Goal: Information Seeking & Learning: Learn about a topic

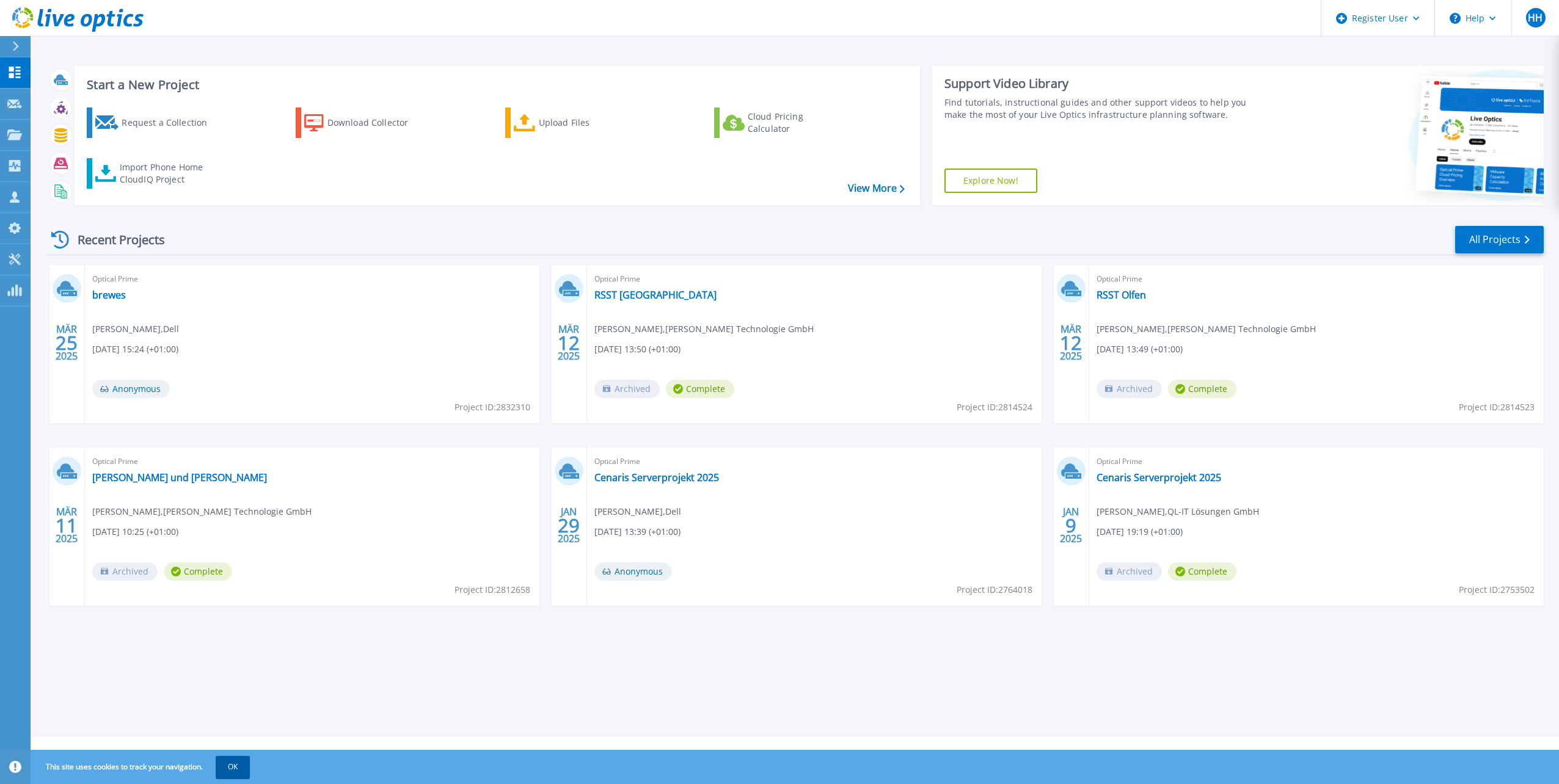
click at [242, 636] on button "OK" at bounding box center [232, 767] width 34 height 22
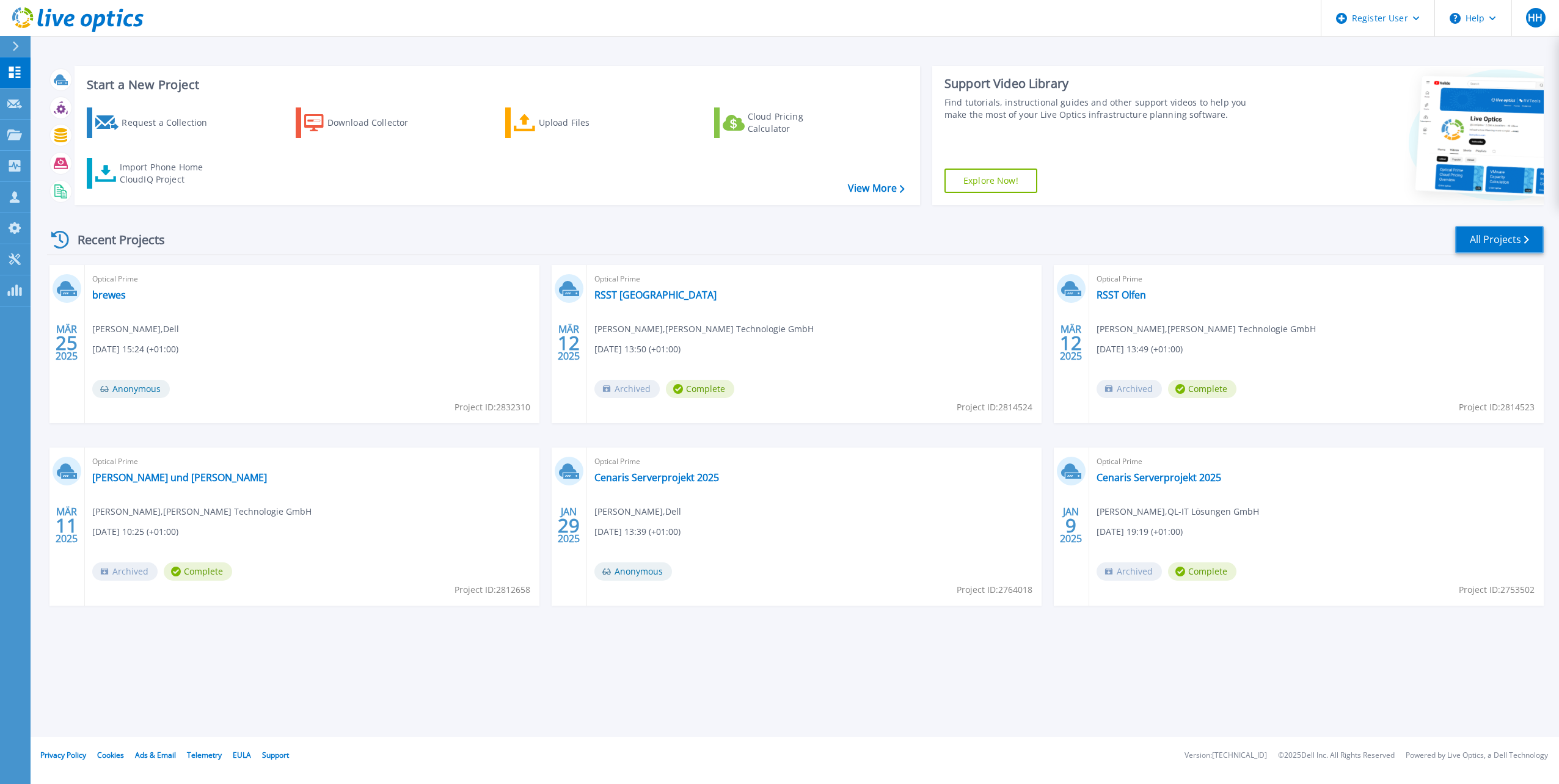
click at [1050, 241] on link "All Projects" at bounding box center [1499, 239] width 89 height 27
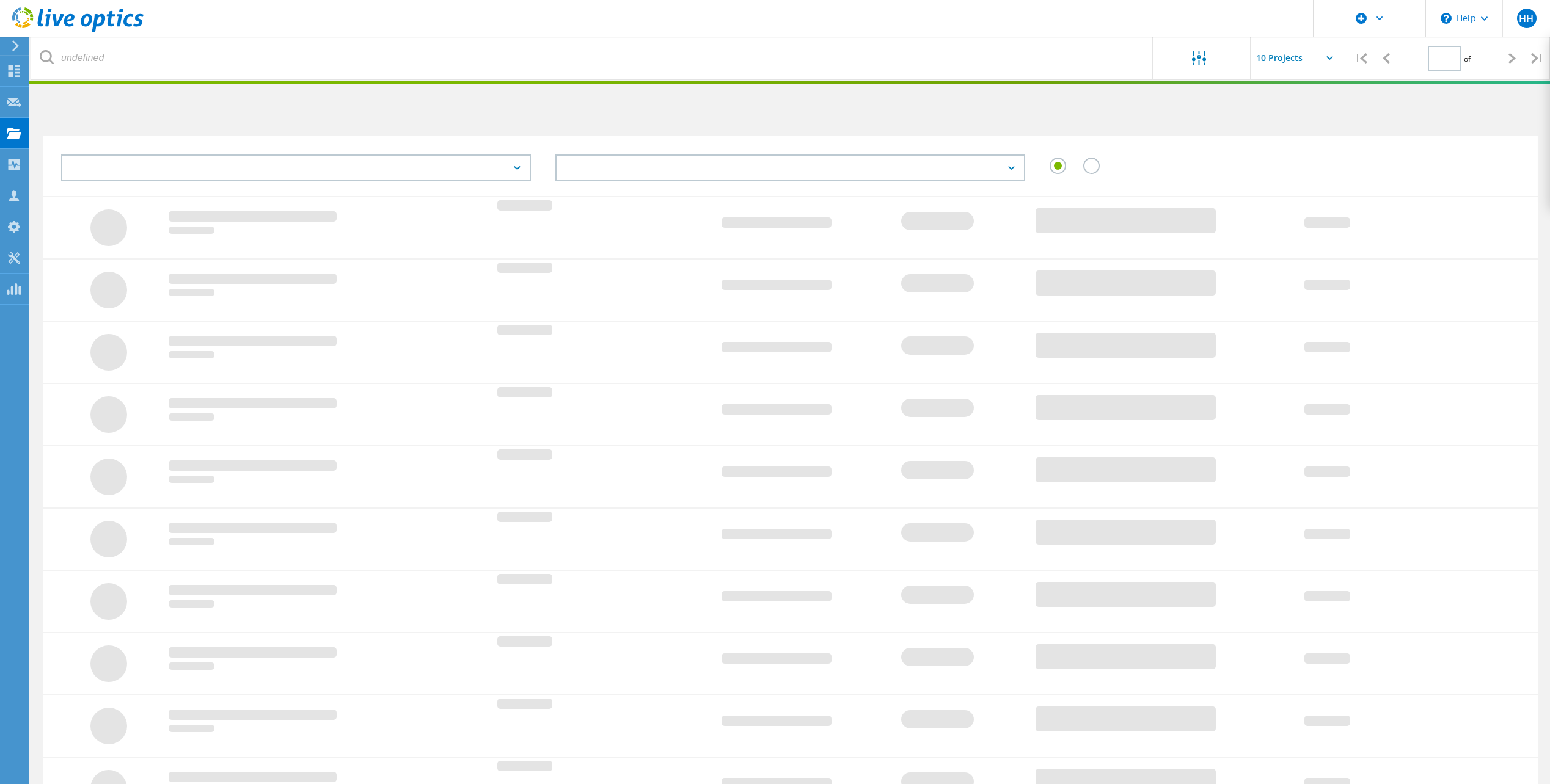
type input "1"
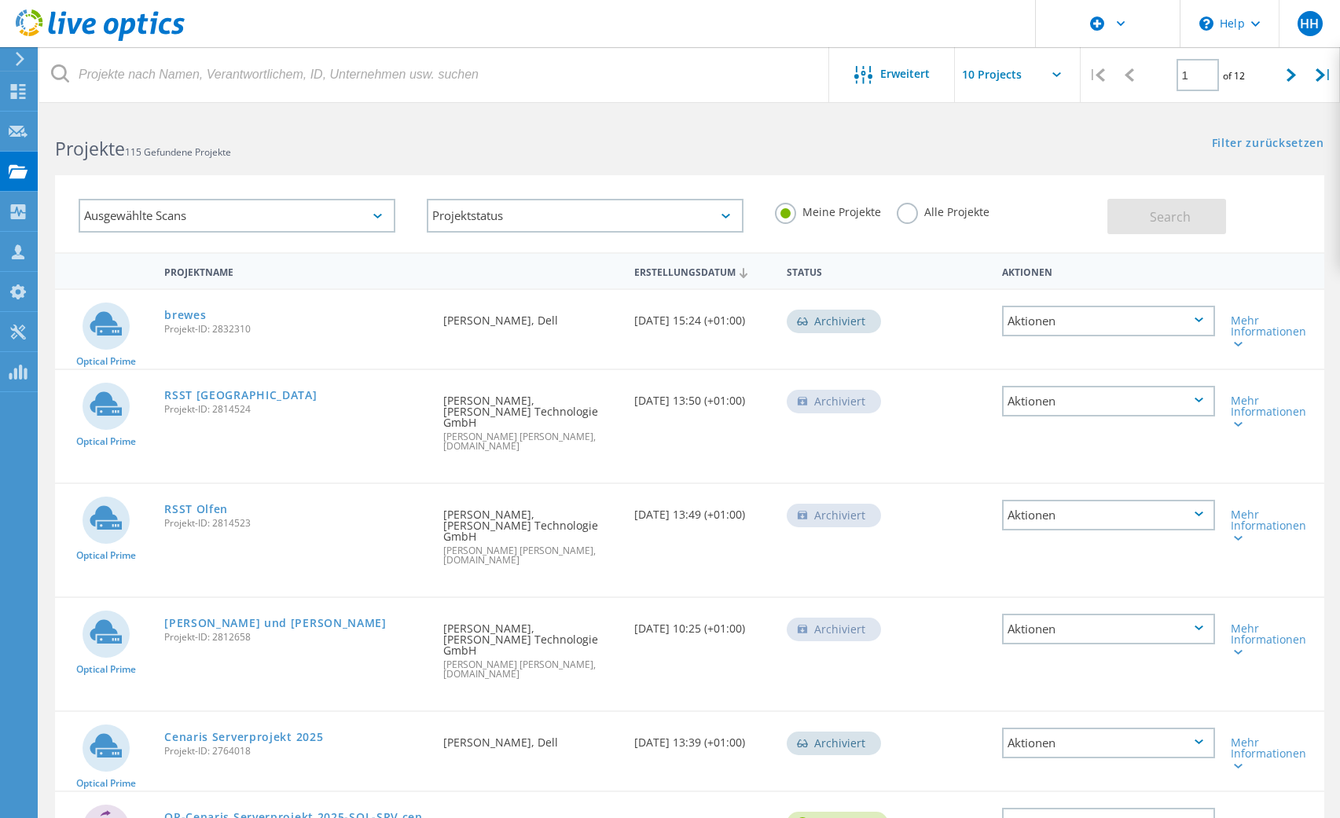
click at [902, 211] on label "Alle Projekte" at bounding box center [943, 210] width 93 height 15
click at [0, 0] on input "Alle Projekte" at bounding box center [0, 0] width 0 height 0
click at [1151, 221] on span "Search" at bounding box center [1170, 216] width 41 height 17
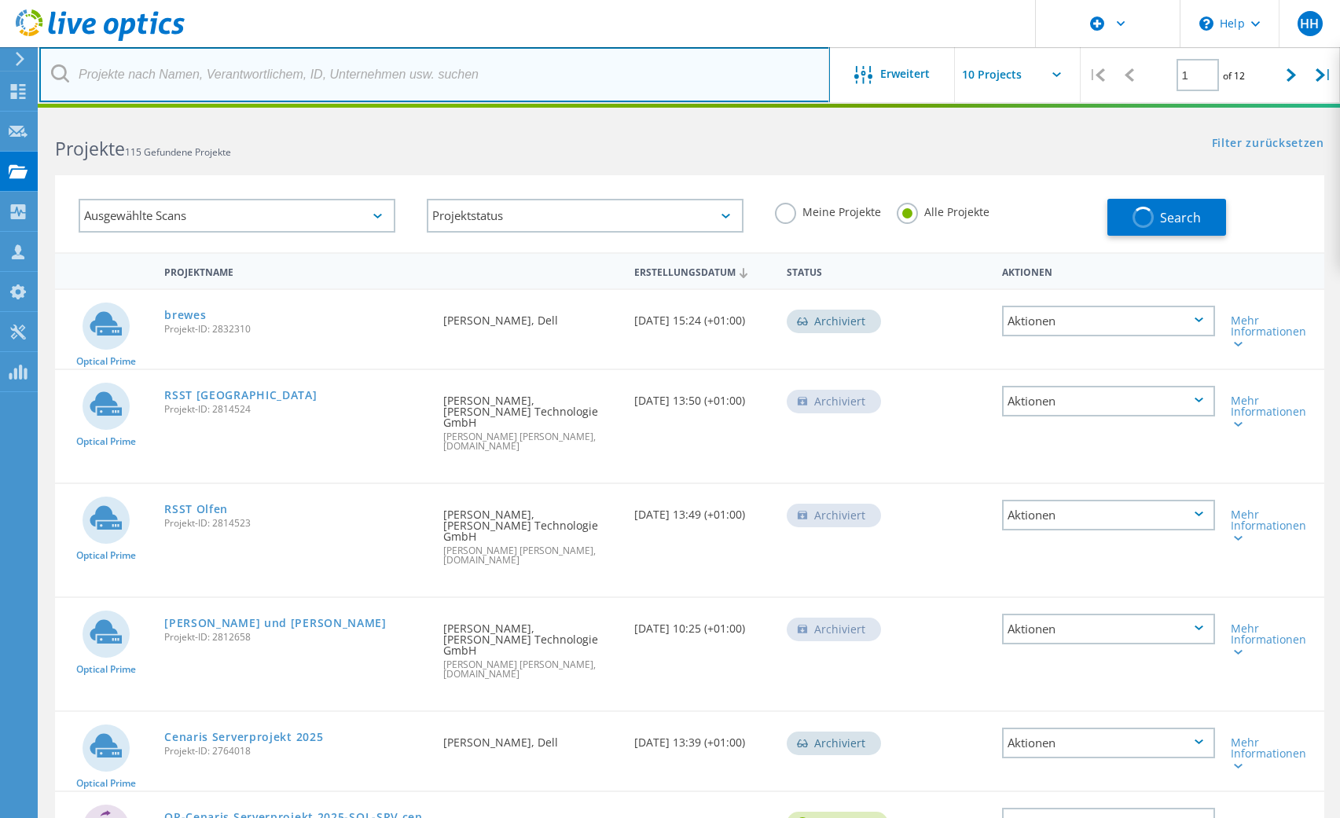
click at [123, 78] on input "text" at bounding box center [434, 74] width 791 height 55
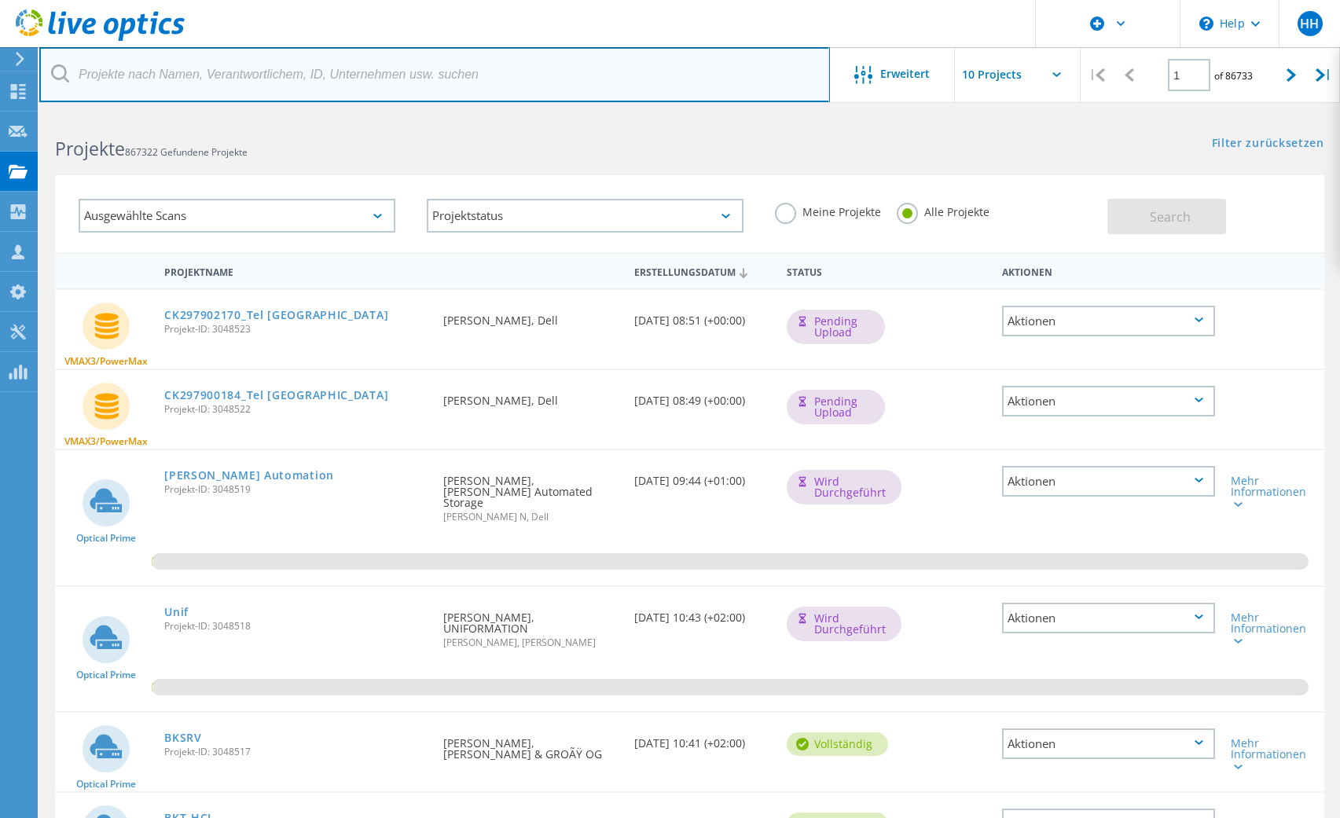
paste input "Schmersal 2025"
type input "Schmersal 2025"
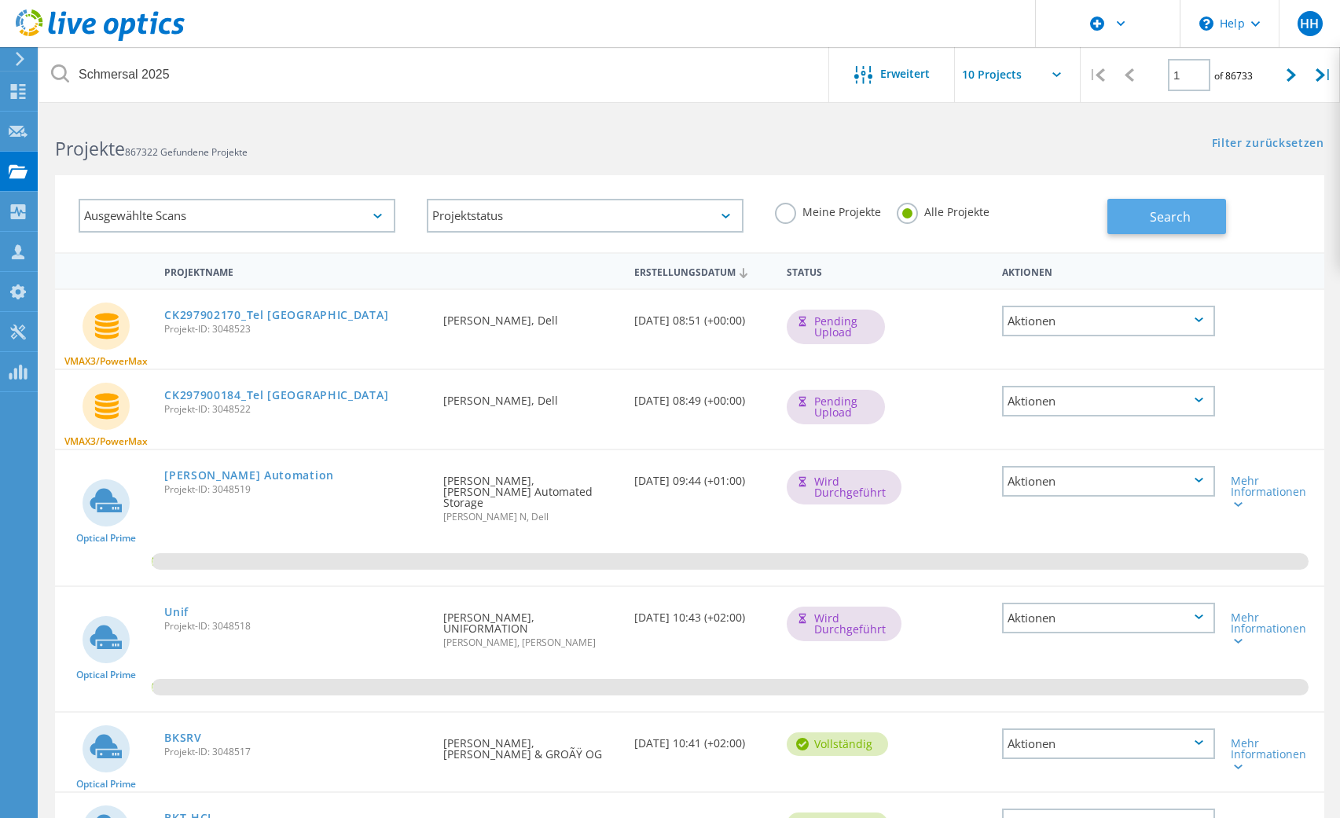
click at [1155, 222] on span "Search" at bounding box center [1170, 216] width 41 height 17
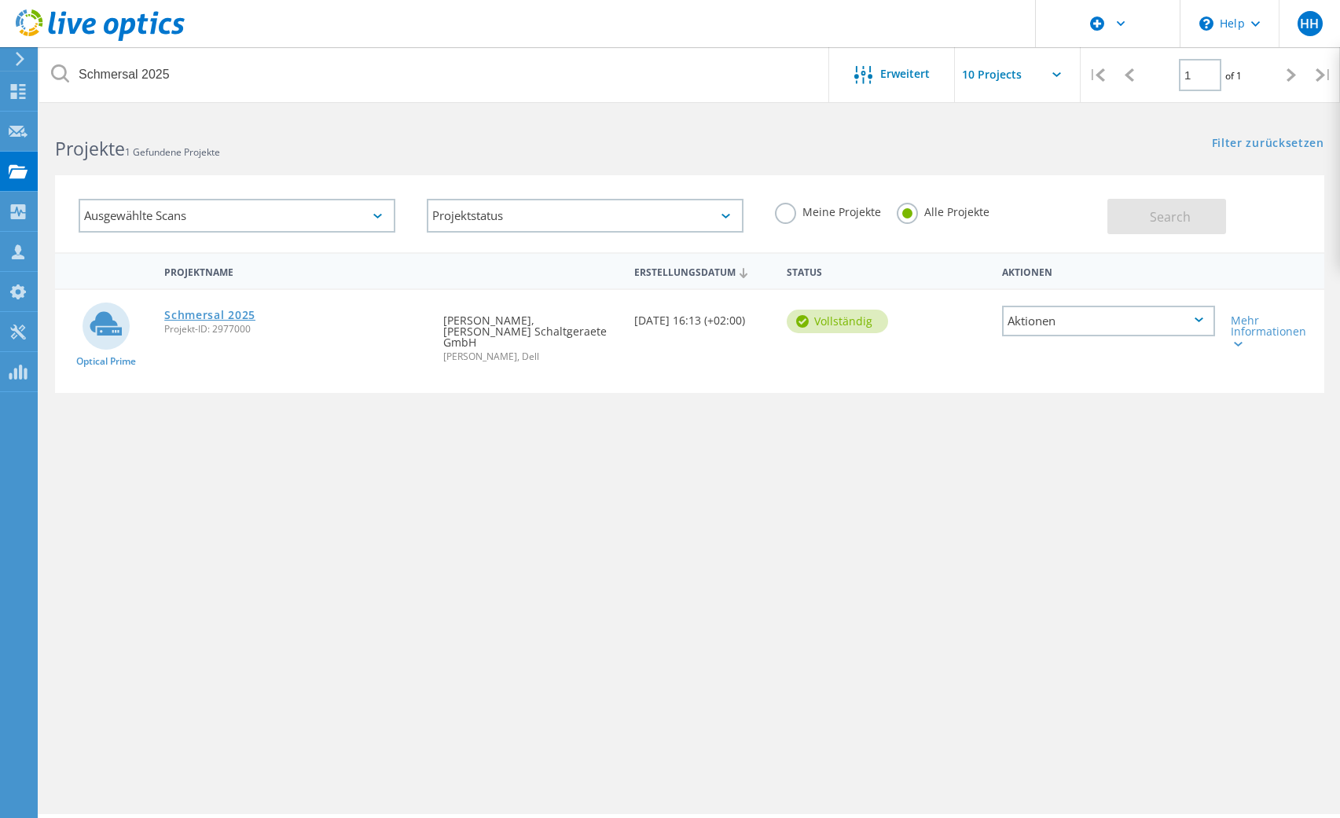
click at [195, 313] on link "Schmersal 2025" at bounding box center [209, 315] width 91 height 11
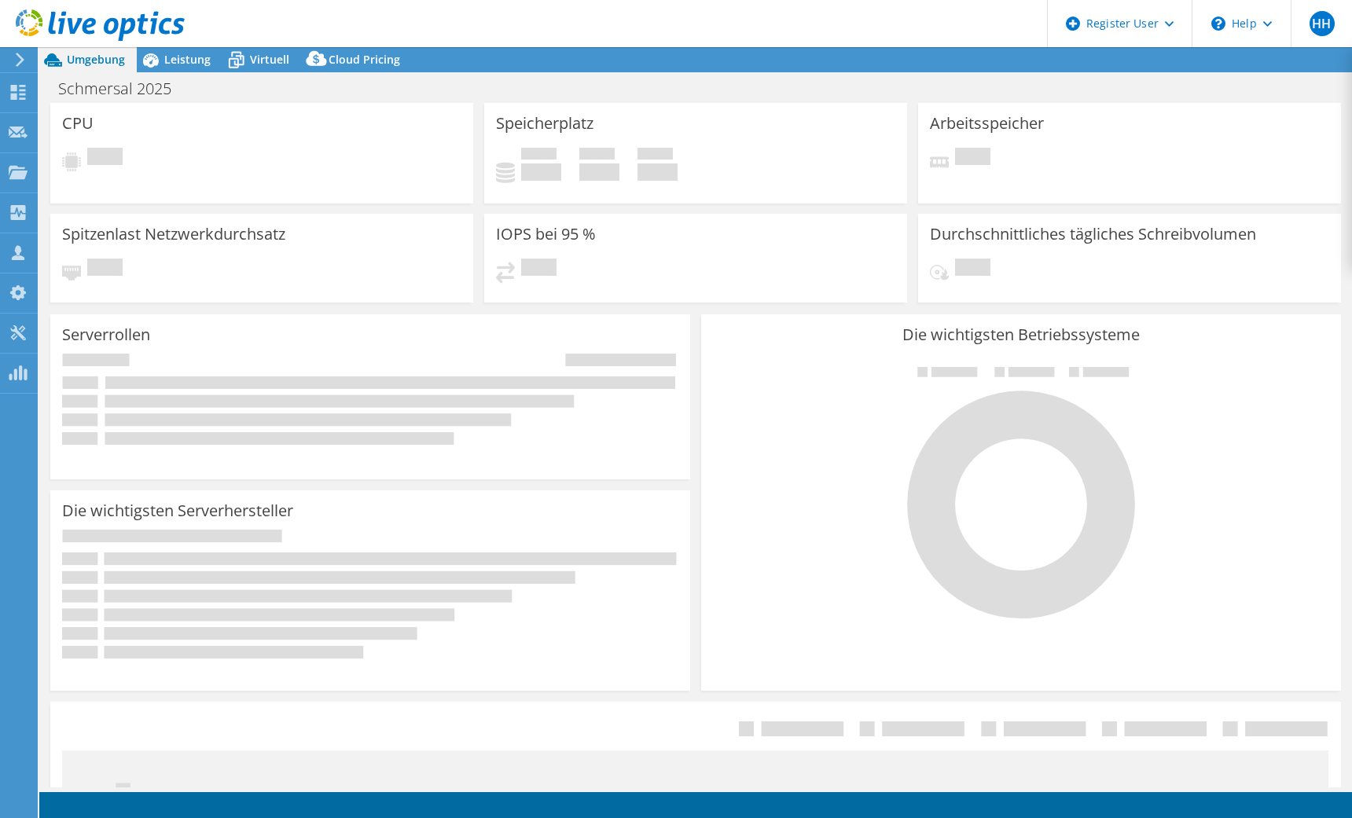
select select "EUFrankfurt"
select select "USD"
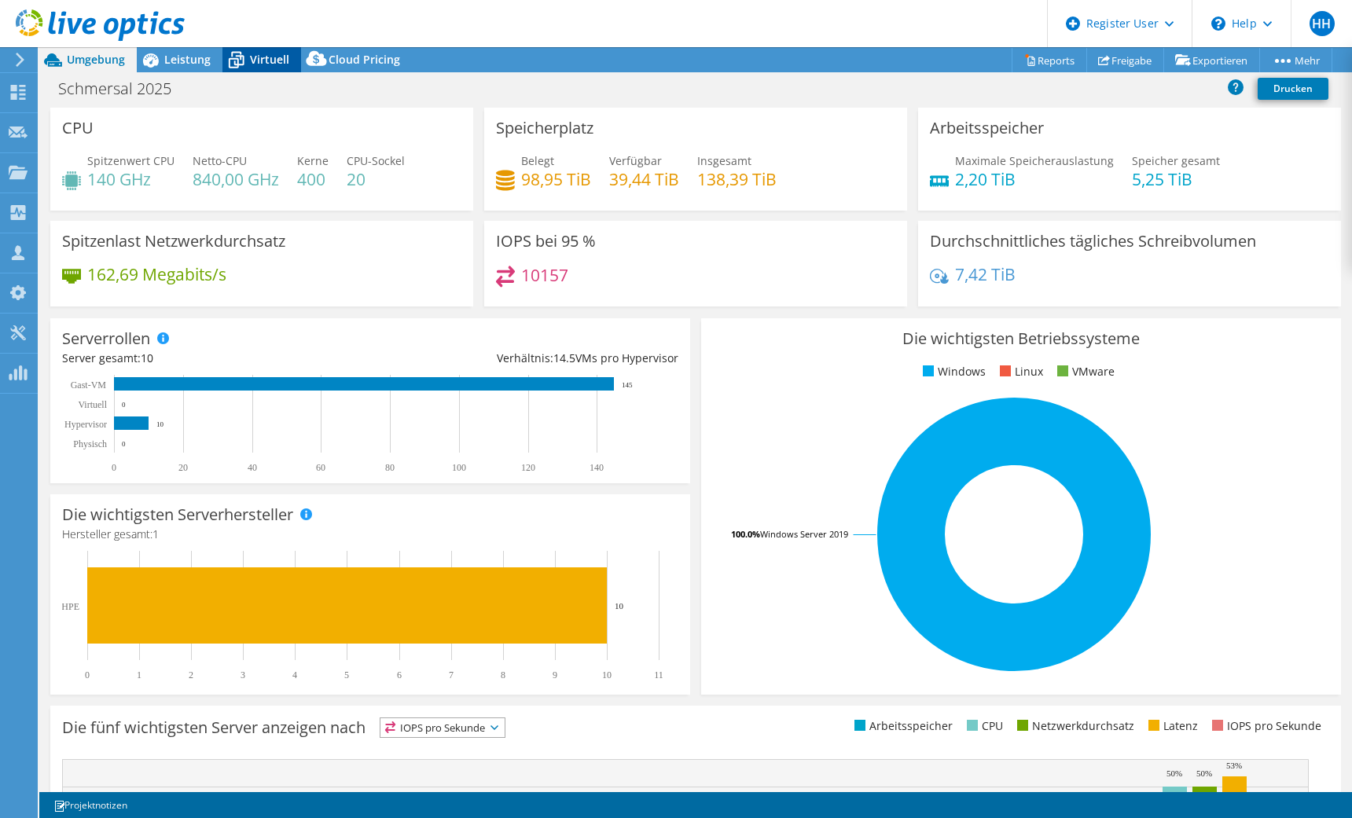
click at [261, 60] on span "Virtuell" at bounding box center [269, 59] width 39 height 15
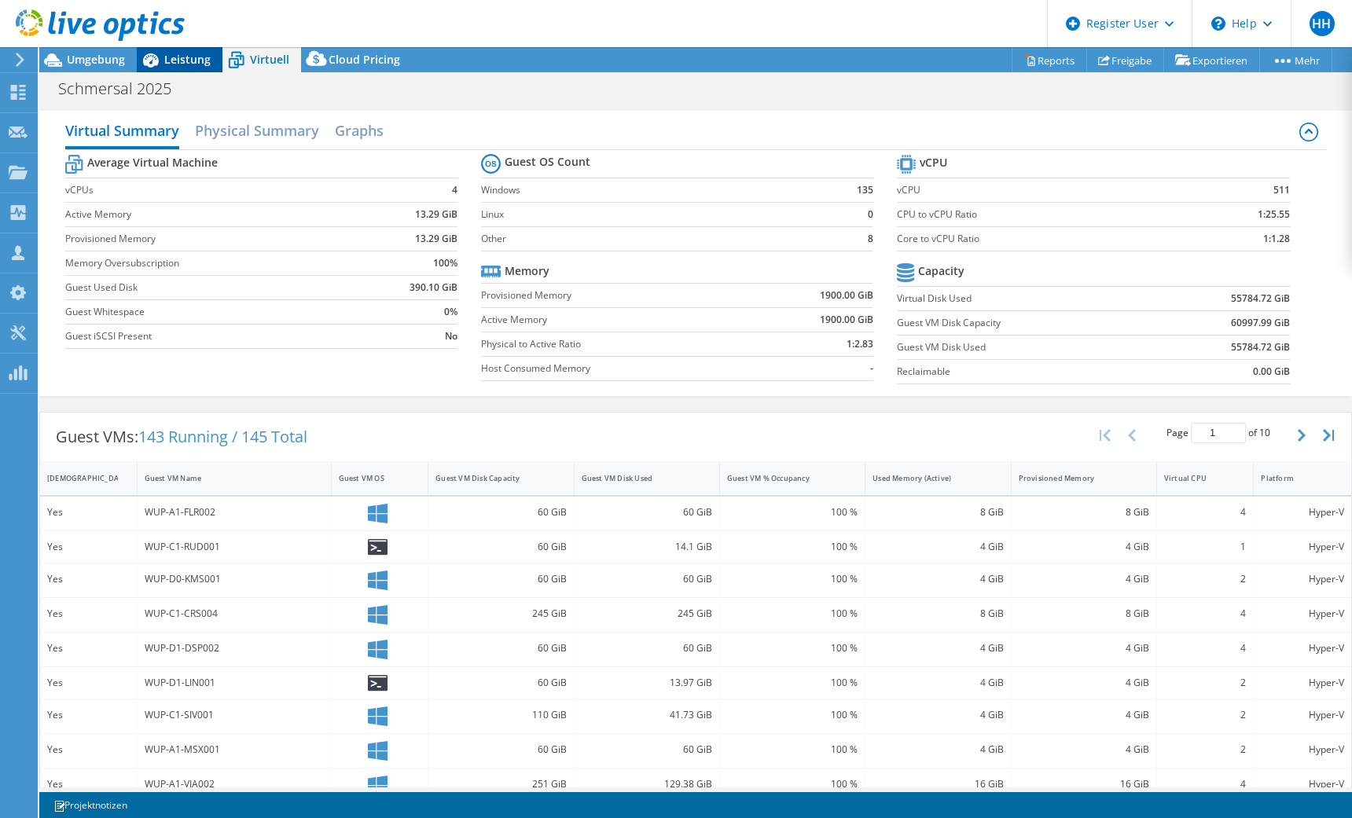
click at [182, 59] on span "Leistung" at bounding box center [187, 59] width 46 height 15
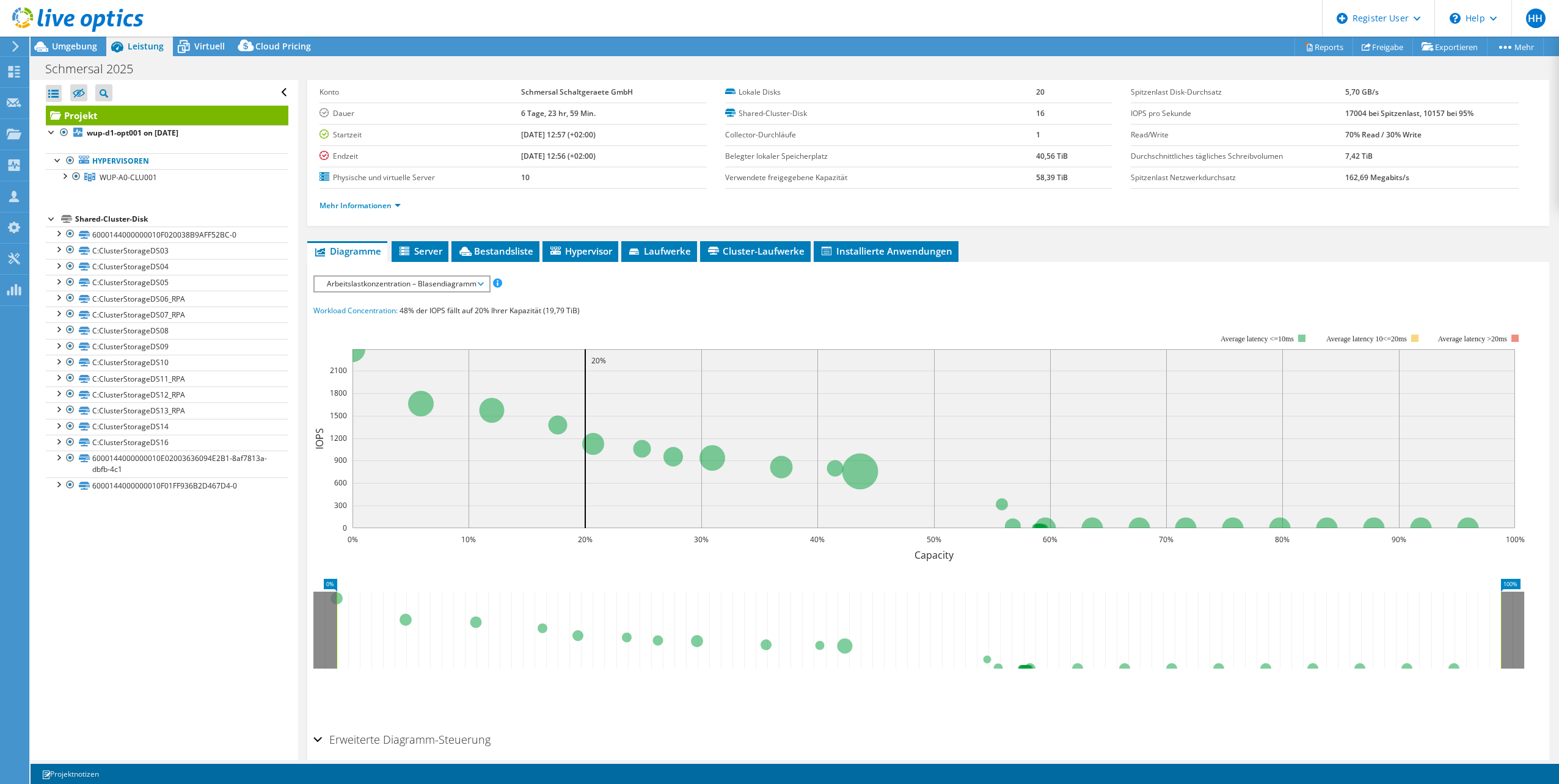
scroll to position [107, 0]
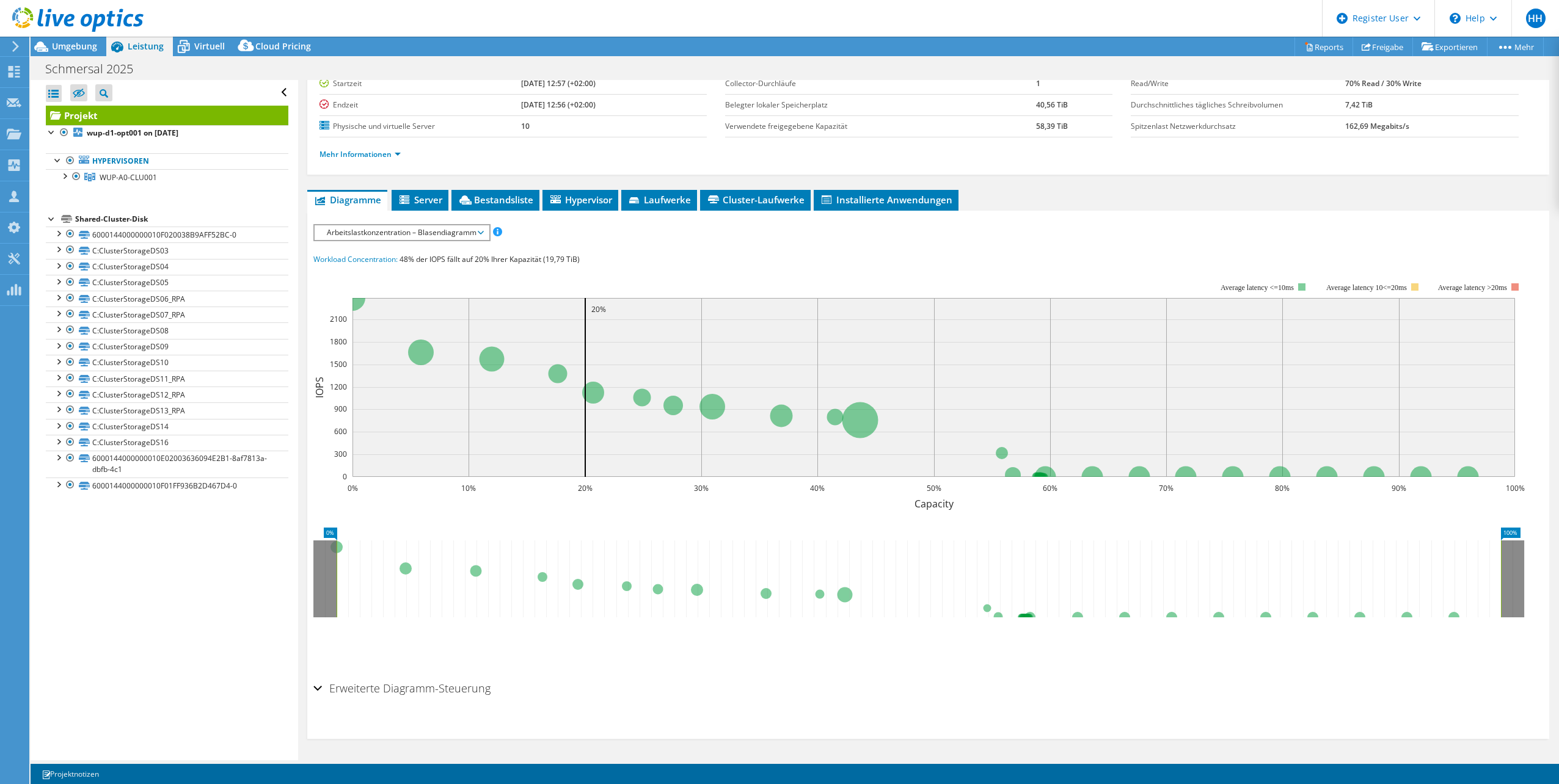
click at [480, 235] on span "Arbeitslastkonzentration – Blasendiagramm" at bounding box center [402, 232] width 162 height 15
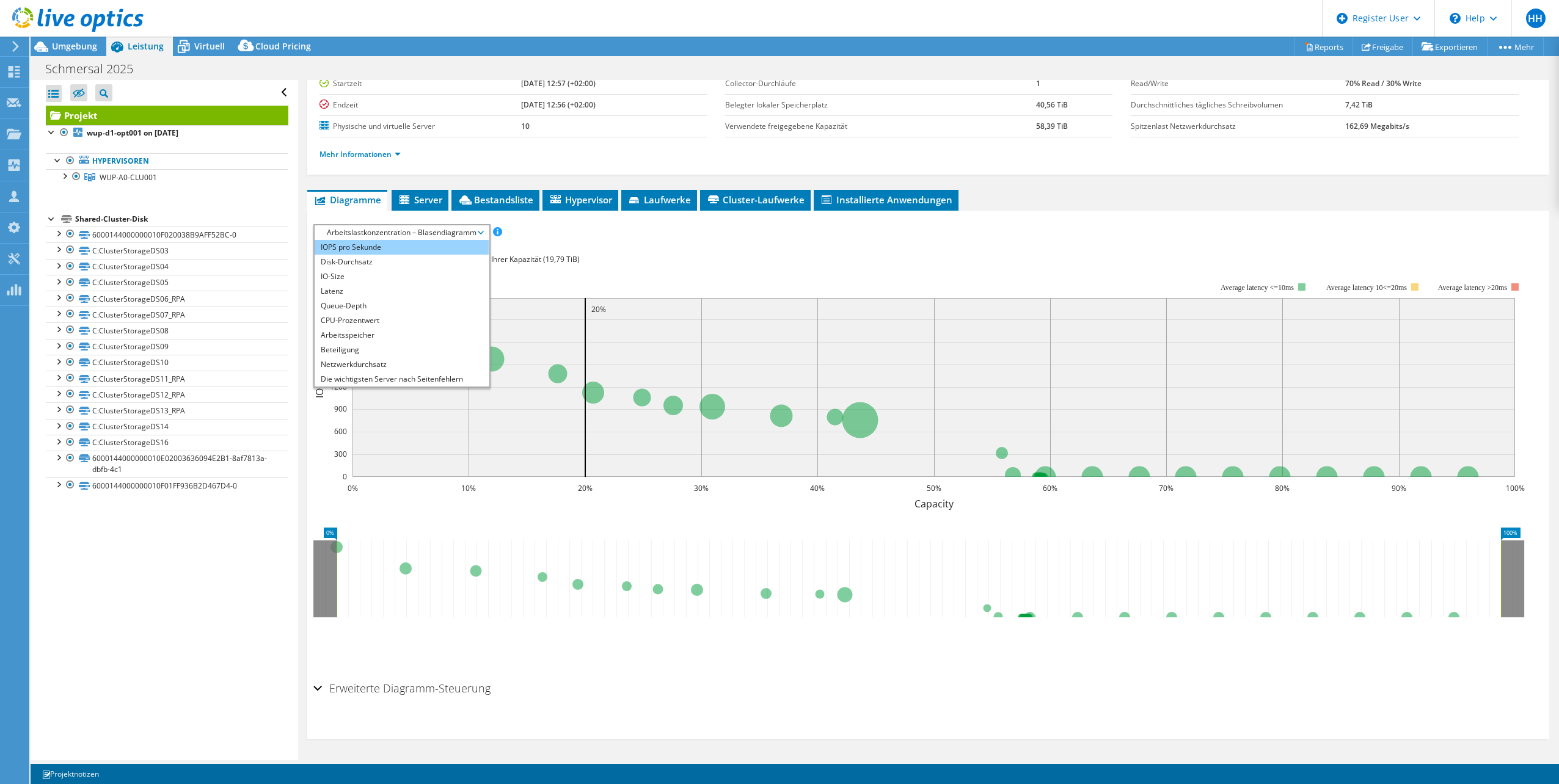
click at [410, 243] on li "IOPS pro Sekunde" at bounding box center [402, 247] width 174 height 15
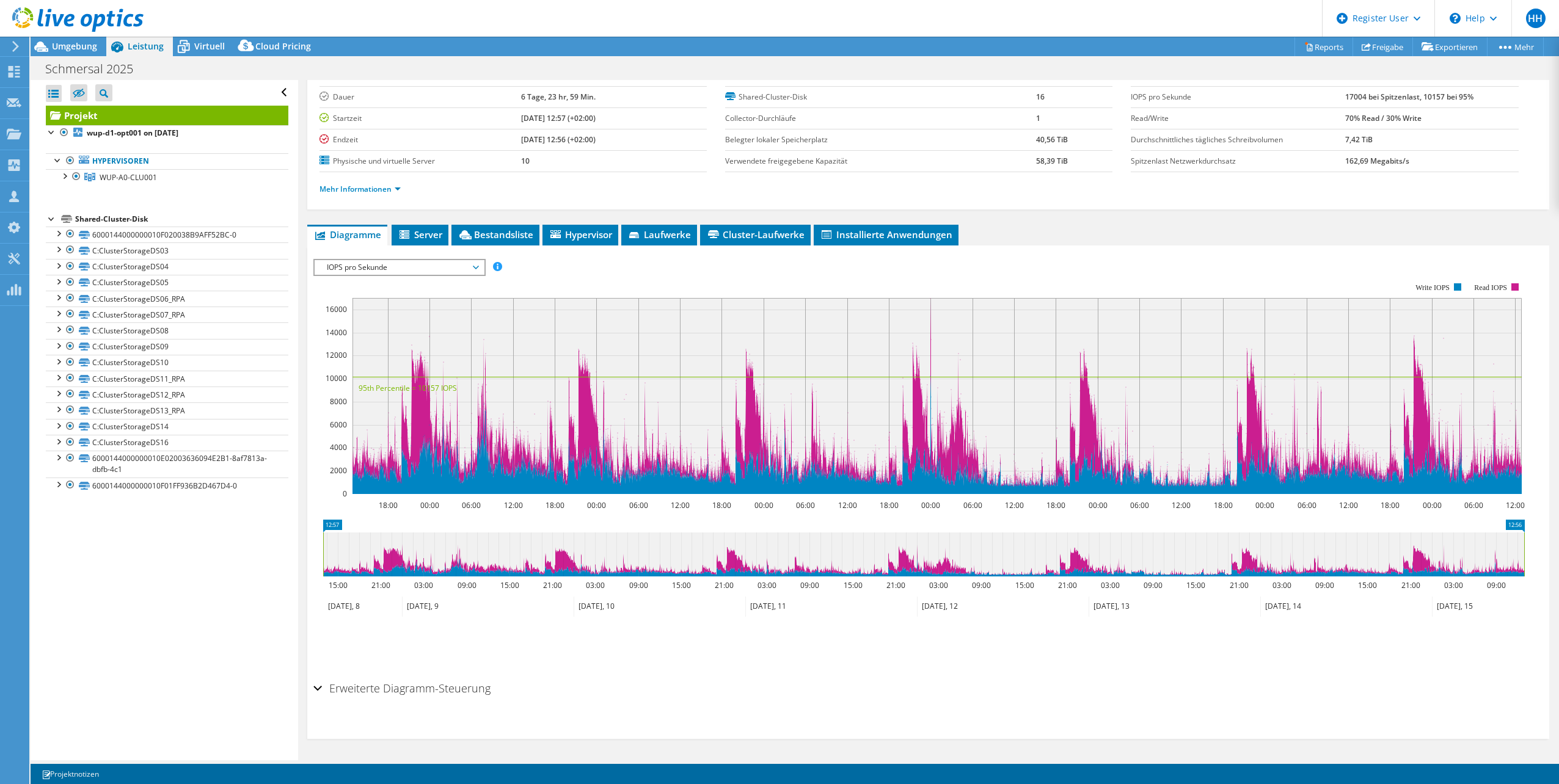
scroll to position [73, 0]
click at [480, 270] on span "IOPS pro Sekunde" at bounding box center [399, 267] width 169 height 15
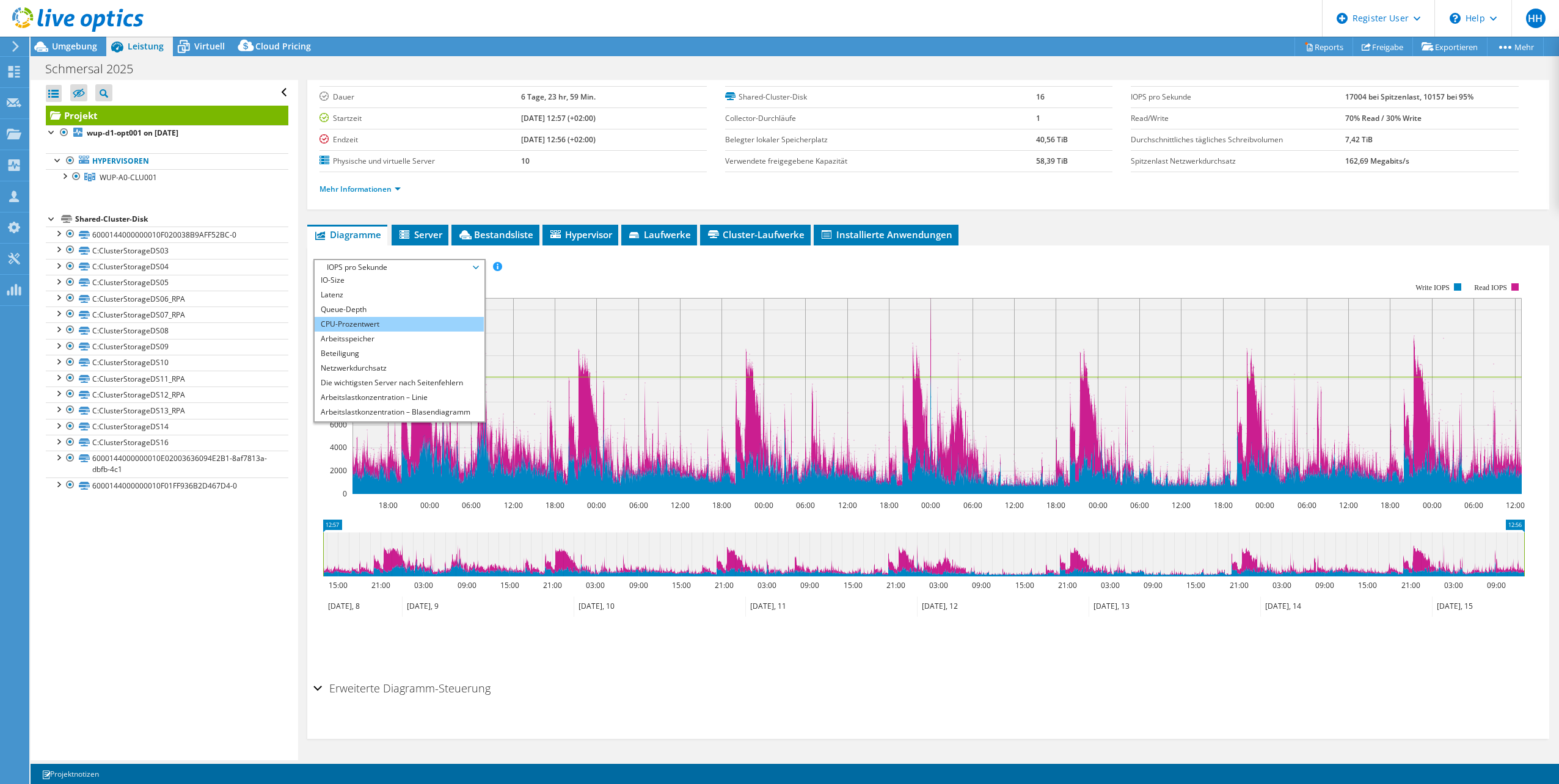
scroll to position [44, 0]
click at [411, 415] on li "Alle" at bounding box center [399, 414] width 169 height 15
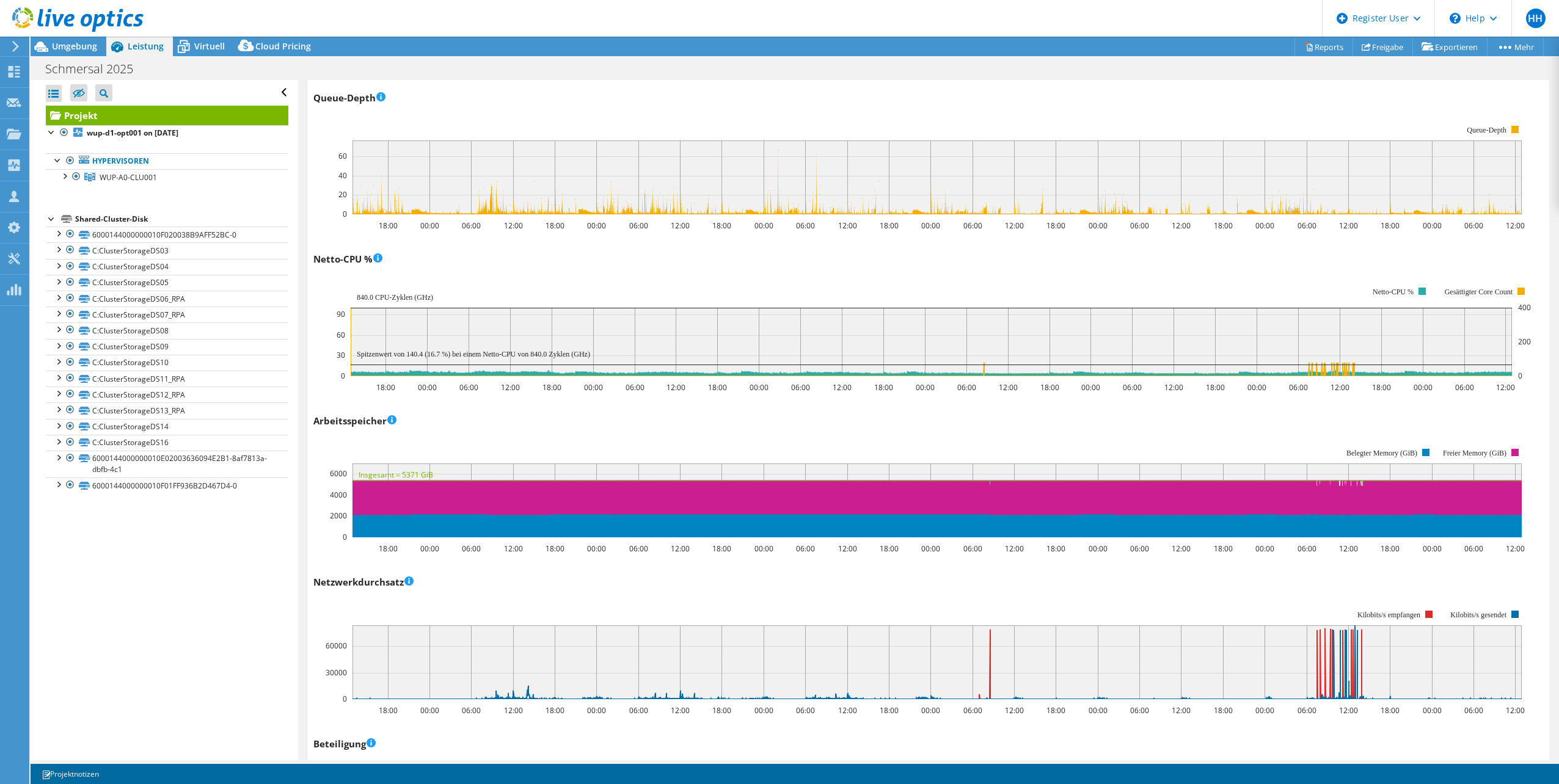
scroll to position [598, 0]
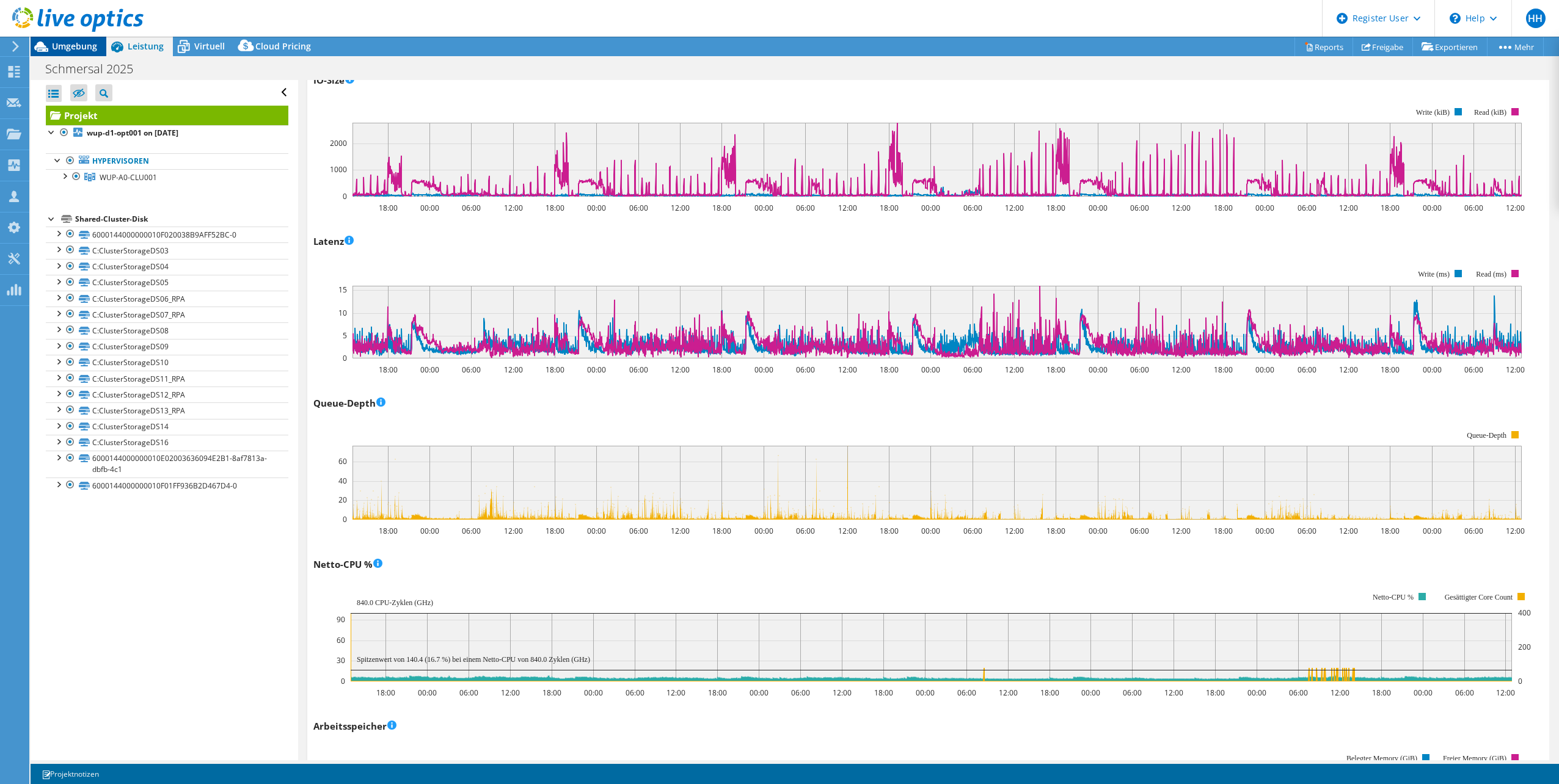
click at [71, 45] on span "Umgebung" at bounding box center [75, 46] width 45 height 12
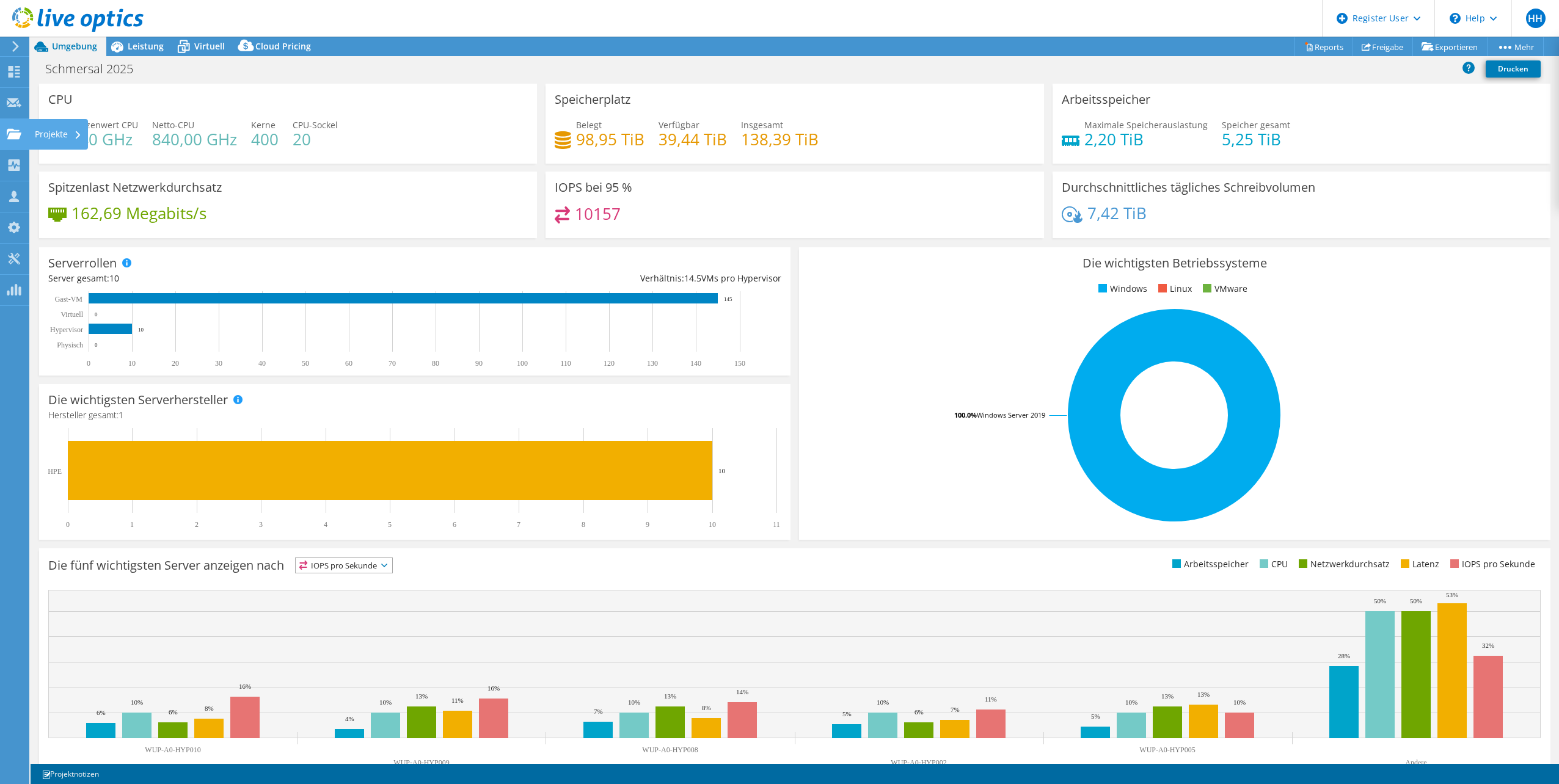
click at [7, 133] on use at bounding box center [14, 133] width 15 height 10
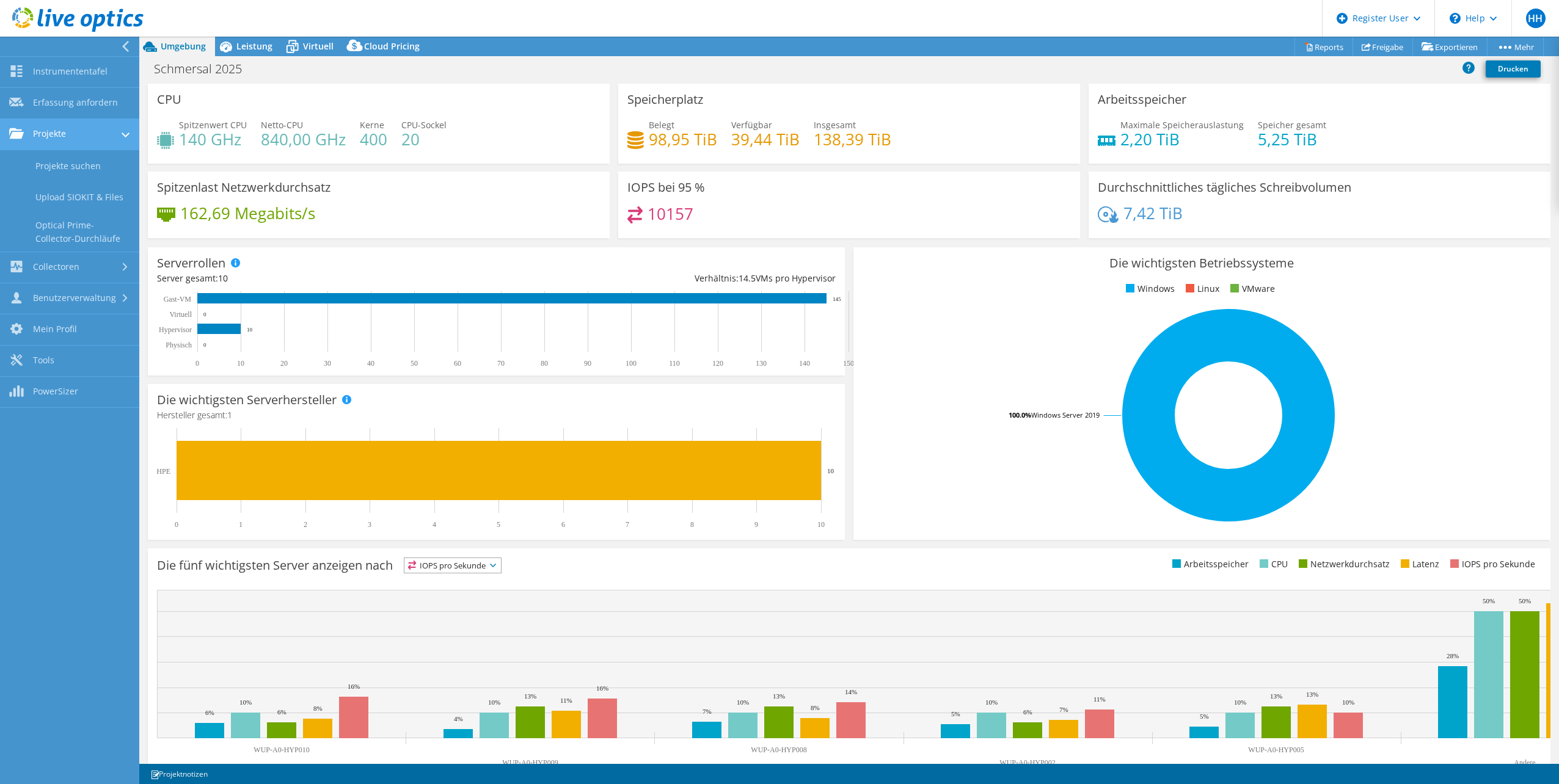
click at [54, 138] on link "Projekte" at bounding box center [69, 134] width 139 height 31
click at [44, 136] on link "Projekte" at bounding box center [69, 134] width 139 height 31
click at [56, 163] on link "Projekte suchen" at bounding box center [69, 166] width 139 height 31
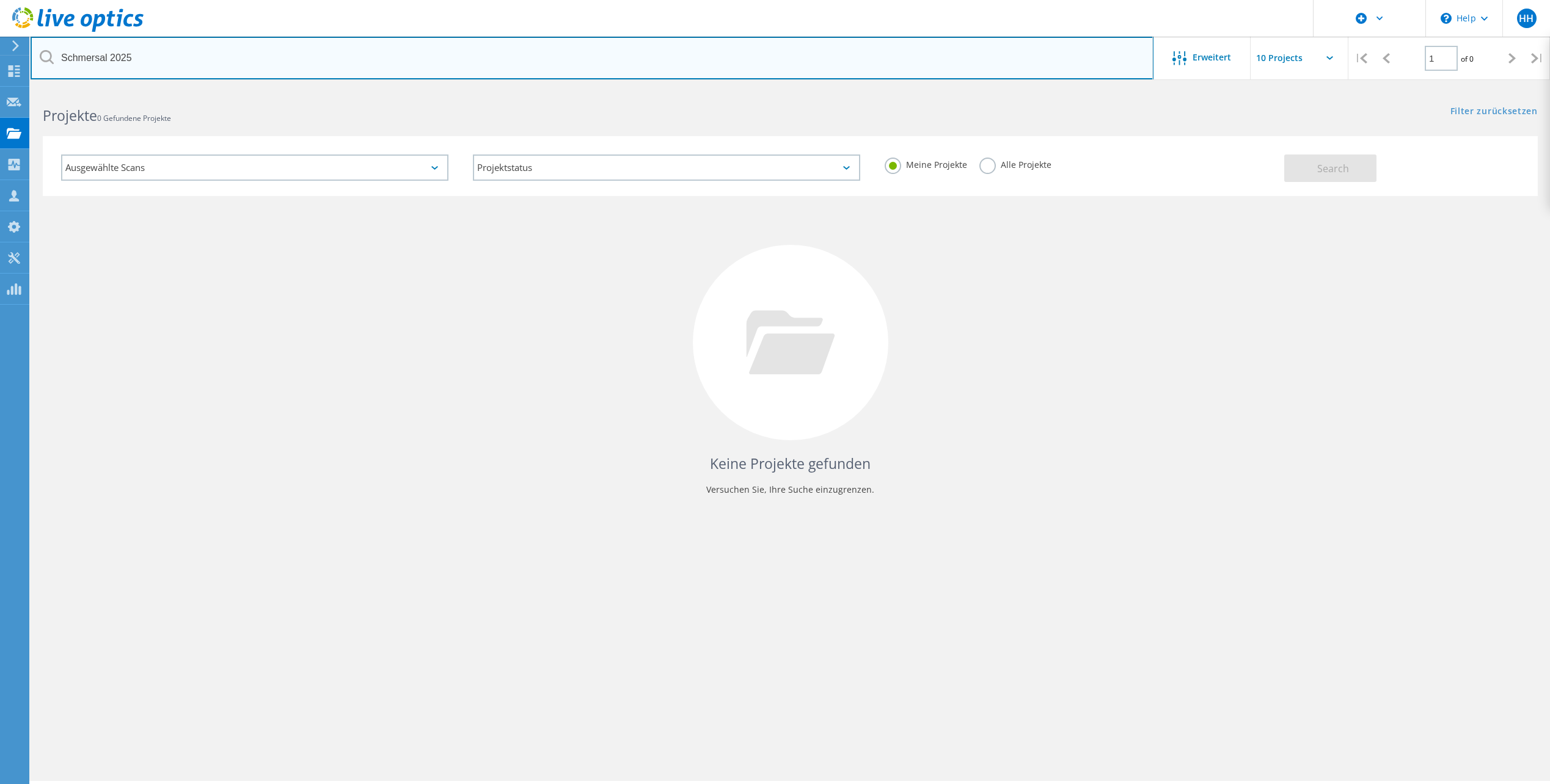
click at [217, 58] on input "Schmersal 2025" at bounding box center [592, 57] width 1123 height 43
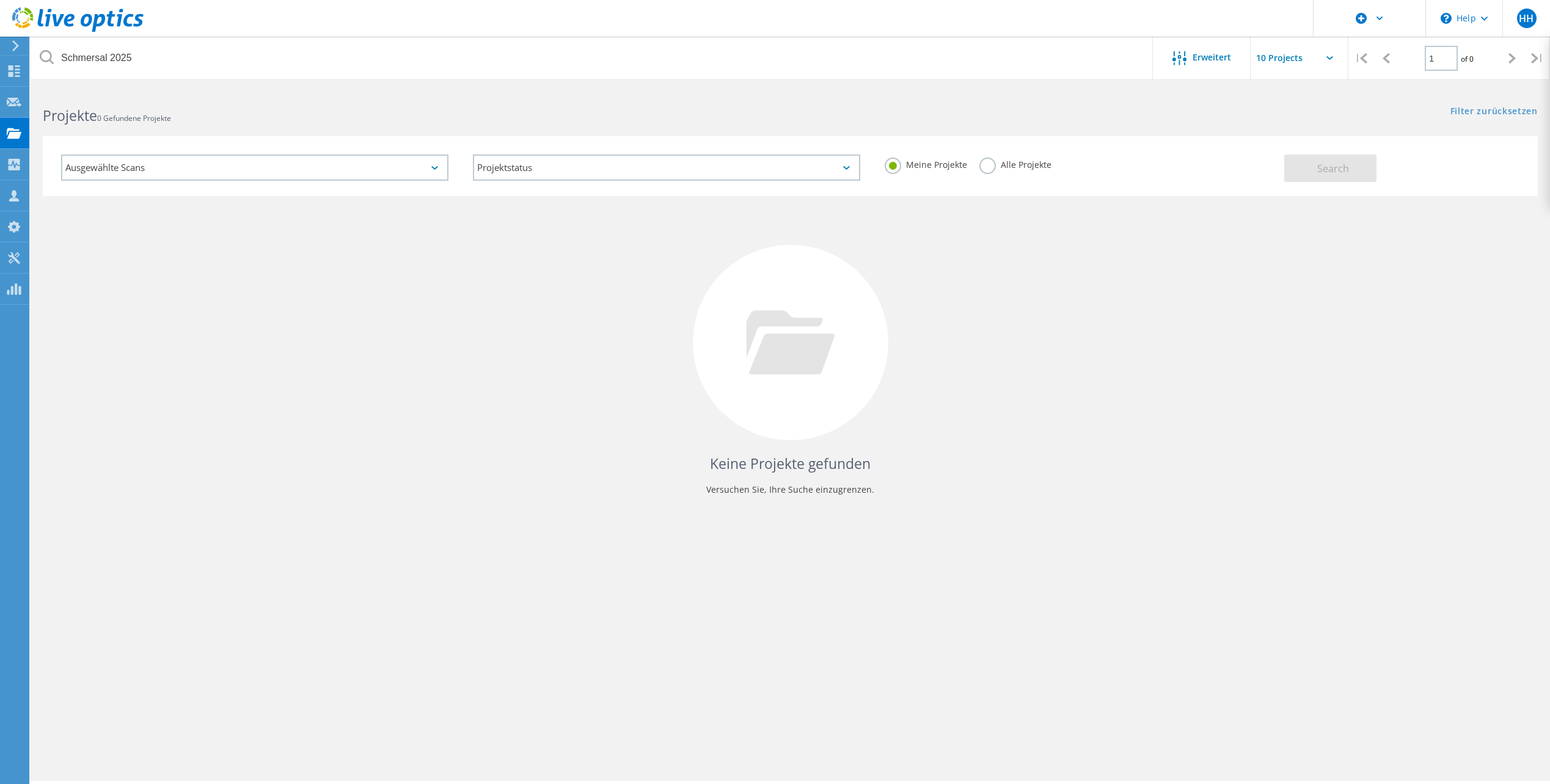
click at [986, 169] on label "Alle Projekte" at bounding box center [1015, 163] width 72 height 12
click at [0, 0] on input "Alle Projekte" at bounding box center [0, 0] width 0 height 0
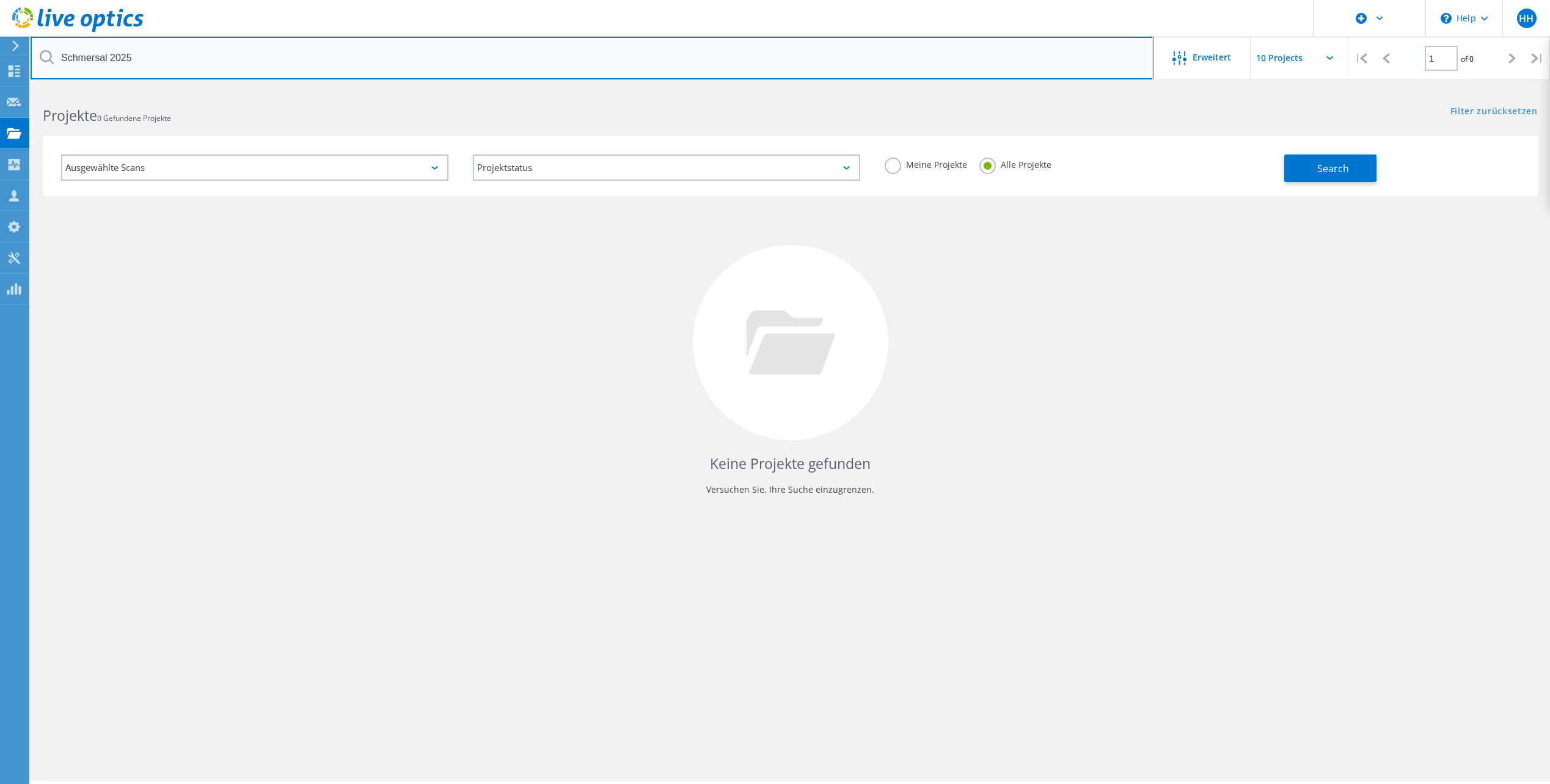
click at [143, 64] on input "Schmersal 2025" at bounding box center [592, 57] width 1123 height 43
drag, startPoint x: 97, startPoint y: 56, endPoint x: 40, endPoint y: 53, distance: 57.1
click at [40, 53] on div "Schmersal 2025" at bounding box center [592, 57] width 1122 height 43
paste input "igus-Koeln C-RPVXR01"
type input "igus-Koeln C-RPVXR01"
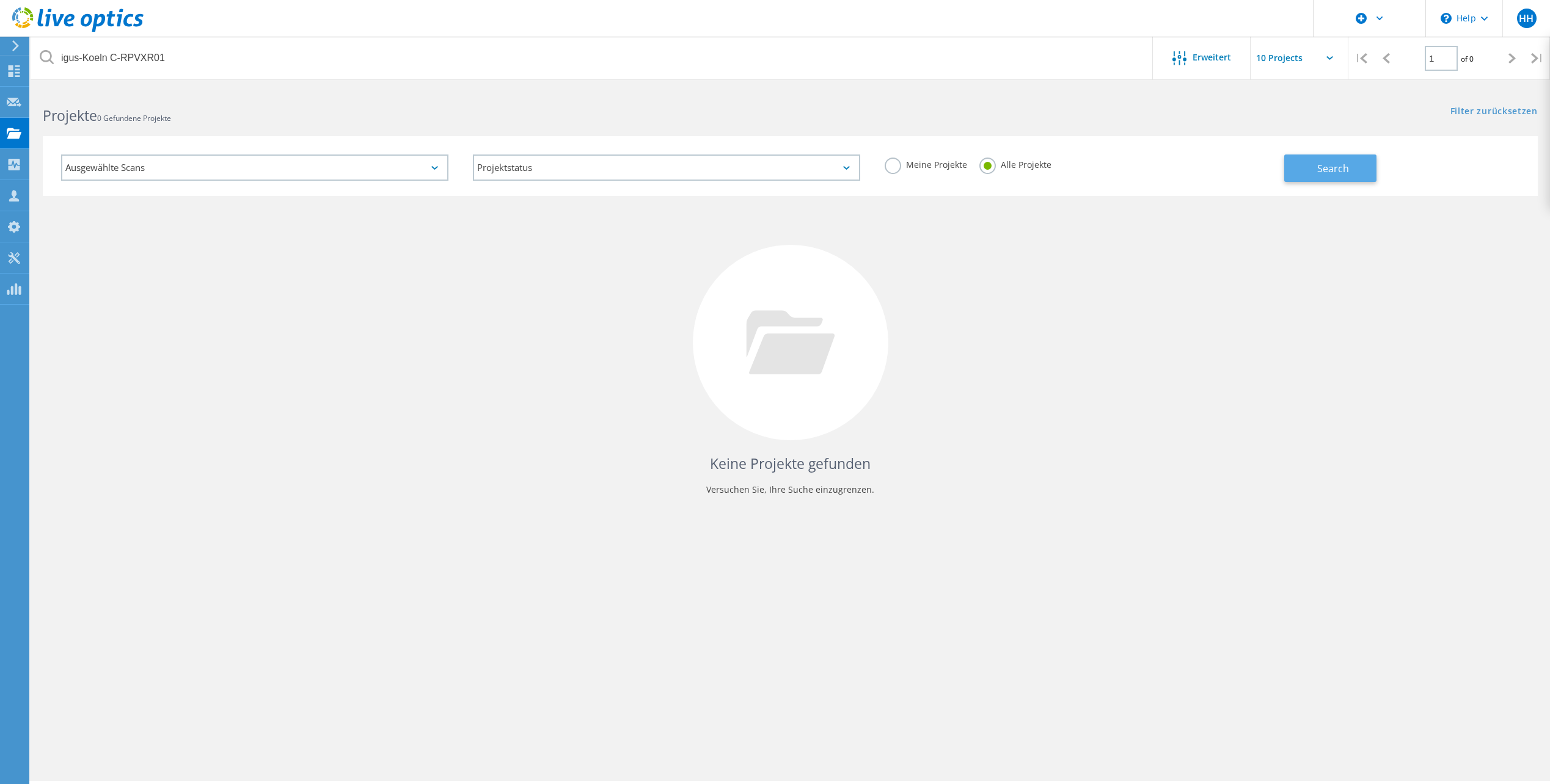
click at [1332, 172] on span "Search" at bounding box center [1333, 168] width 32 height 13
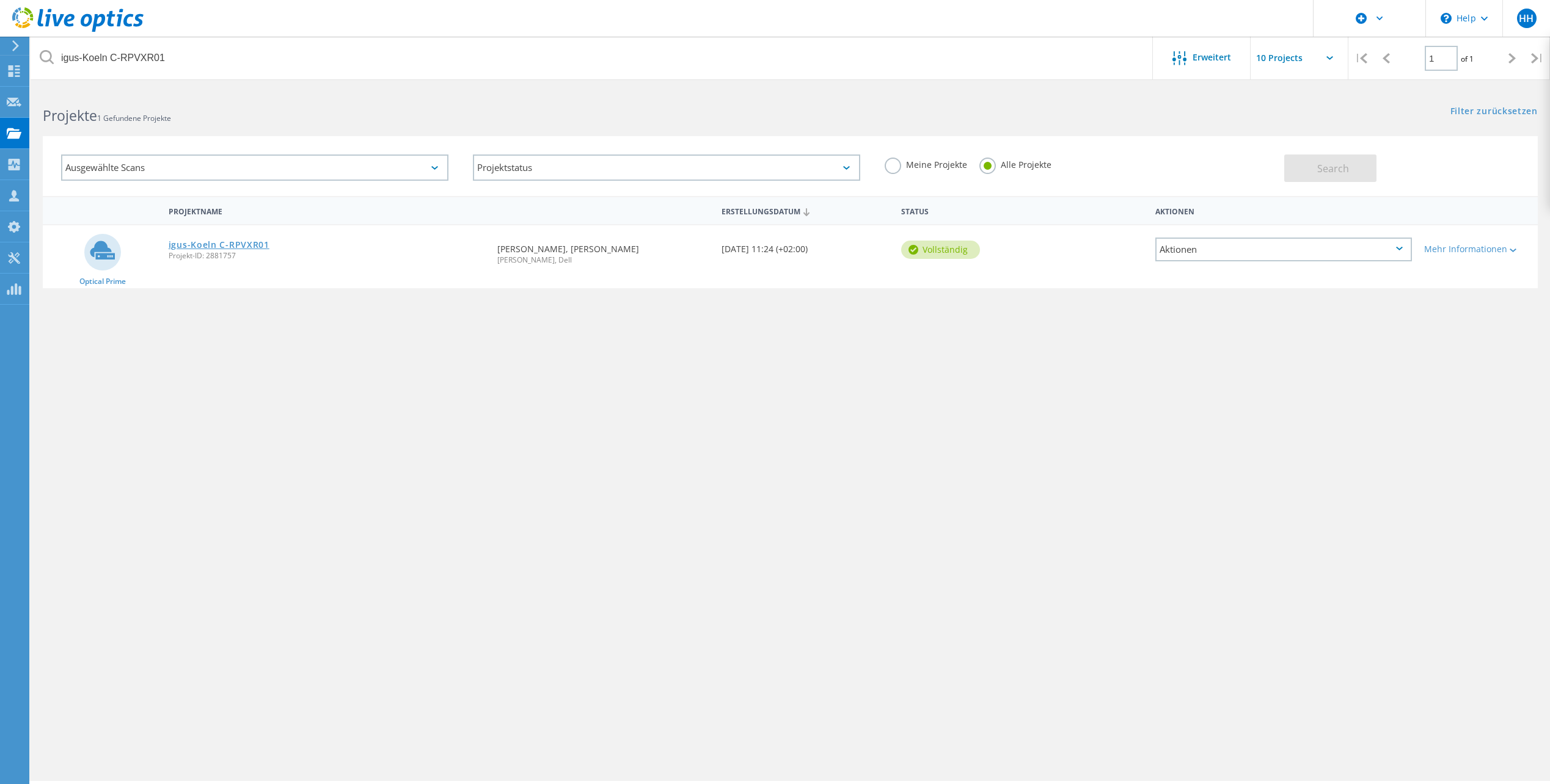
click at [198, 246] on link "igus-Koeln C-RPVXR01" at bounding box center [219, 245] width 101 height 9
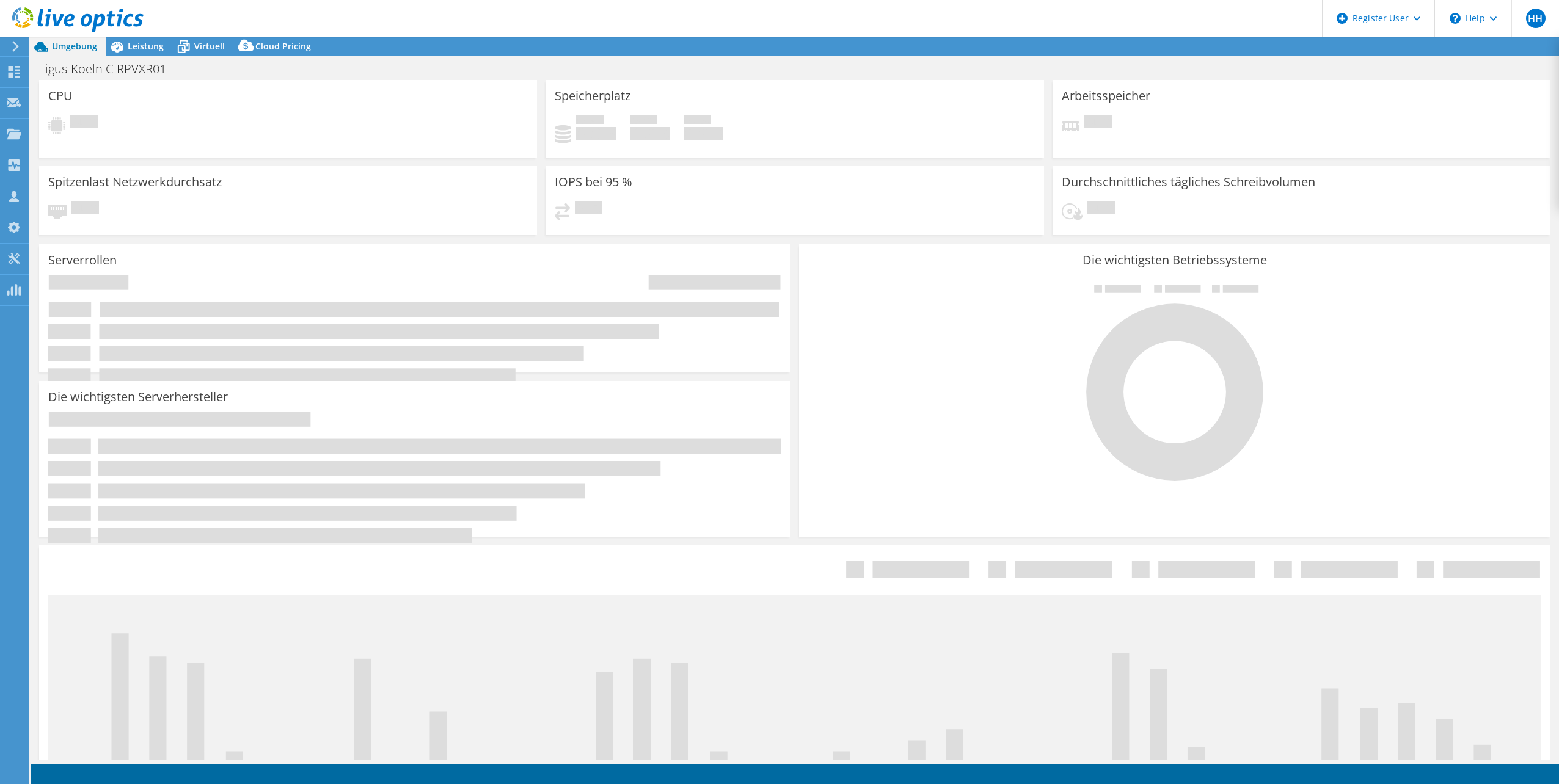
select select "EUFrankfurt"
select select "EUR"
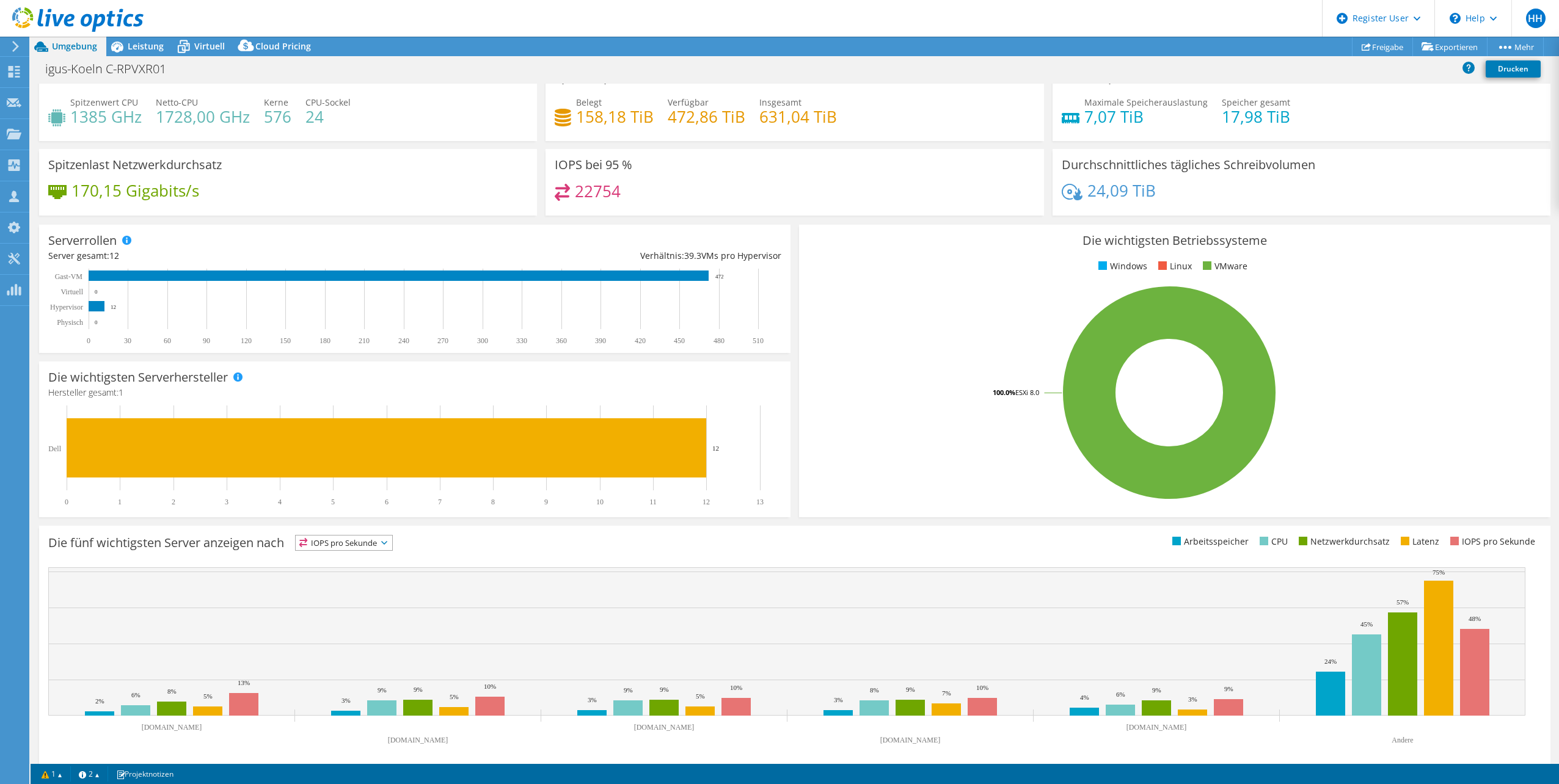
scroll to position [31, 0]
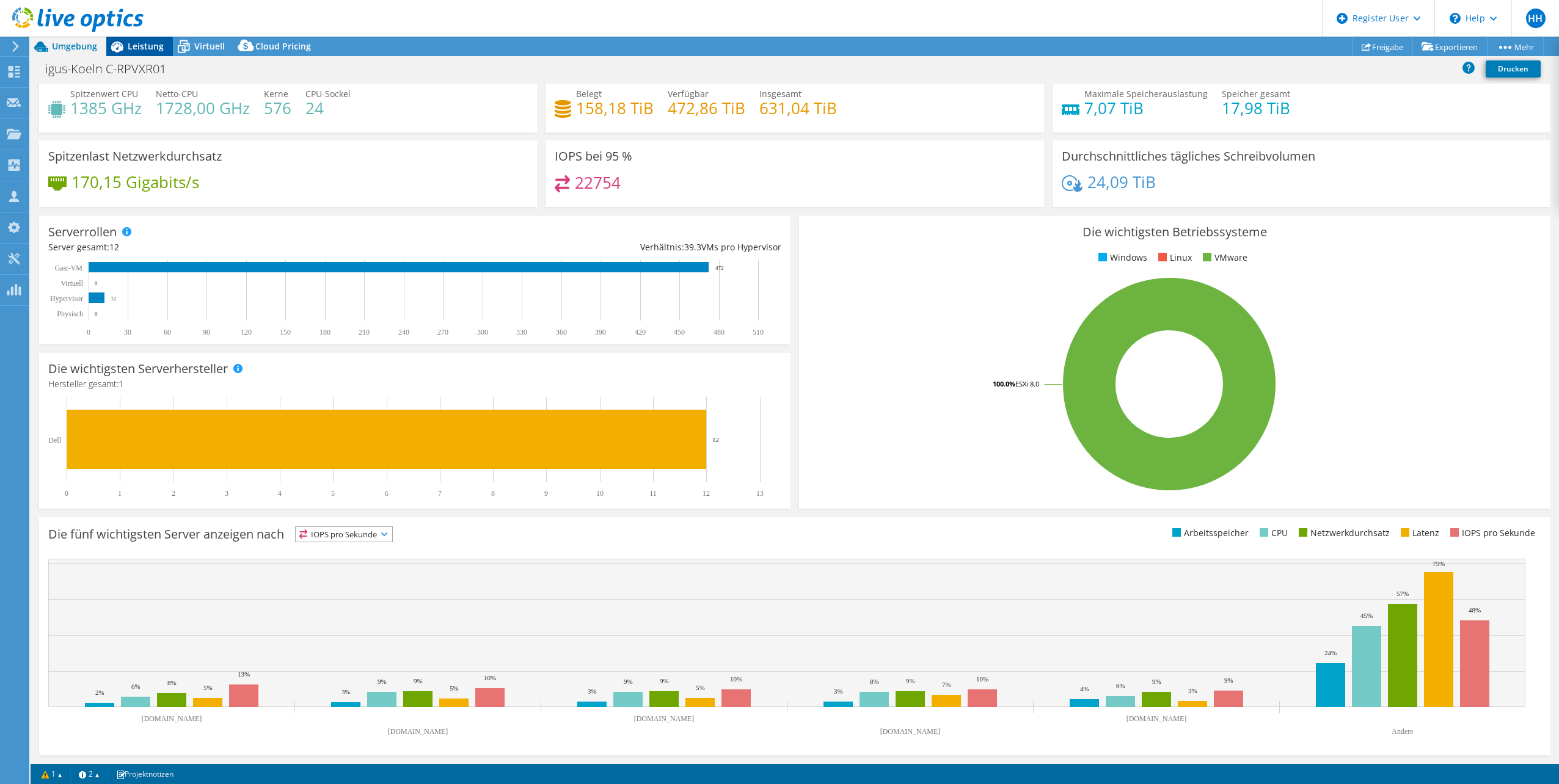
click at [147, 46] on span "Leistung" at bounding box center [145, 46] width 36 height 12
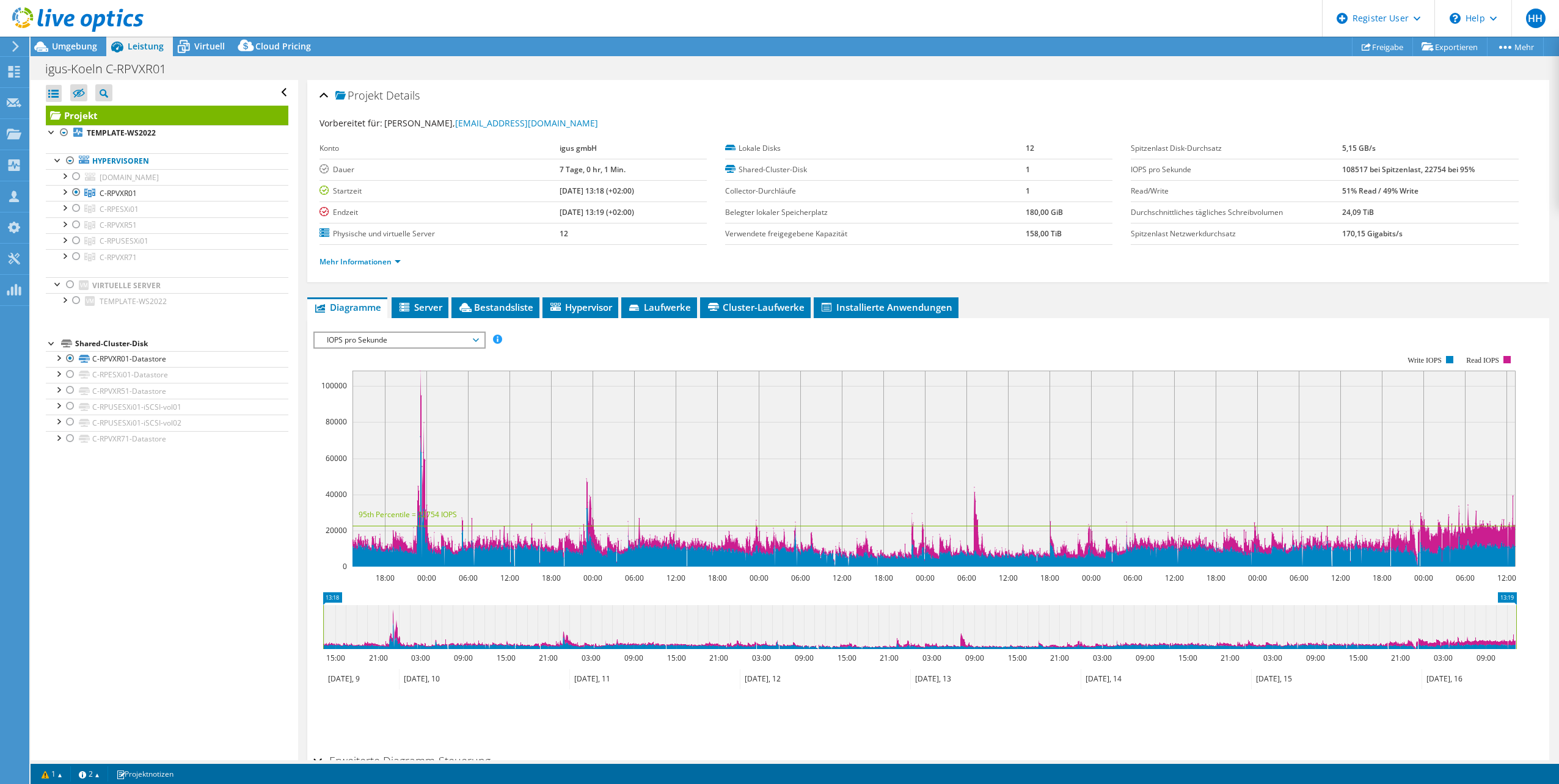
scroll to position [0, 0]
click at [77, 48] on span "Umgebung" at bounding box center [75, 46] width 45 height 12
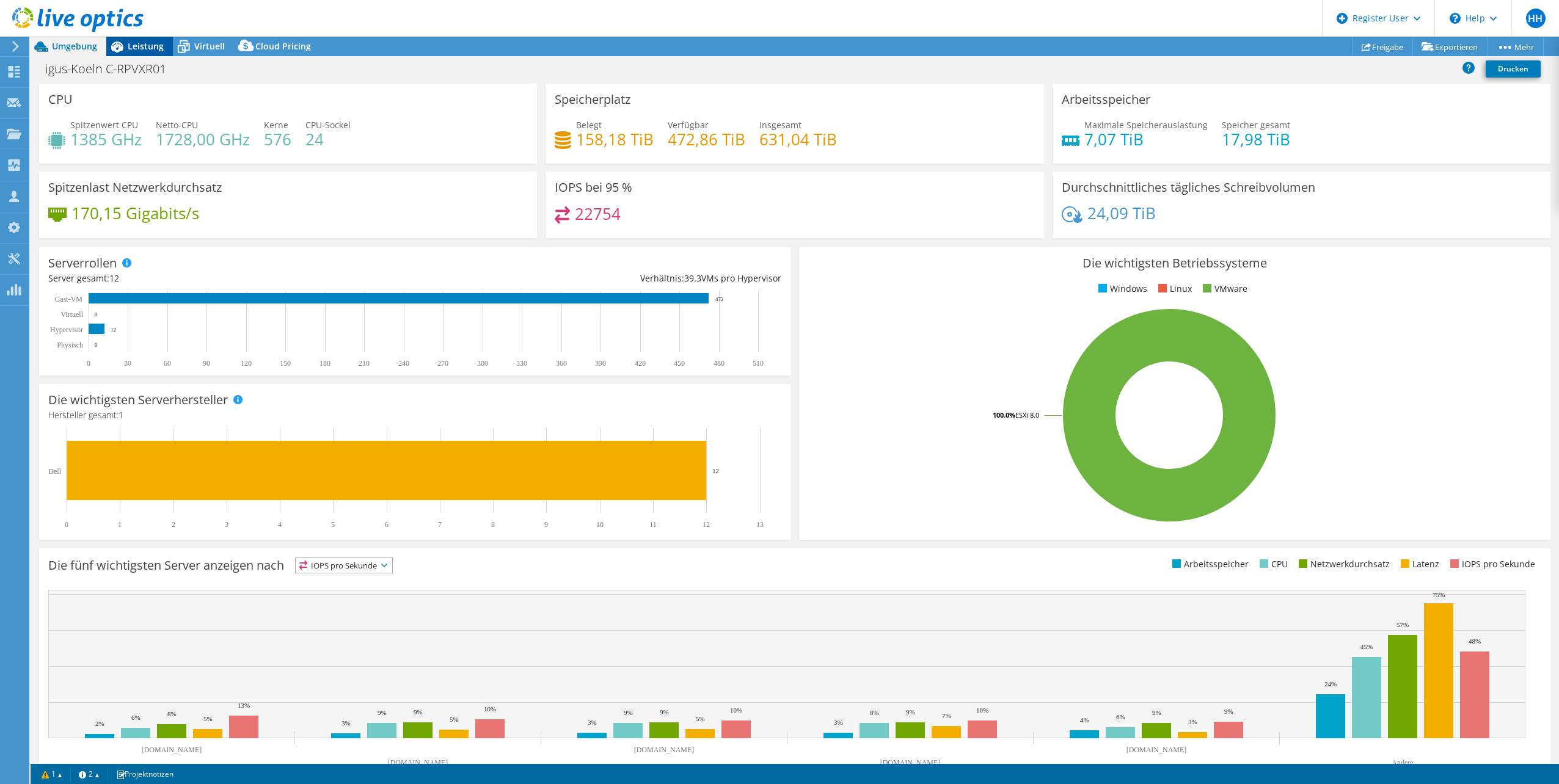
click at [137, 44] on span "Leistung" at bounding box center [145, 46] width 36 height 12
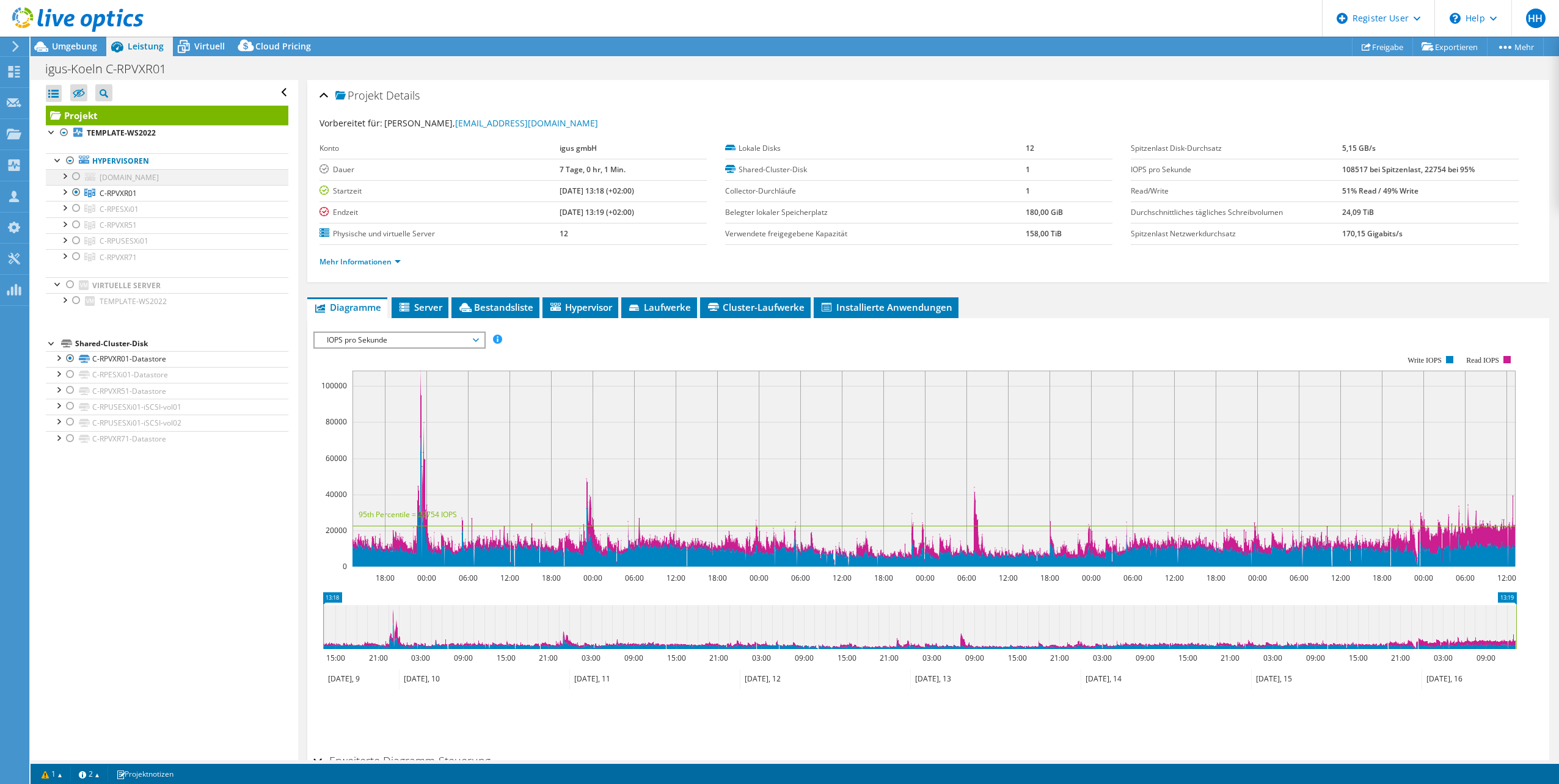
click at [76, 175] on div at bounding box center [76, 176] width 12 height 15
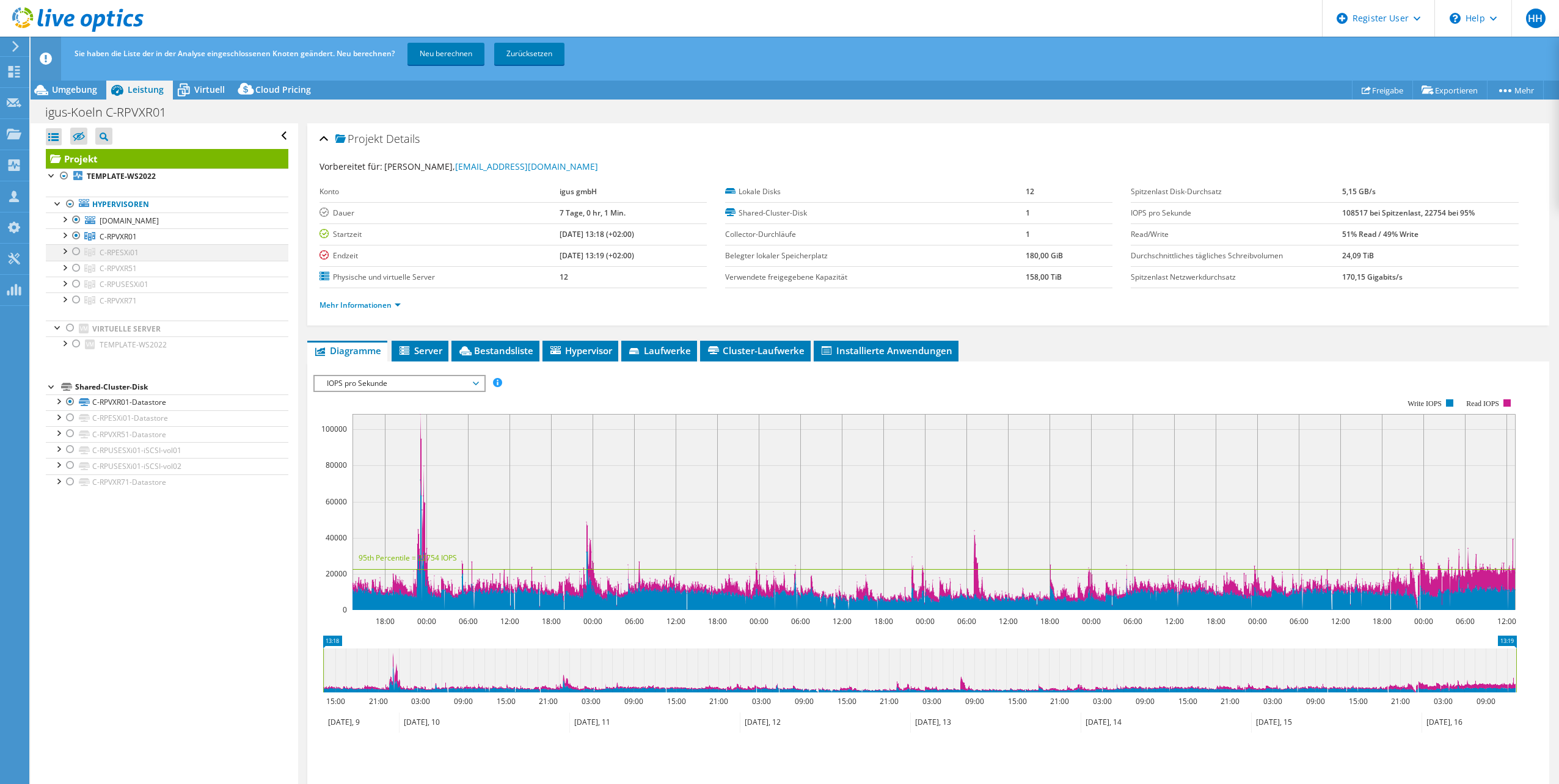
click at [75, 253] on div at bounding box center [76, 251] width 12 height 15
click at [73, 267] on div at bounding box center [76, 268] width 12 height 15
click at [75, 285] on div at bounding box center [76, 284] width 12 height 15
click at [77, 299] on div at bounding box center [76, 300] width 12 height 15
click at [68, 332] on div at bounding box center [71, 328] width 12 height 15
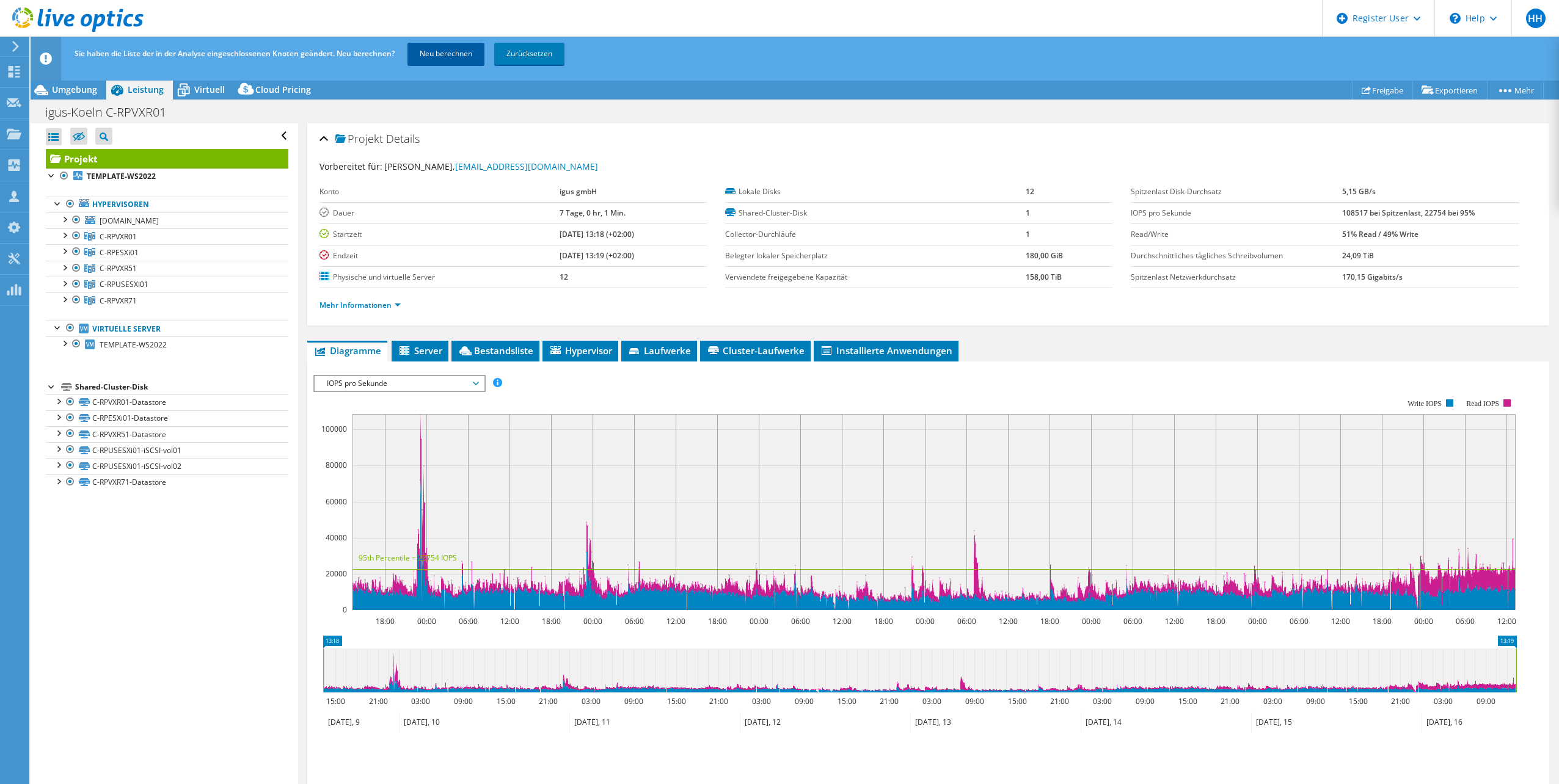
click at [436, 51] on link "Neu berechnen" at bounding box center [445, 54] width 77 height 22
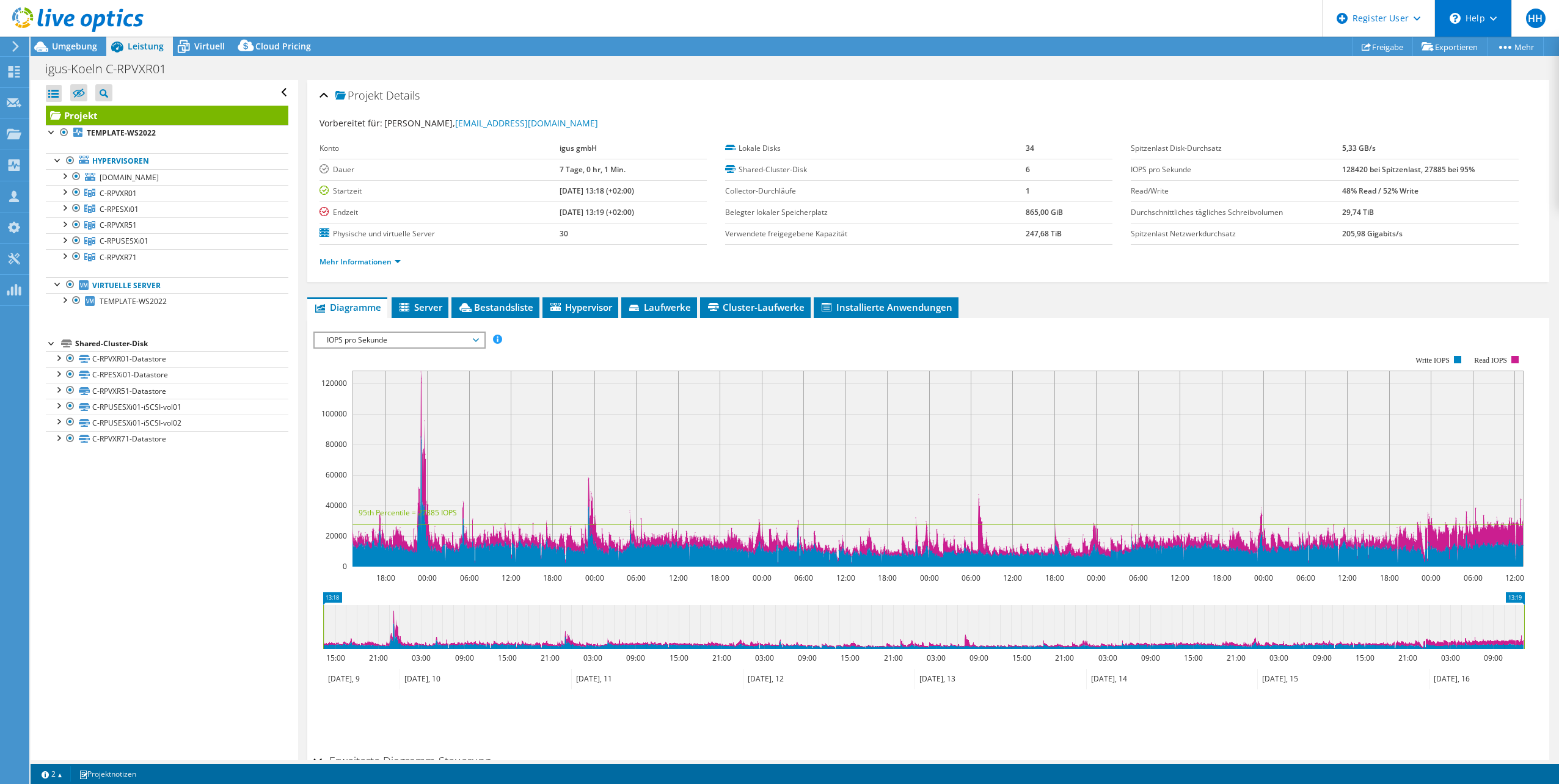
click at [1492, 20] on icon at bounding box center [1493, 19] width 7 height 5
click at [1224, 22] on header "HH Dell-Benutzer Holger Hoffmann Holger.Hoffmann@dell.com Dell My Profile Log O…" at bounding box center [780, 18] width 1559 height 37
click at [1501, 20] on div "\n Help" at bounding box center [1473, 18] width 77 height 37
click at [1477, 84] on link "Contact Support" at bounding box center [1502, 82] width 136 height 30
click at [1243, 110] on div "Vorbereitet für: Patrick Aichinger, paichinger@igus.net Konto igus gmbH Dauer 7…" at bounding box center [928, 194] width 1218 height 170
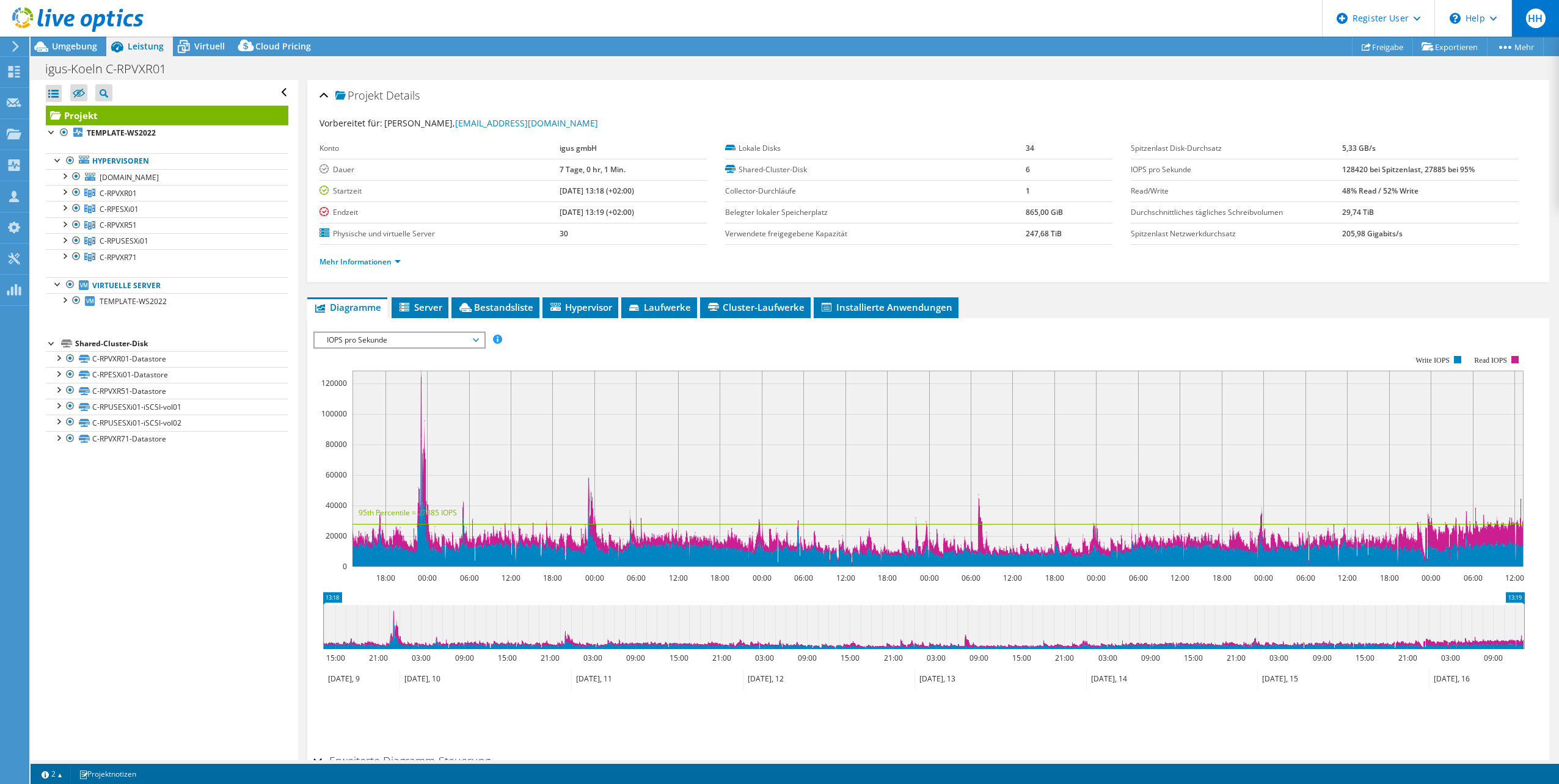
click at [1536, 18] on span "HH" at bounding box center [1536, 18] width 19 height 19
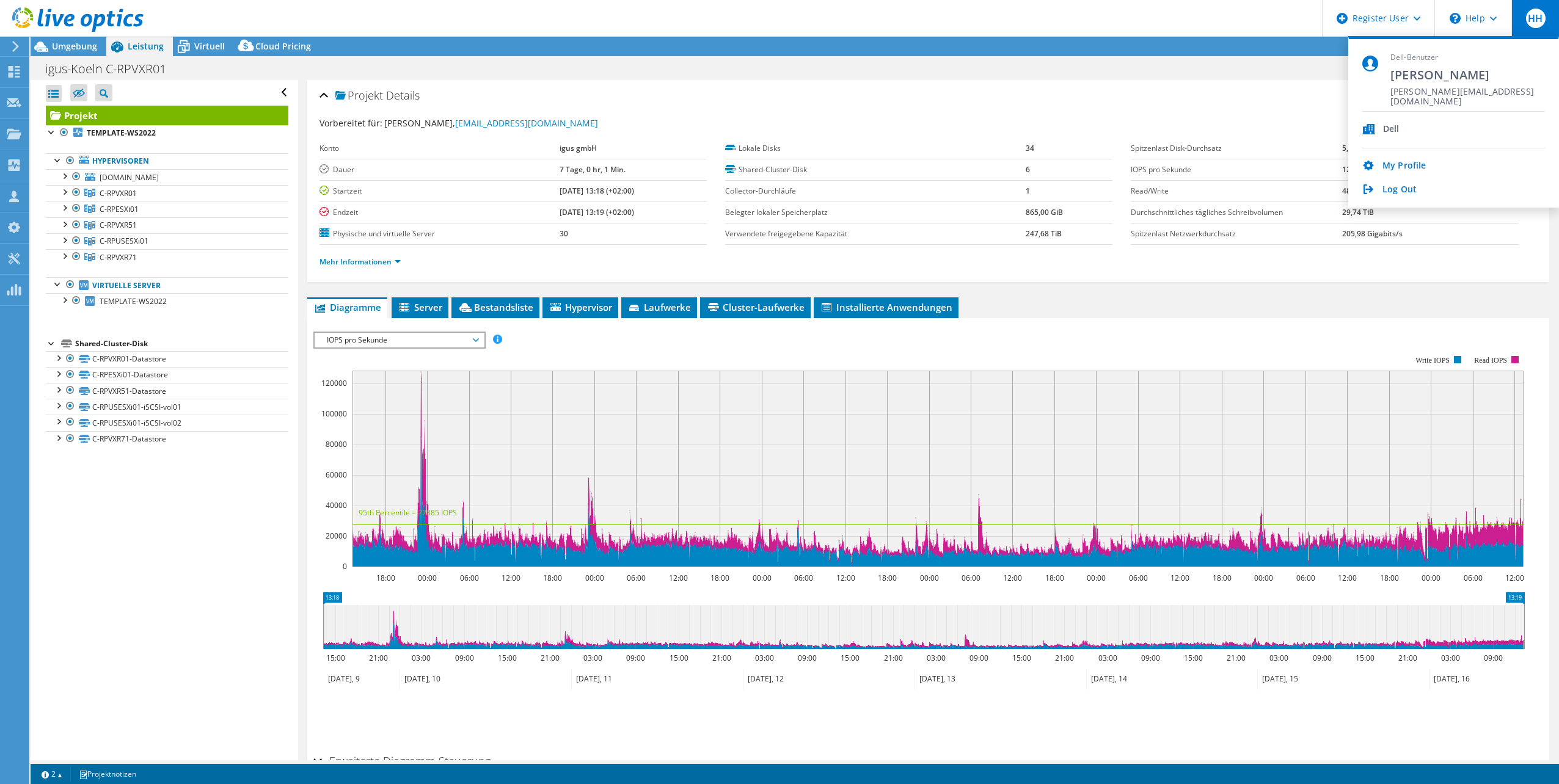
click at [1231, 92] on div "Projekt Details" at bounding box center [928, 96] width 1218 height 26
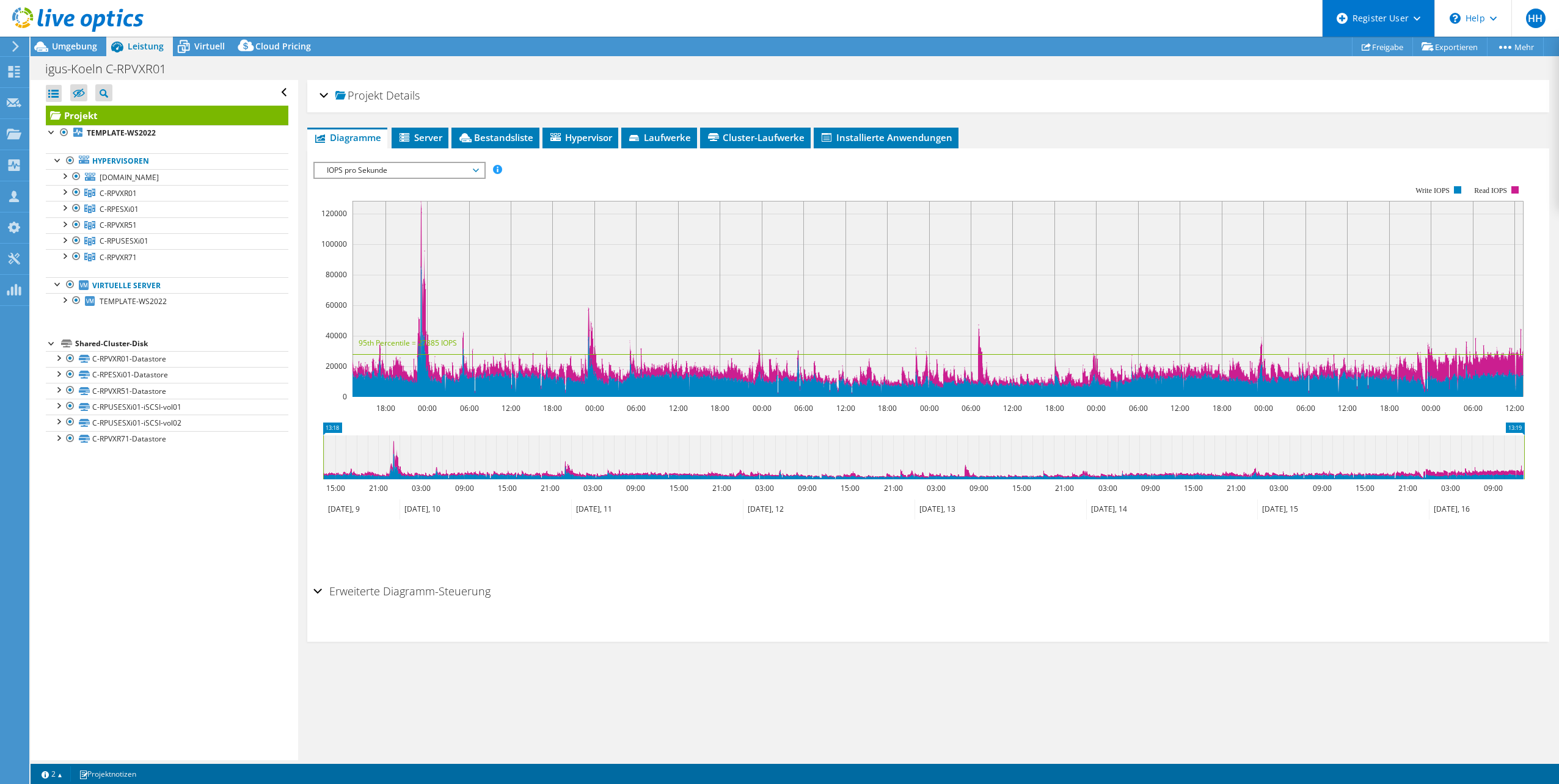
click at [1423, 19] on div "Register User" at bounding box center [1378, 18] width 113 height 37
click at [1245, 27] on header "HH Dell-Benutzer Holger Hoffmann Holger.Hoffmann@dell.com Dell My Profile Log O…" at bounding box center [780, 18] width 1559 height 37
click at [1493, 22] on div "\n Help" at bounding box center [1473, 18] width 77 height 37
click at [149, 575] on div "Alle öffnen Alle schließen Ausgeschlossene Knoten verbergen Projektbaumfilter" at bounding box center [164, 420] width 267 height 681
click at [37, 166] on div "Collectoren" at bounding box center [65, 165] width 73 height 30
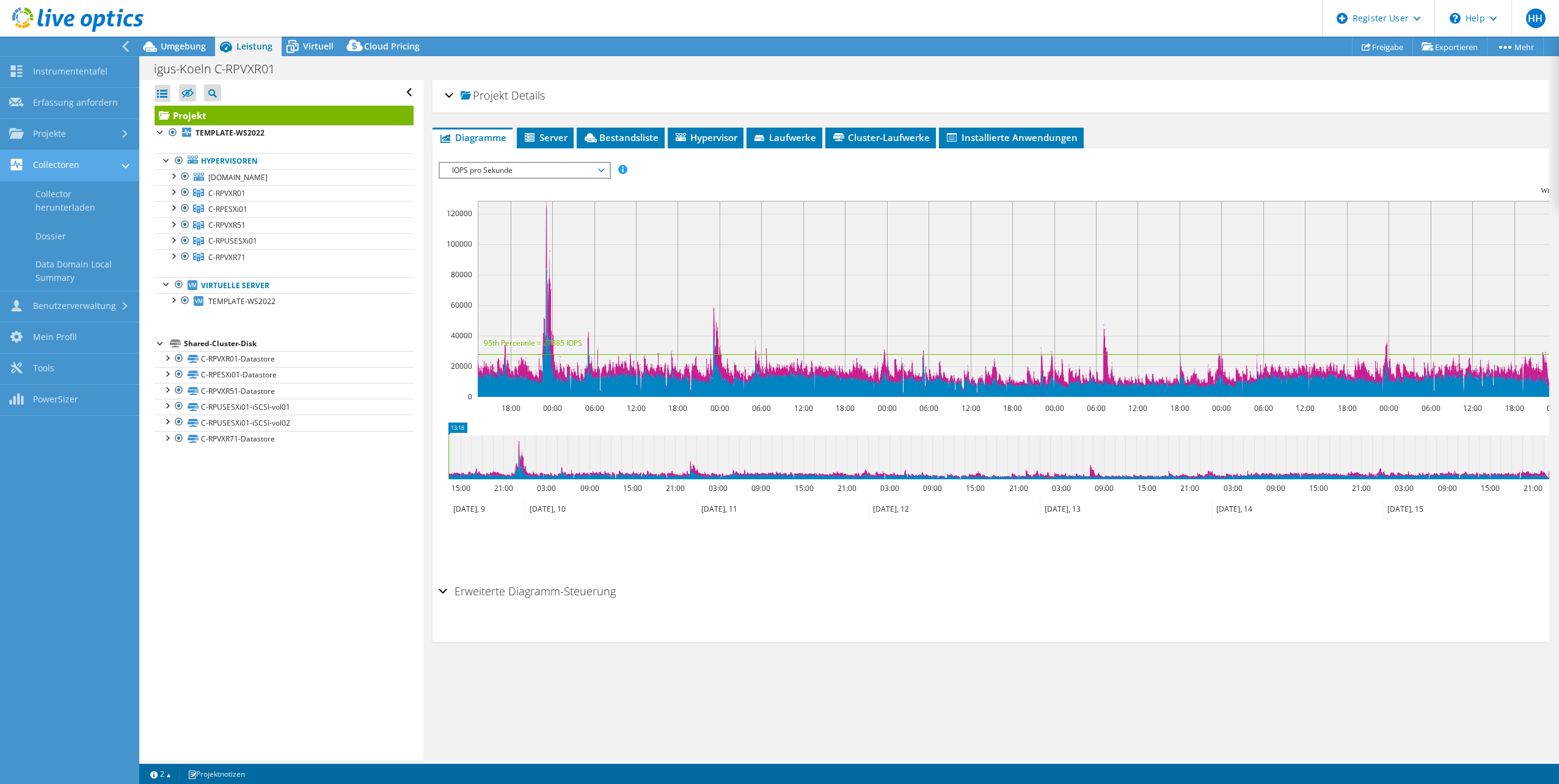
click at [39, 161] on link "Collectoren" at bounding box center [69, 166] width 139 height 31
click at [312, 47] on span "Virtuell" at bounding box center [318, 46] width 30 height 12
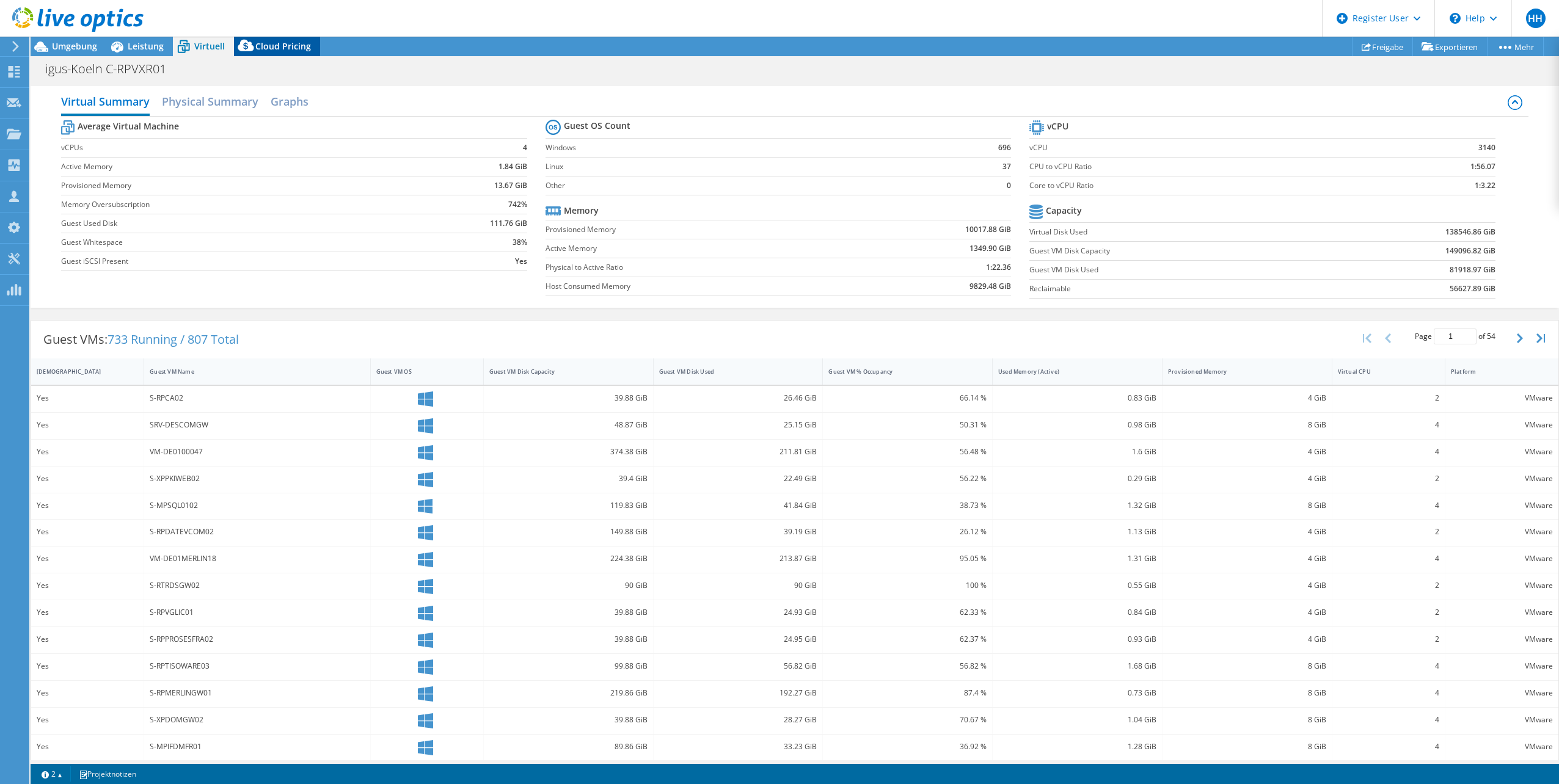
click at [279, 50] on span "Cloud Pricing" at bounding box center [284, 46] width 56 height 12
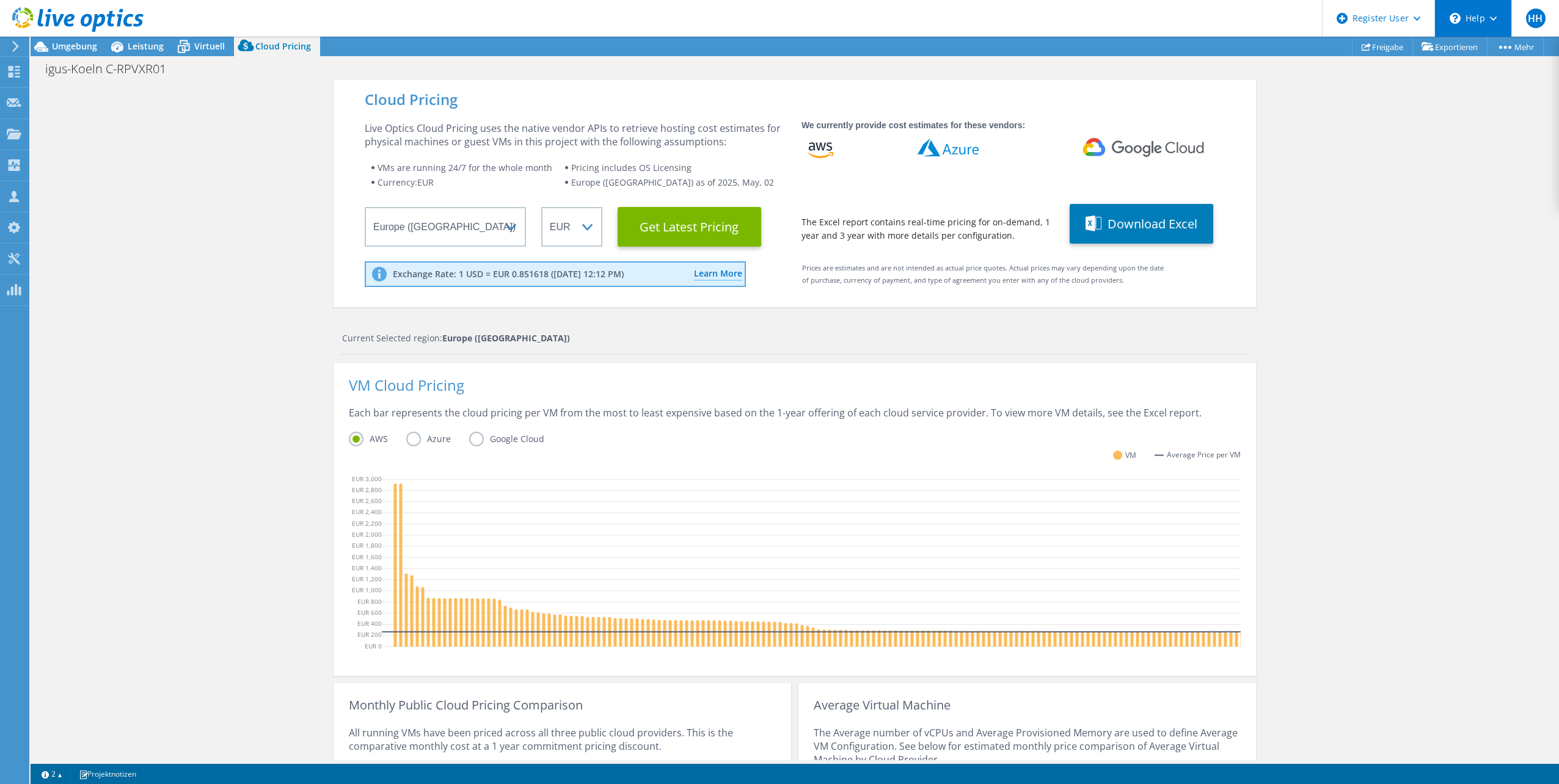
click at [1470, 17] on div "\n Help" at bounding box center [1473, 18] width 77 height 37
click at [1393, 24] on div "Register User" at bounding box center [1378, 18] width 113 height 37
click at [1471, 19] on div "\n Help" at bounding box center [1473, 18] width 77 height 37
click at [1485, 54] on link "Explore Helpful Articles" at bounding box center [1502, 52] width 136 height 30
click at [1414, 159] on div "Cloud Pricing Live Optics Cloud Pricing uses the native vendor APIs to retrieve…" at bounding box center [794, 496] width 1529 height 832
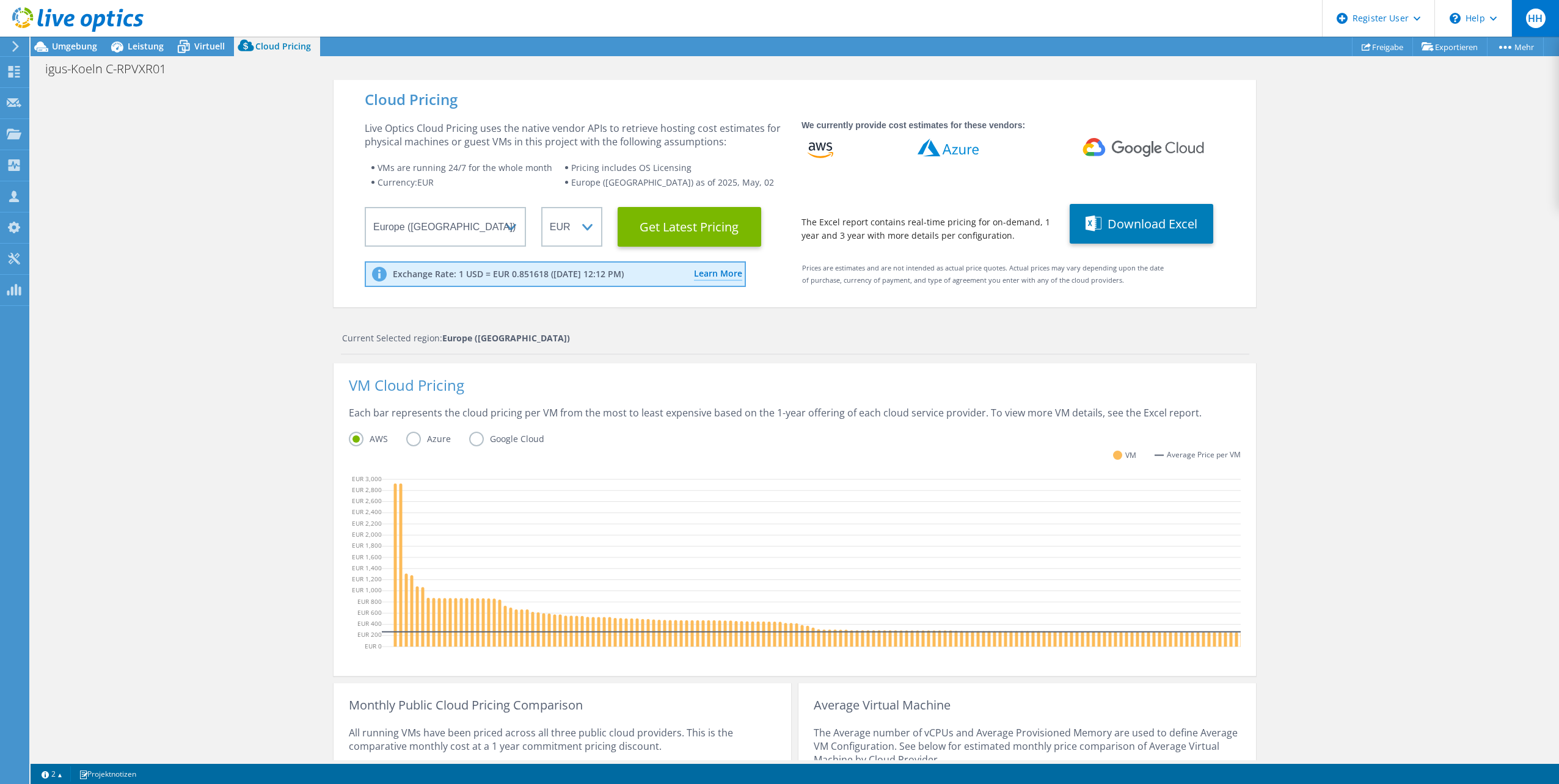
click at [1539, 19] on span "HH" at bounding box center [1536, 18] width 19 height 19
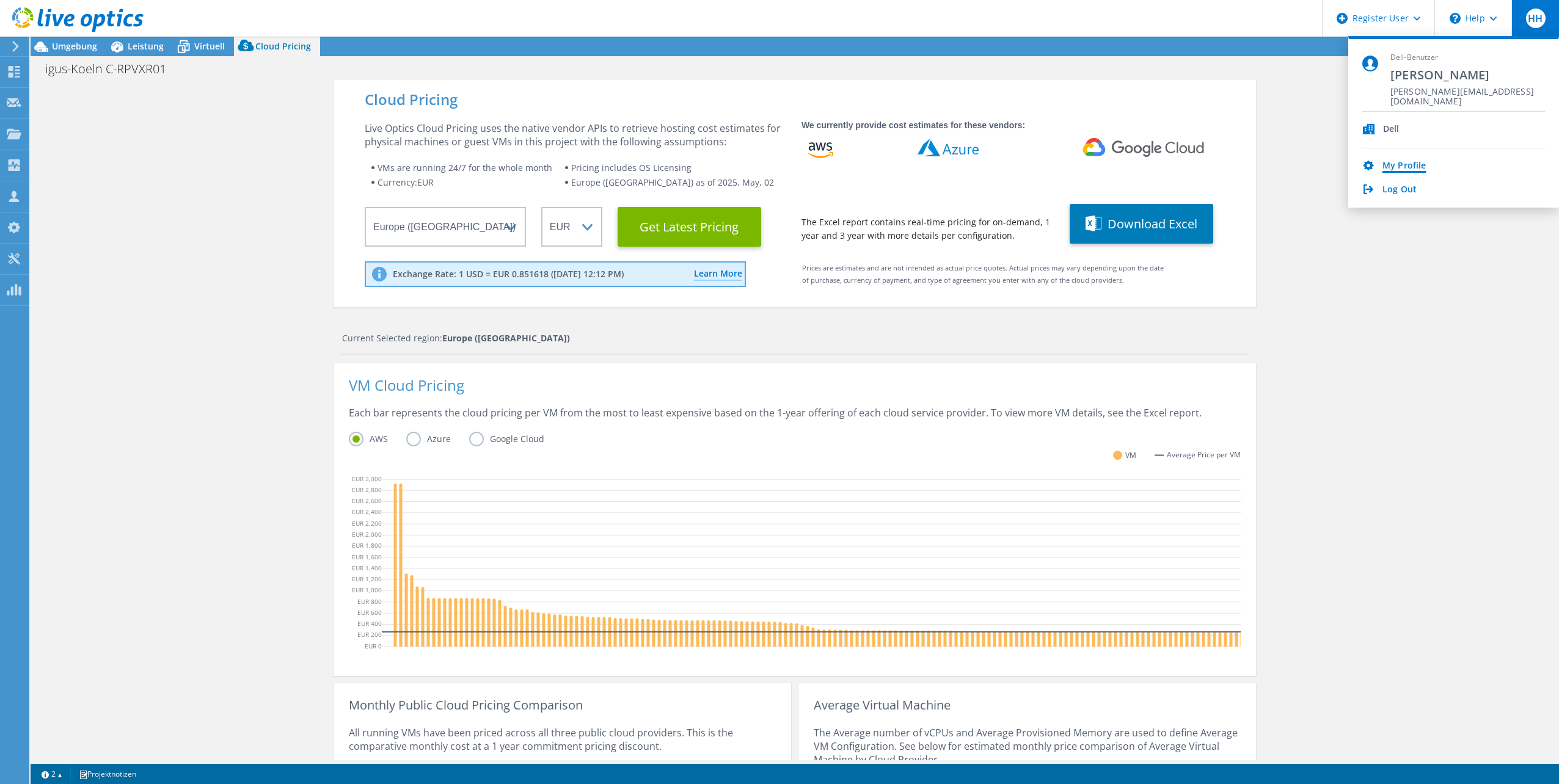
click at [1405, 165] on link "My Profile" at bounding box center [1404, 166] width 44 height 12
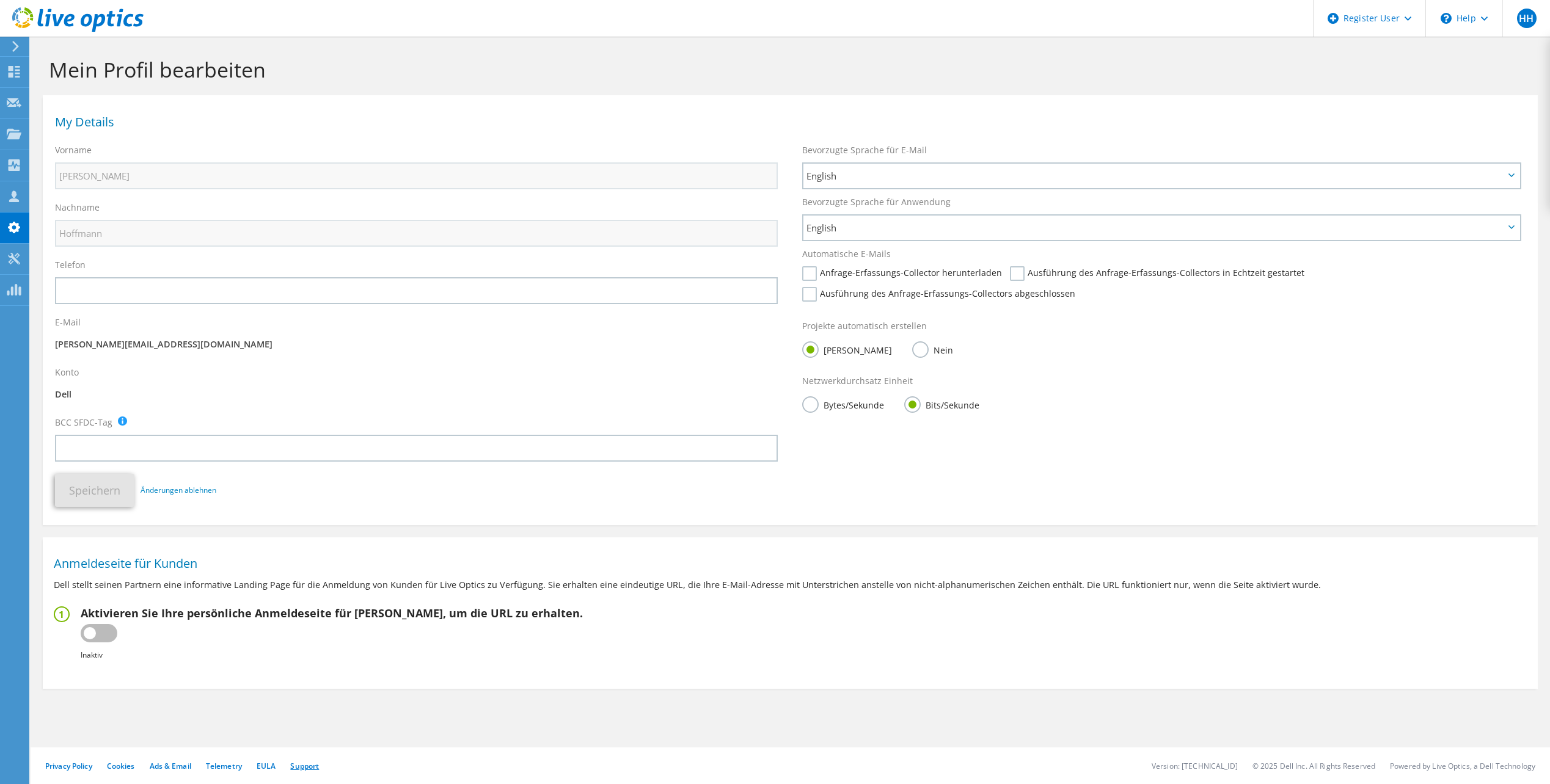
click at [309, 768] on link "Support" at bounding box center [304, 765] width 29 height 10
click at [58, 23] on use at bounding box center [78, 19] width 131 height 24
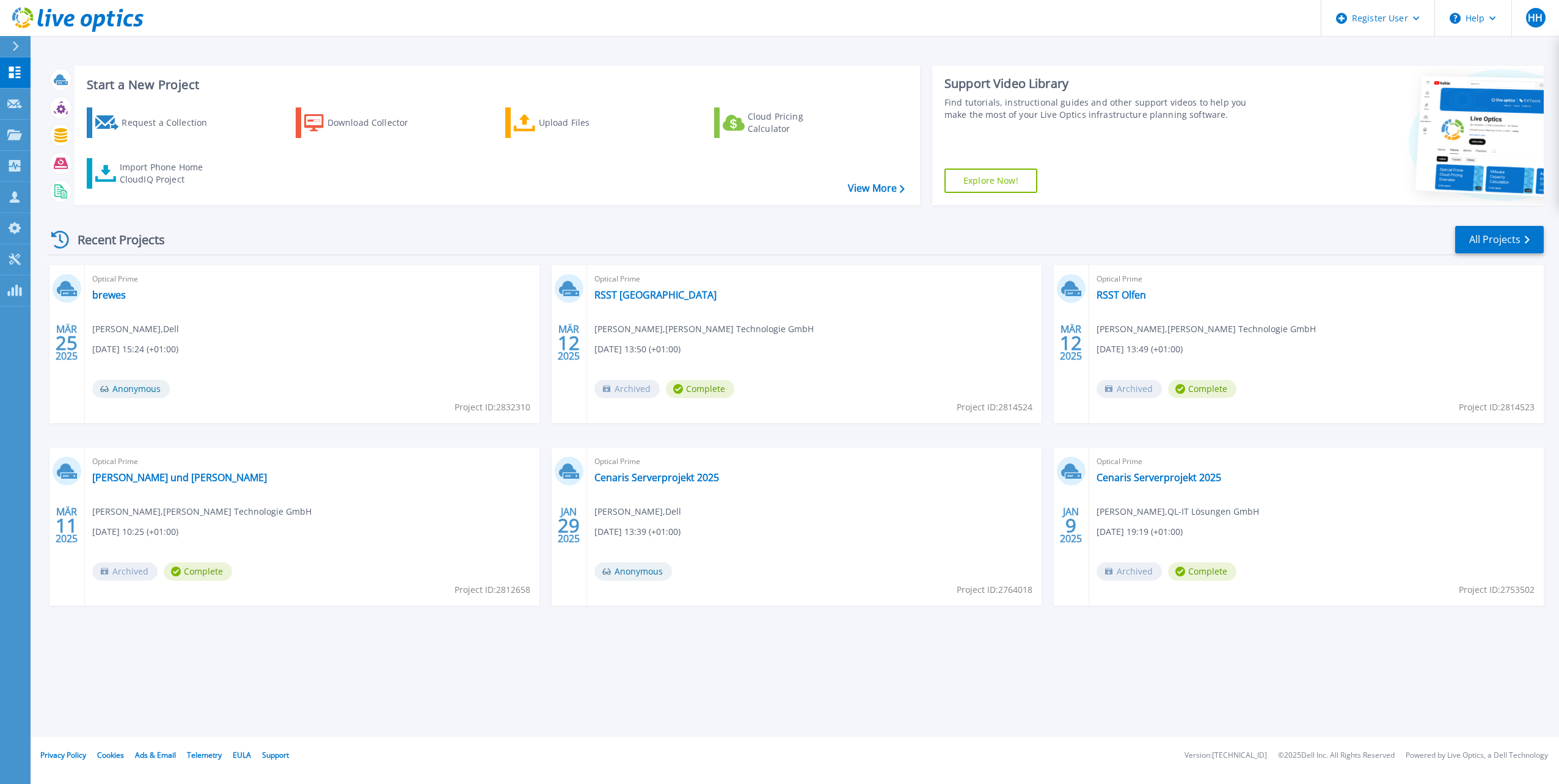
click at [984, 179] on link "Explore Now!" at bounding box center [990, 180] width 92 height 24
click at [1494, 24] on button "Help" at bounding box center [1473, 18] width 76 height 37
click at [1353, 57] on div "Start a New Project Request a Collection Download Collector Upload Files Cloud …" at bounding box center [796, 135] width 1497 height 159
click at [16, 138] on icon at bounding box center [14, 134] width 15 height 10
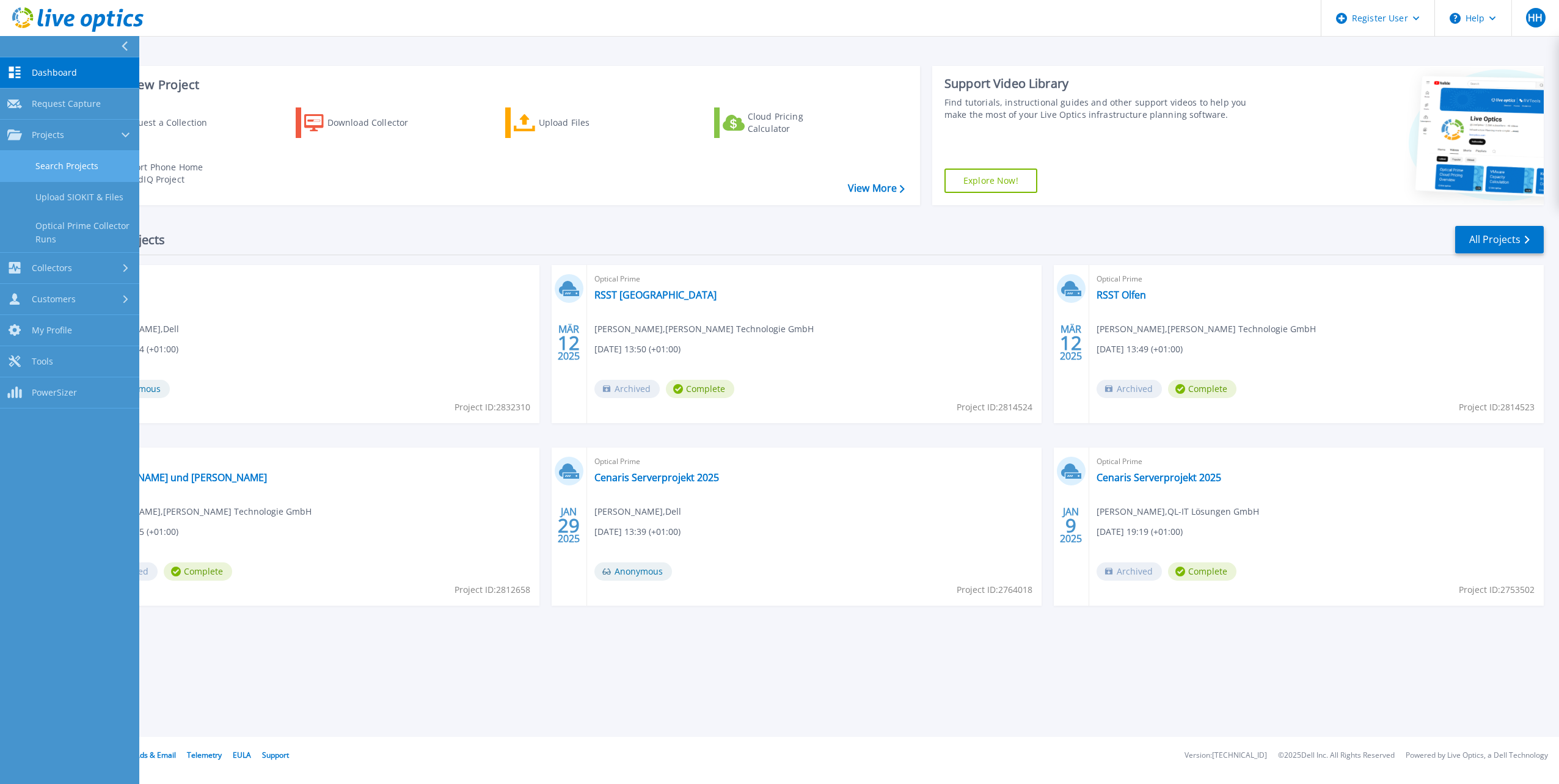
click at [51, 166] on link "Search Projects" at bounding box center [69, 166] width 139 height 31
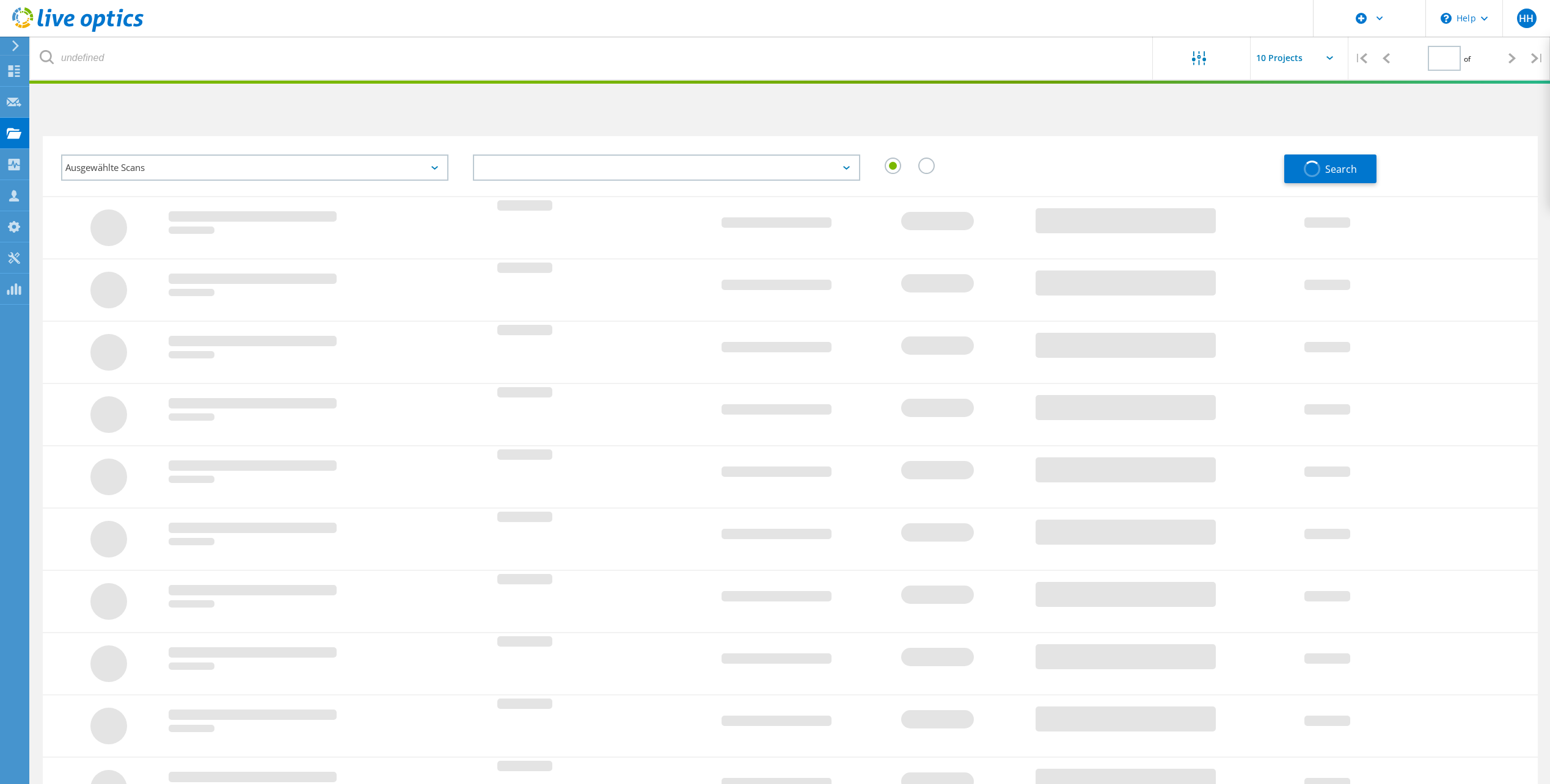
type input "1"
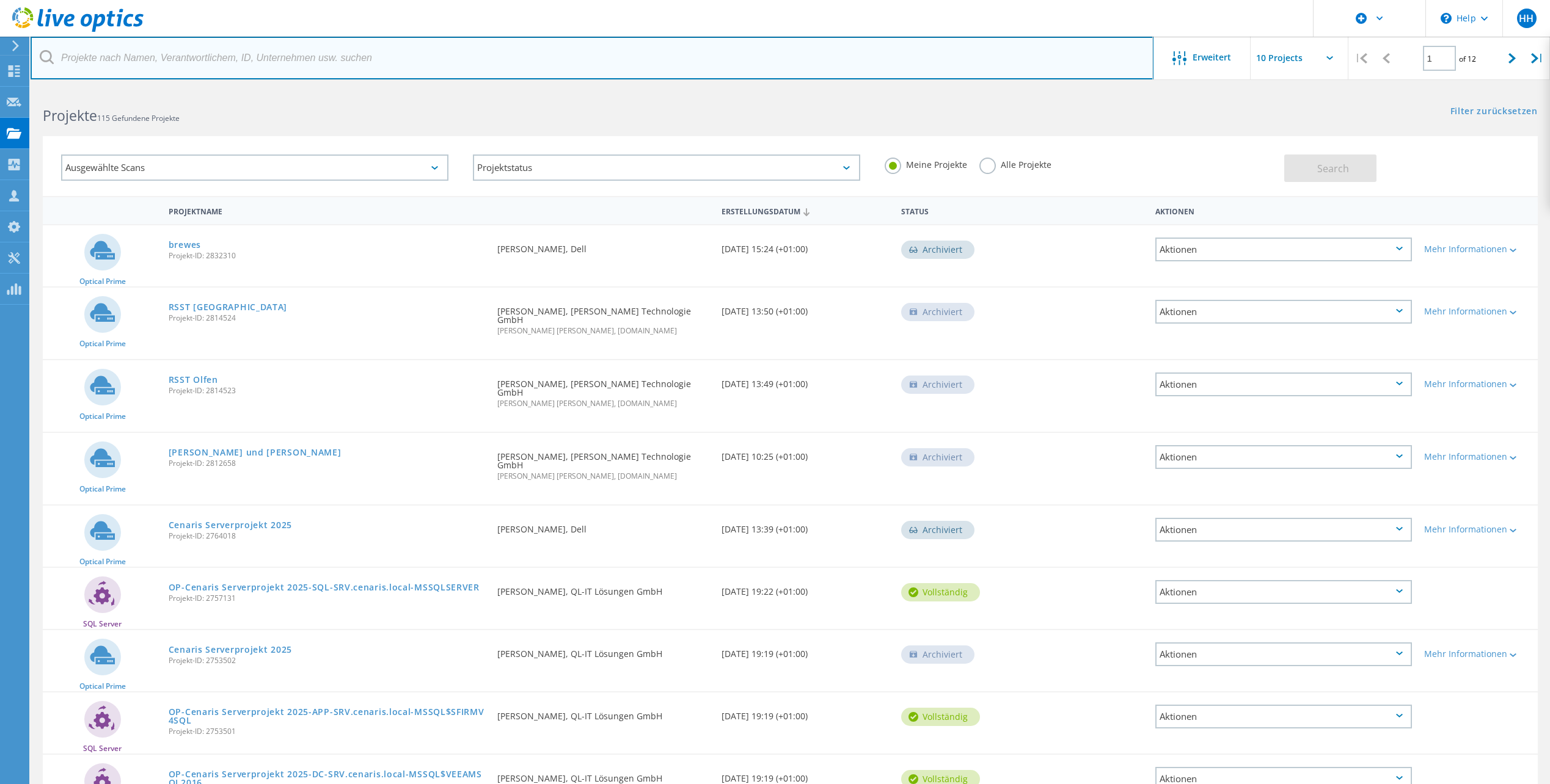
click at [193, 56] on input "text" at bounding box center [592, 57] width 1123 height 43
paste input "igus-Koeln C-RPVXR01"
type input "igus-Koeln C-RPVXR01"
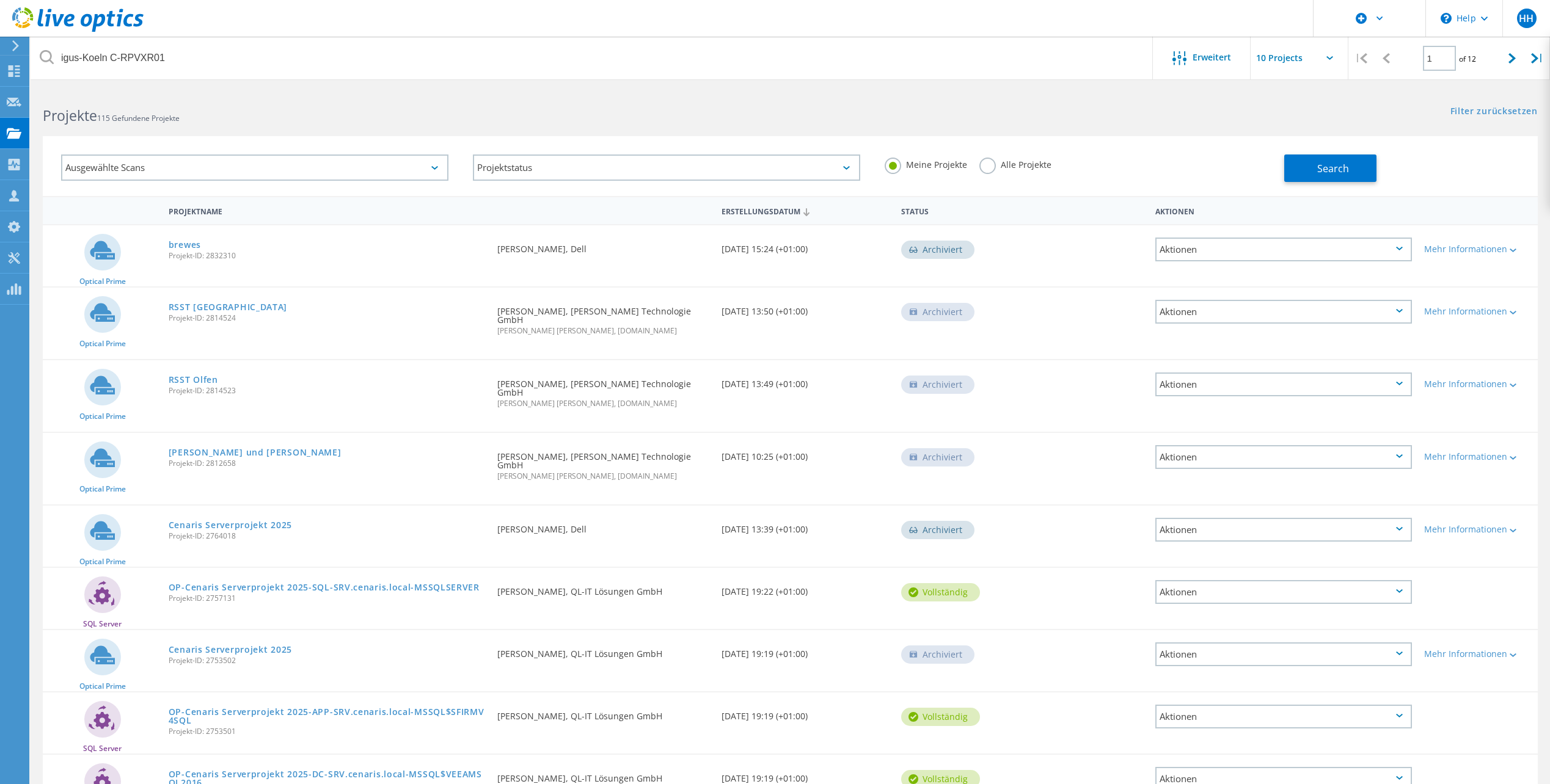
click at [991, 167] on label "Alle Projekte" at bounding box center [1015, 163] width 72 height 12
click at [0, 0] on input "Alle Projekte" at bounding box center [0, 0] width 0 height 0
click at [1321, 179] on button "Search" at bounding box center [1330, 168] width 93 height 27
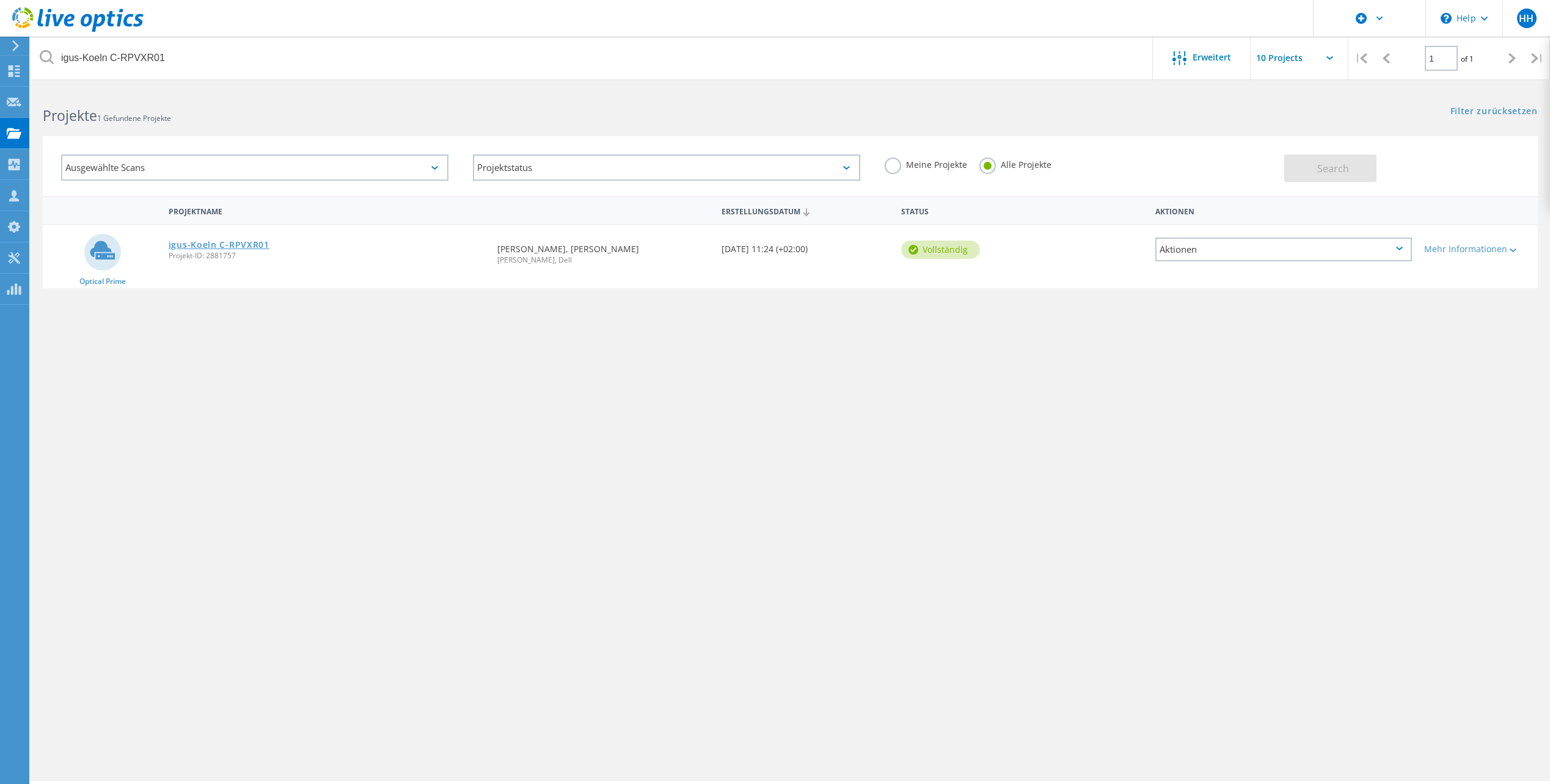
click at [209, 241] on link "igus-Koeln C-RPVXR01" at bounding box center [219, 245] width 101 height 9
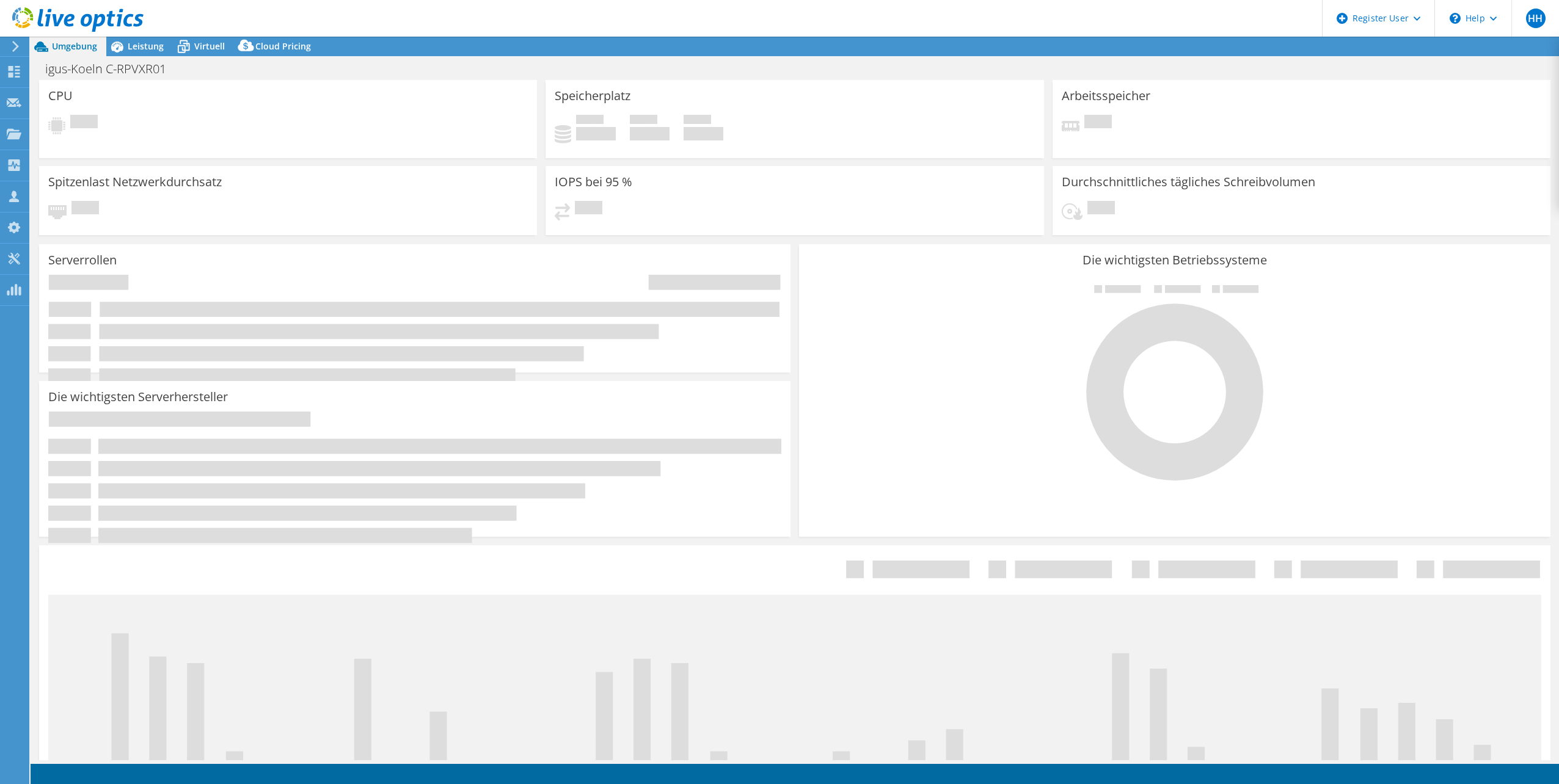
select select "USD"
select select "EUFrankfurt"
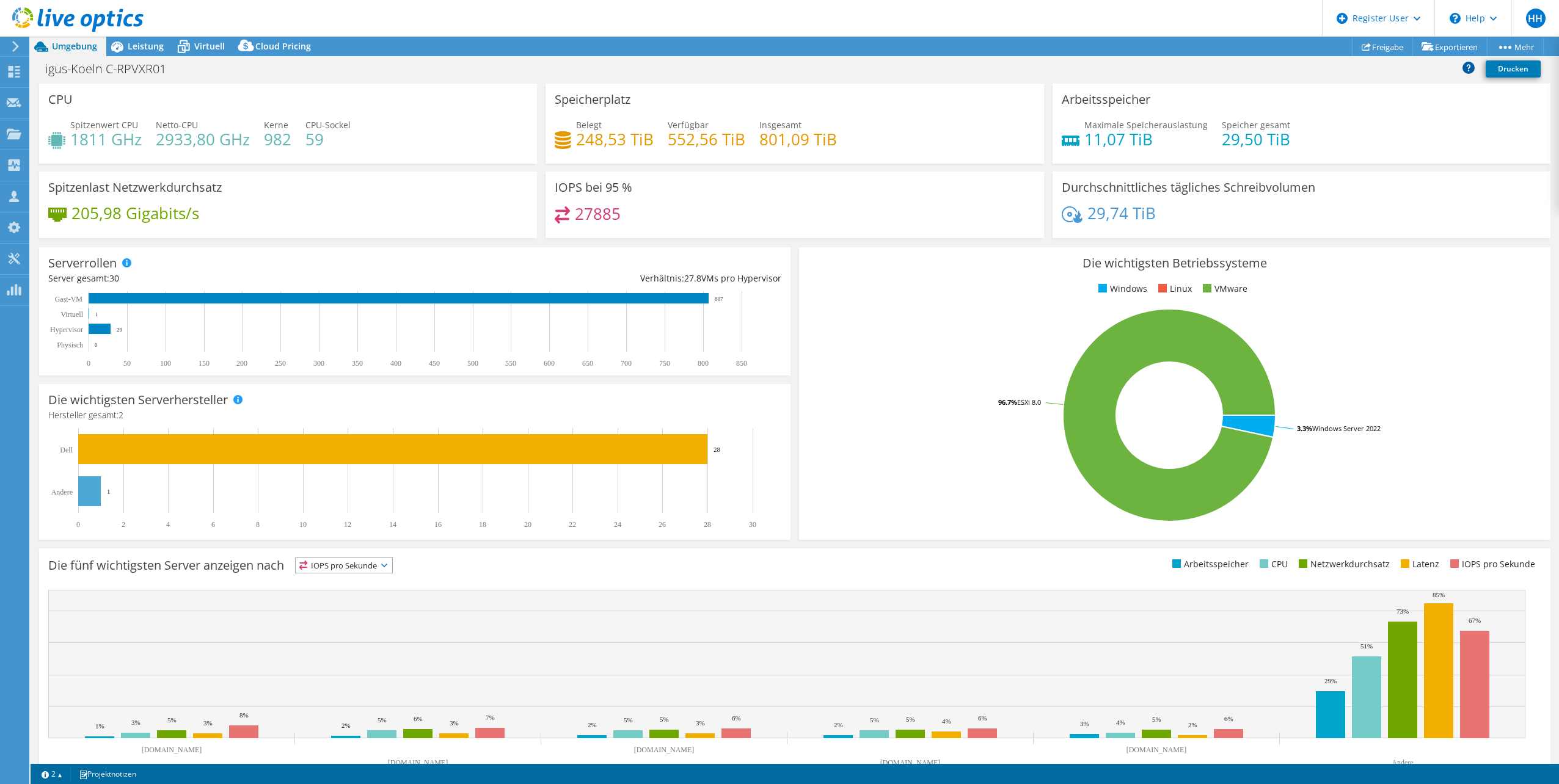
click at [1469, 68] on icon at bounding box center [1469, 68] width 12 height 12
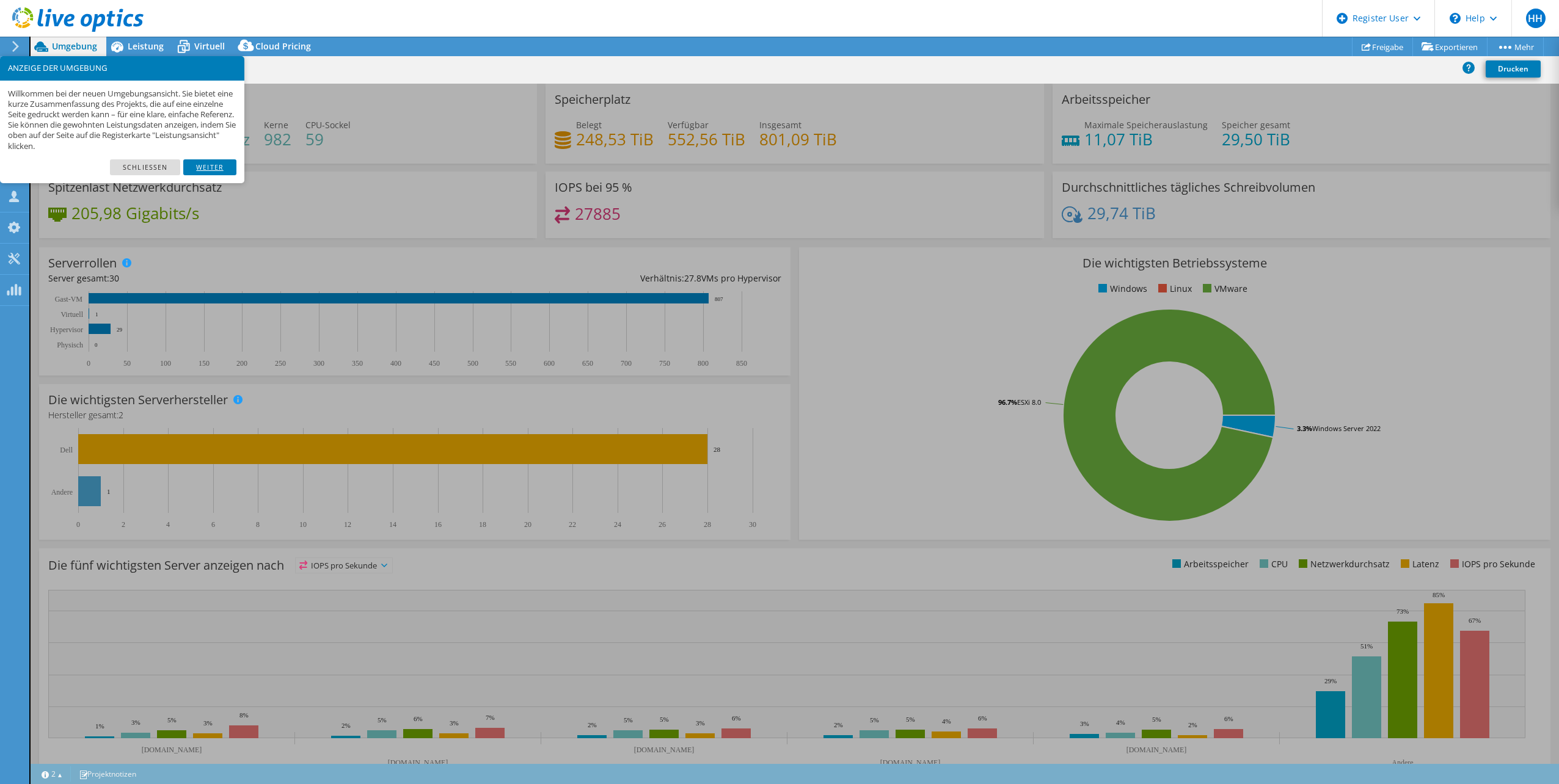
click at [216, 169] on link "Weiter" at bounding box center [210, 167] width 53 height 16
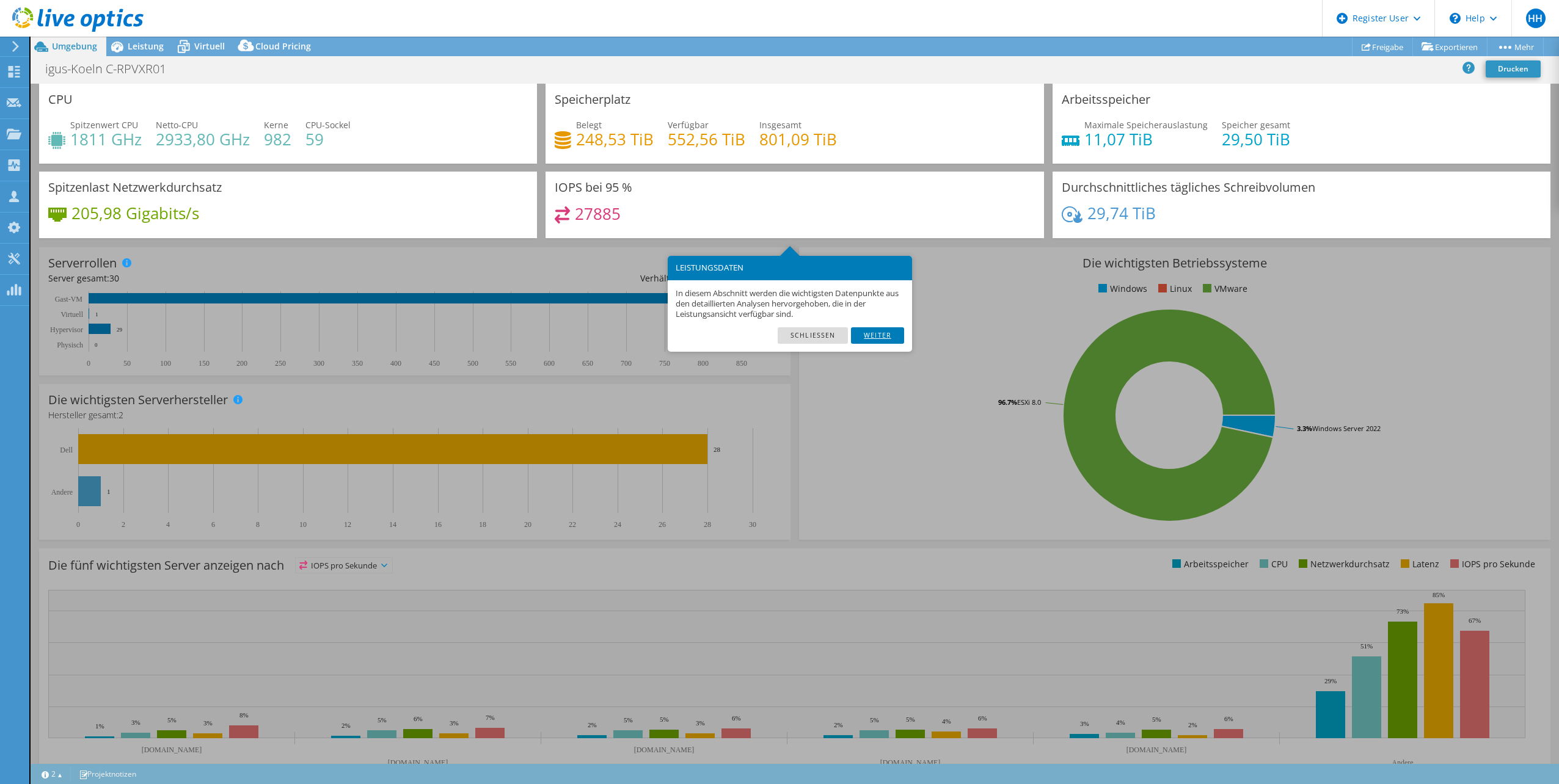
click at [876, 336] on link "Weiter" at bounding box center [877, 335] width 53 height 16
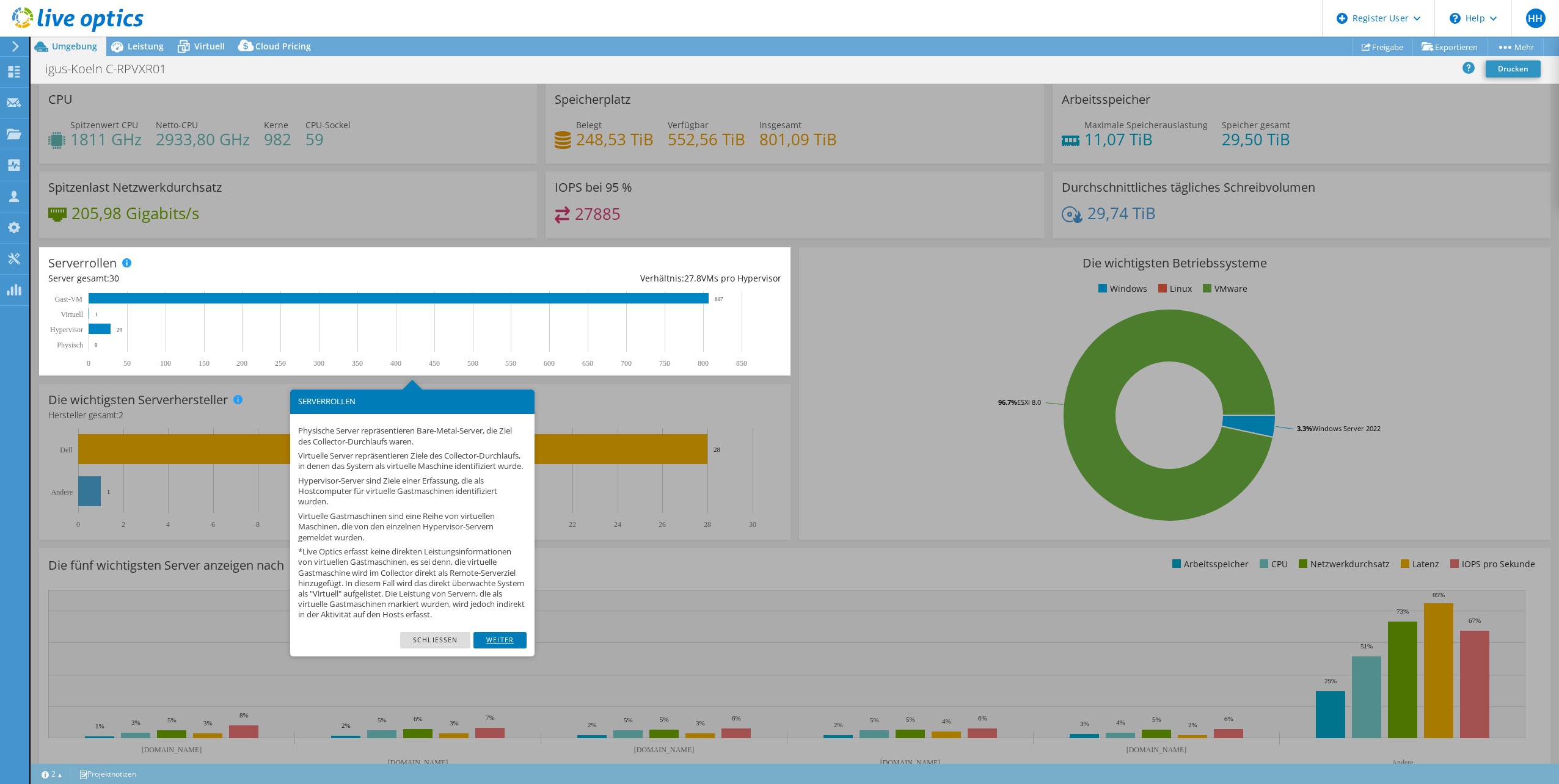
click at [507, 647] on link "Weiter" at bounding box center [500, 640] width 53 height 16
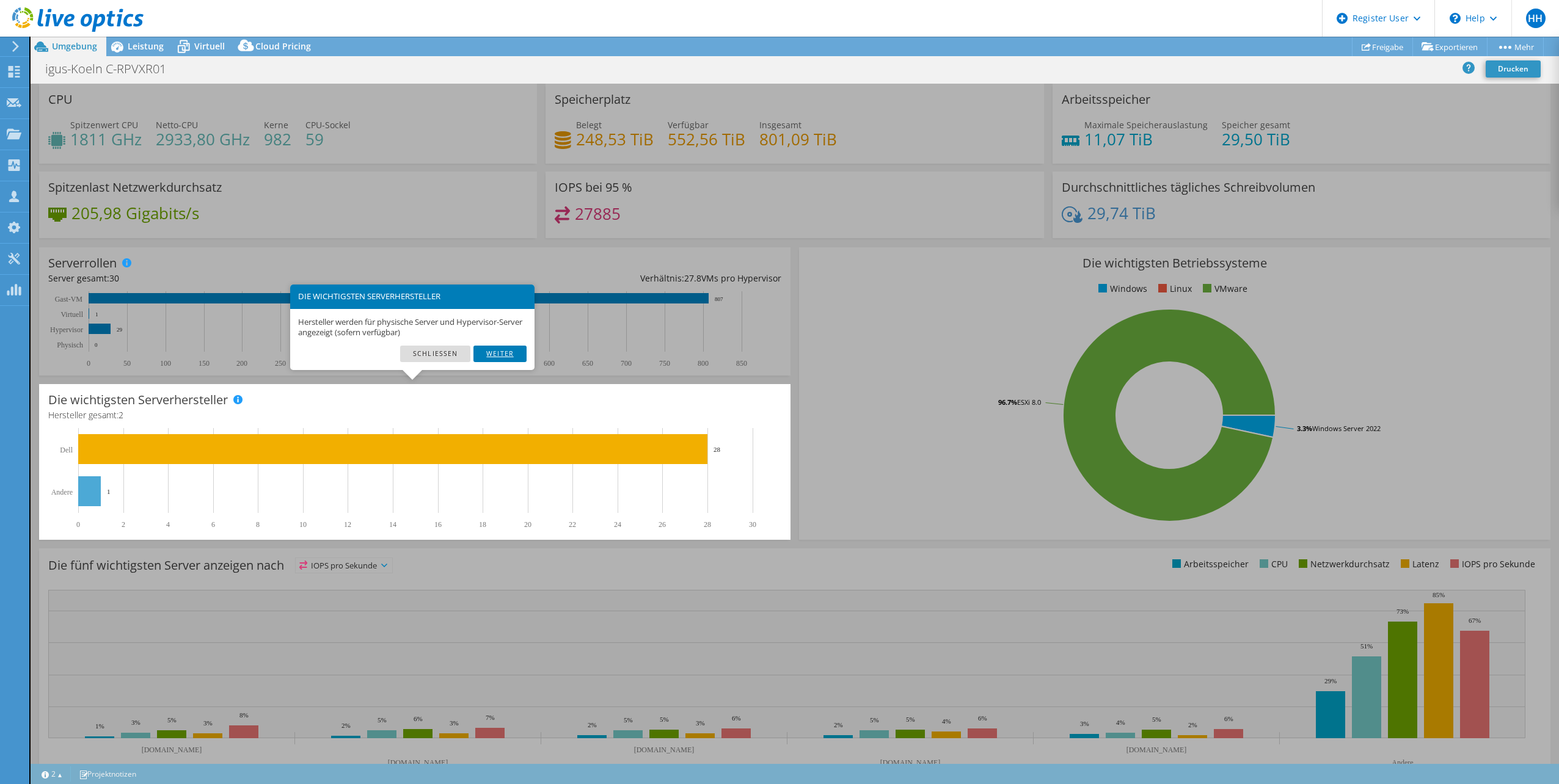
click at [517, 355] on link "Weiter" at bounding box center [500, 354] width 53 height 16
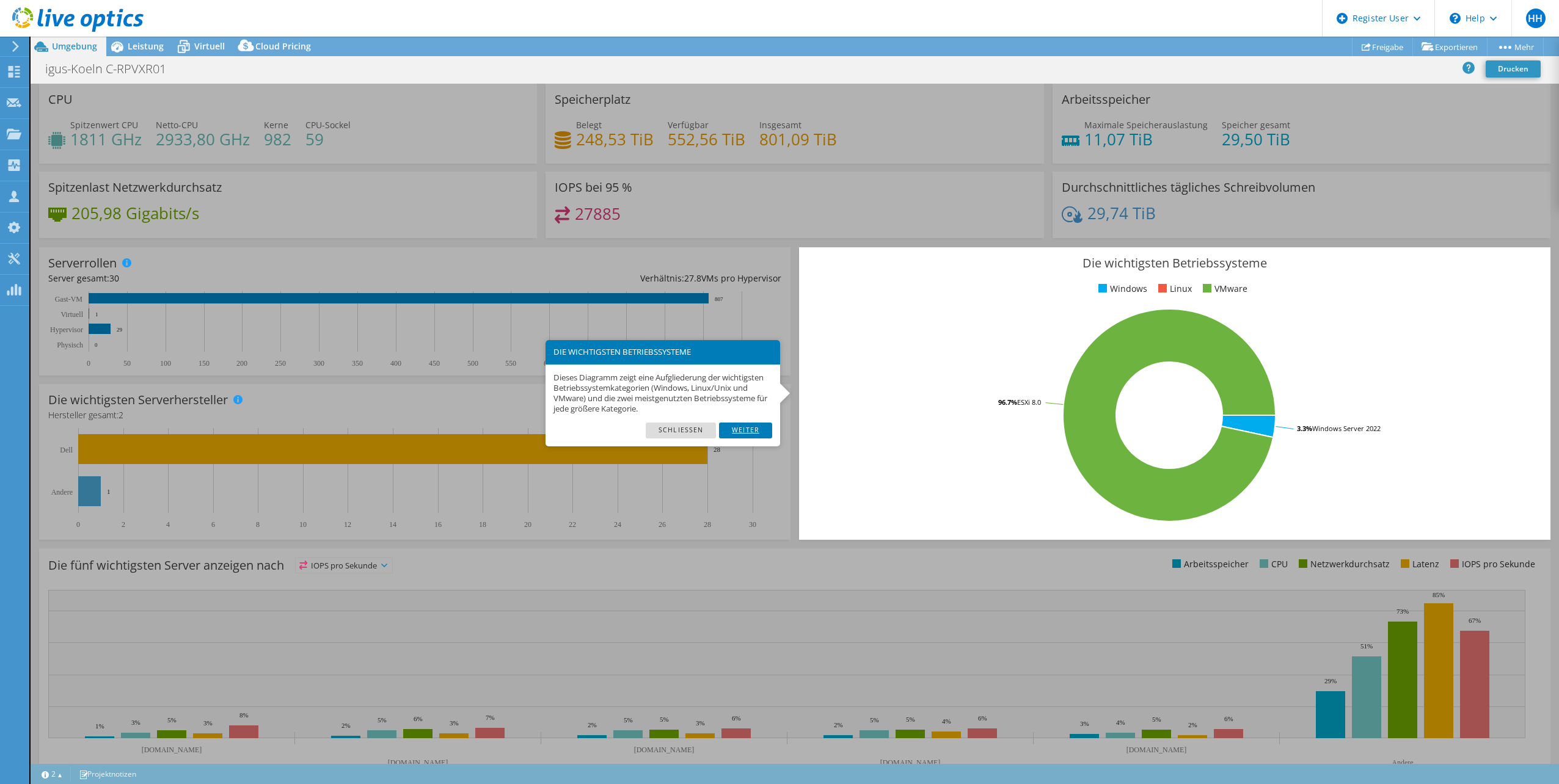
click at [741, 430] on link "Weiter" at bounding box center [745, 430] width 53 height 16
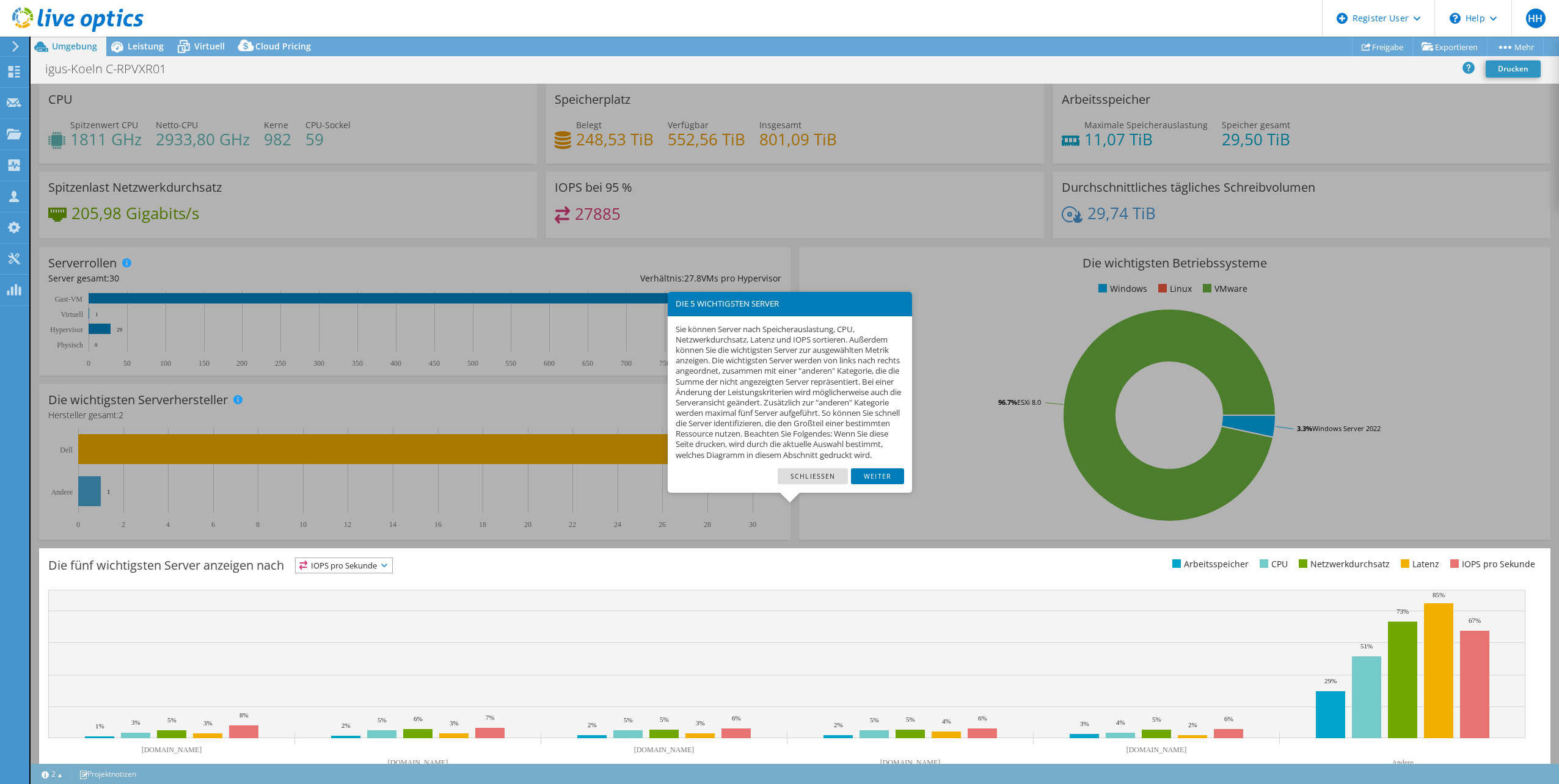
scroll to position [31, 0]
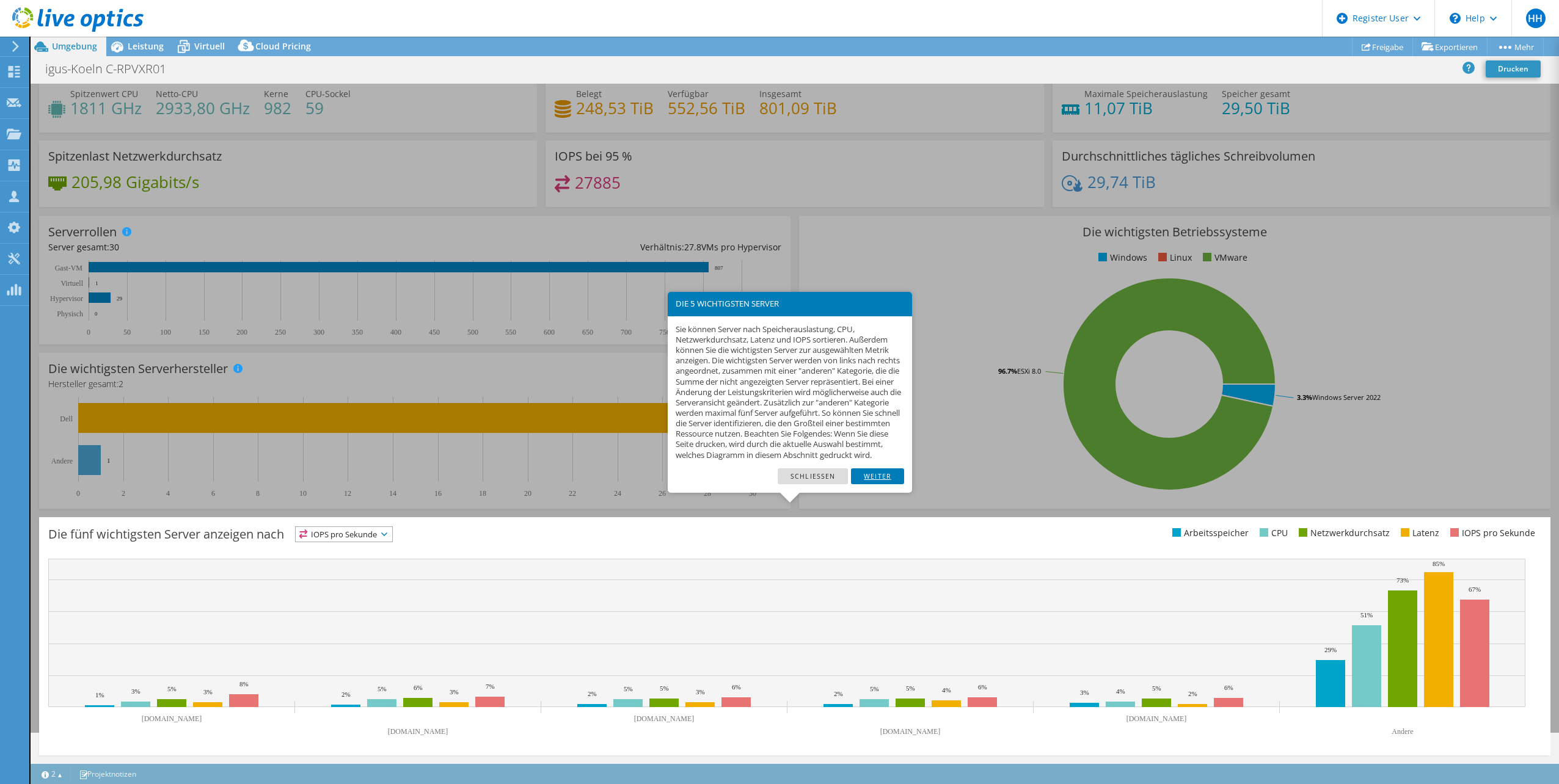
click at [870, 484] on link "Weiter" at bounding box center [877, 476] width 53 height 16
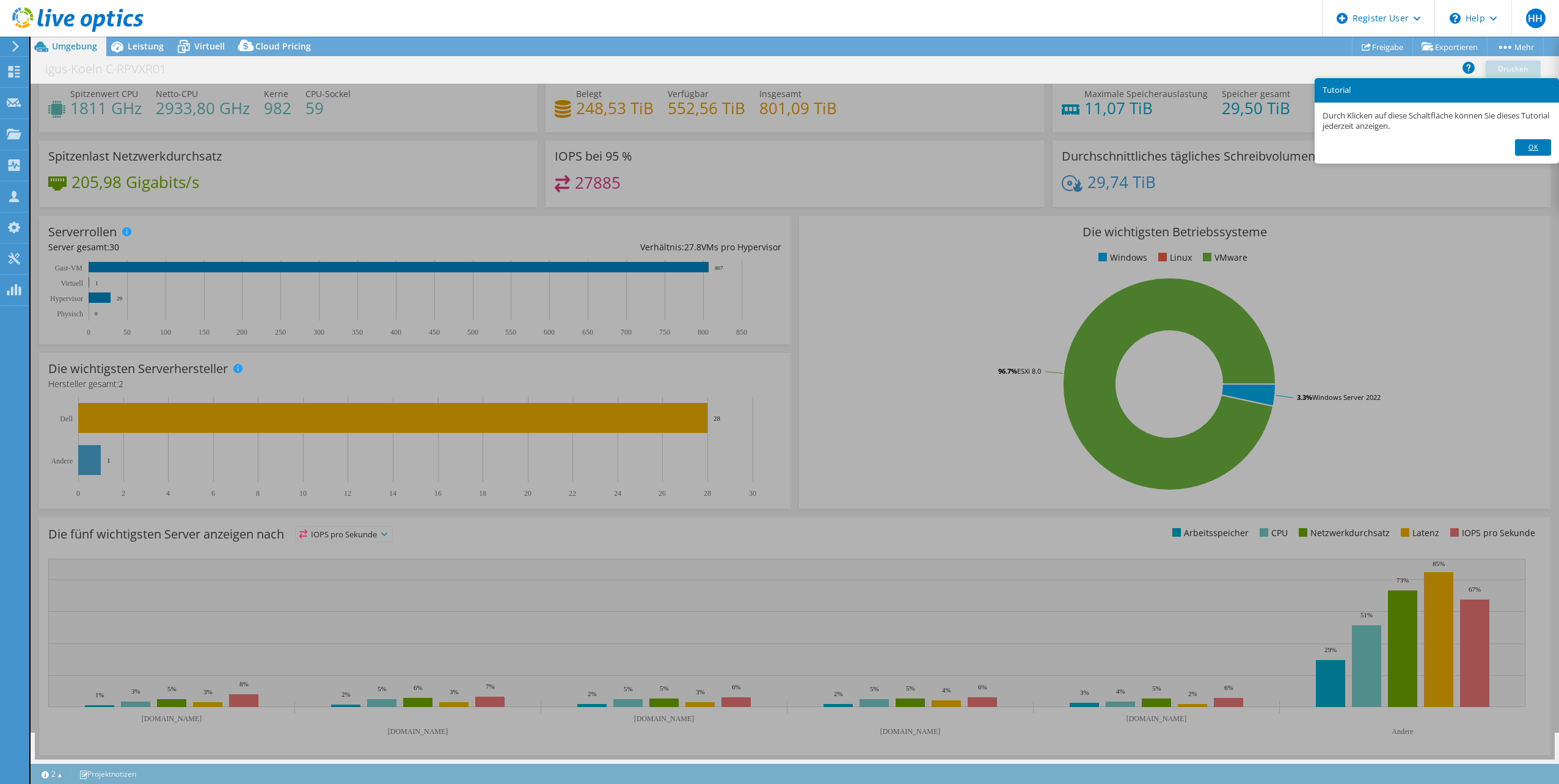
click at [1534, 150] on link "Ok" at bounding box center [1533, 147] width 36 height 16
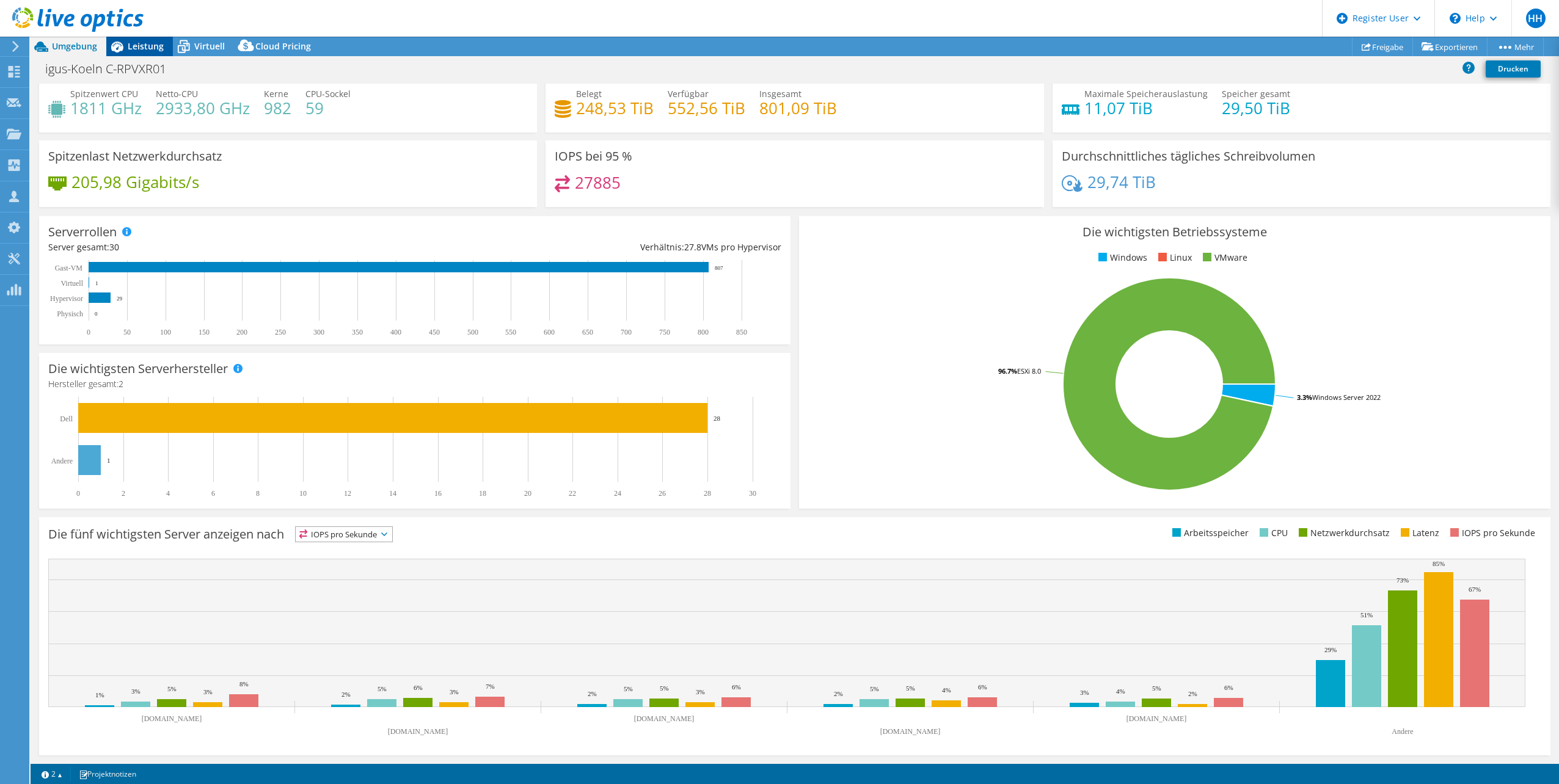
click at [150, 42] on span "Leistung" at bounding box center [145, 46] width 36 height 12
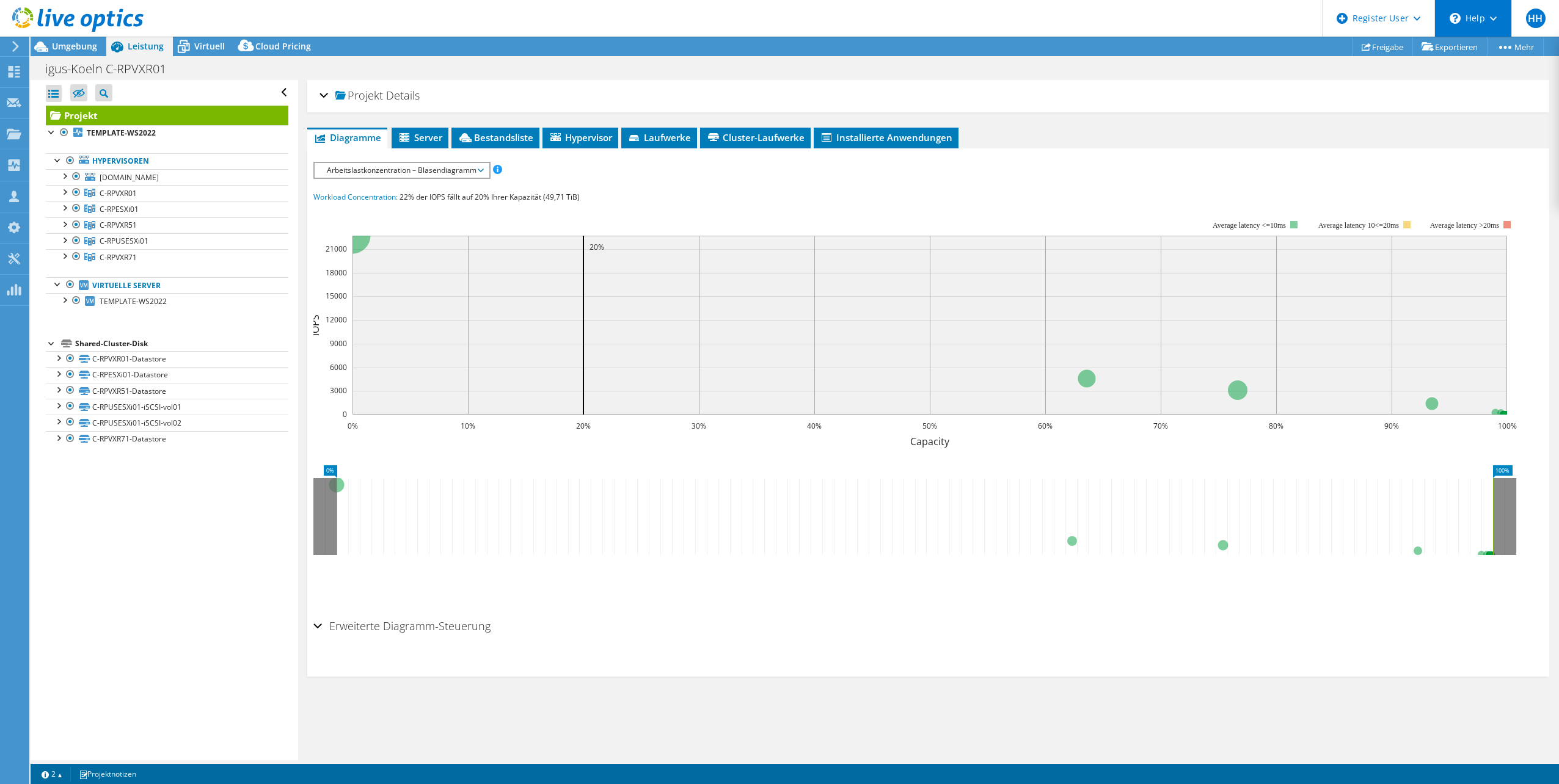
click at [1463, 20] on div "\n Help" at bounding box center [1473, 18] width 77 height 37
click at [1320, 93] on div "Projekt Details" at bounding box center [928, 96] width 1218 height 26
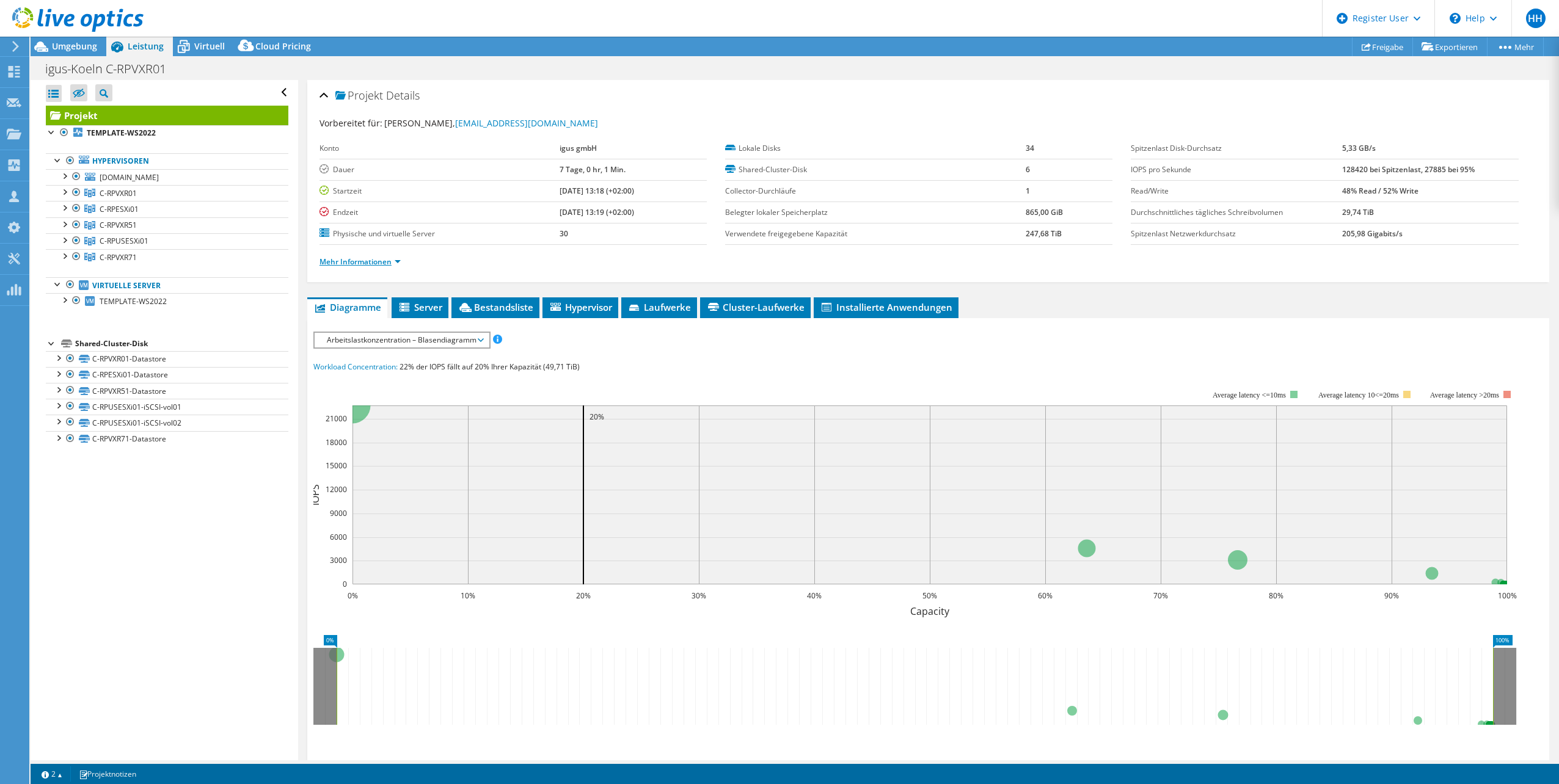
click at [372, 261] on link "Mehr Informationen" at bounding box center [360, 261] width 82 height 10
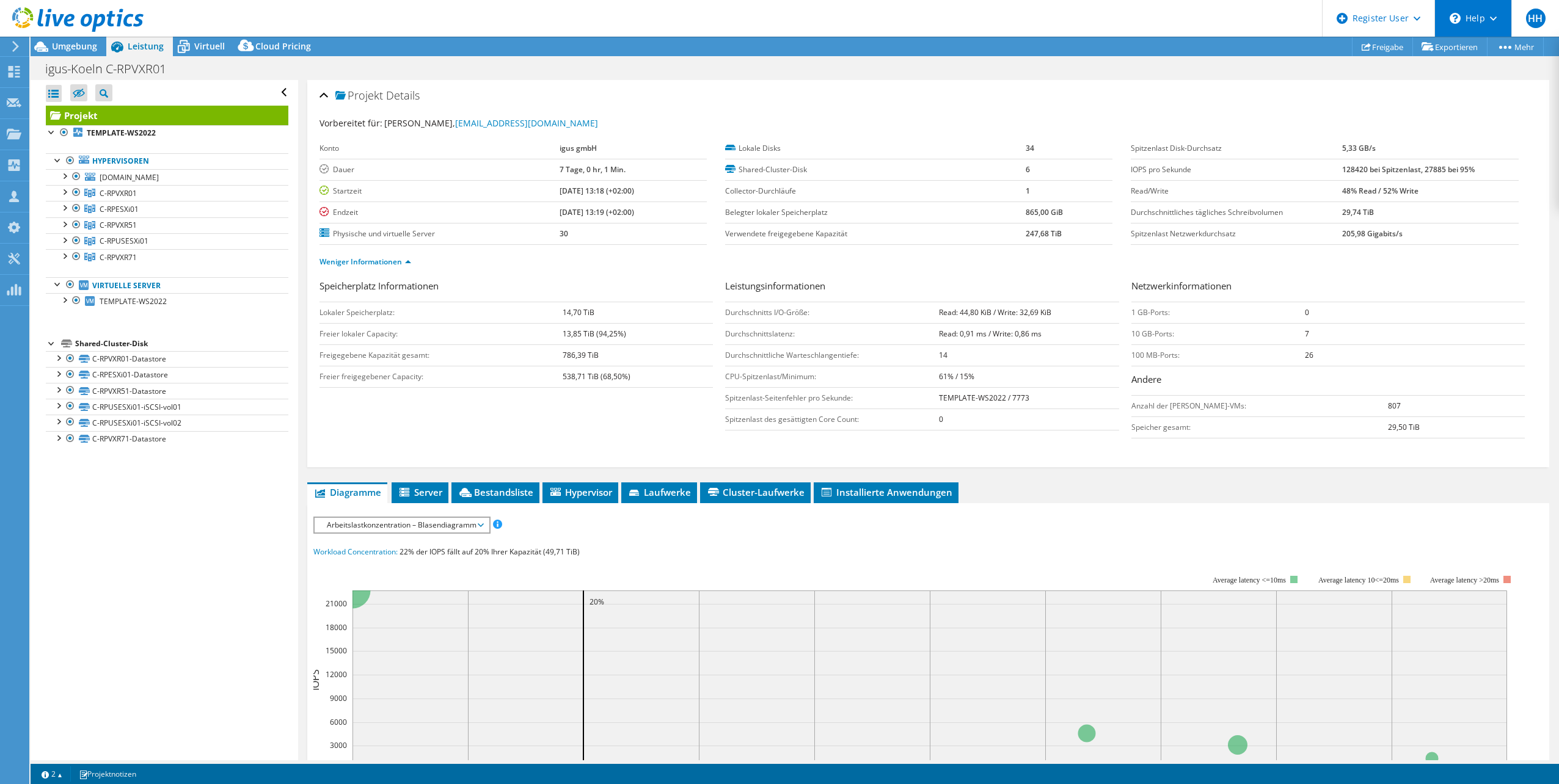
click at [1494, 19] on use at bounding box center [1493, 19] width 7 height 5
click at [1188, 84] on div "Projekt Details" at bounding box center [928, 96] width 1218 height 26
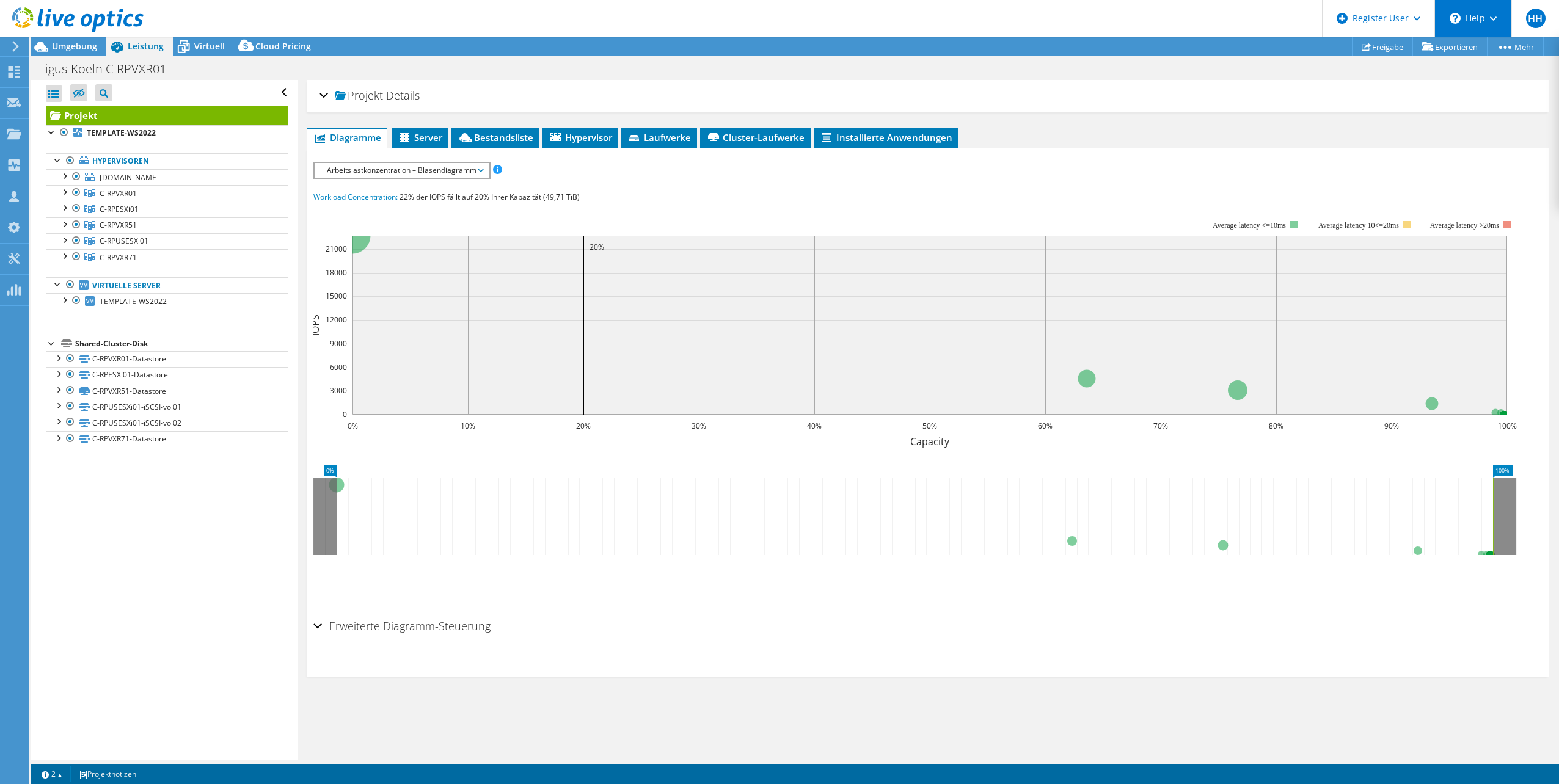
click at [1493, 26] on div "\n Help" at bounding box center [1473, 18] width 77 height 37
click at [1349, 133] on ul "Diagramme Server Bestandsliste Hypervisor Laufwerke Cluster-Laufwerke Installie…" at bounding box center [928, 138] width 1242 height 21
click at [1466, 21] on div "\n Help" at bounding box center [1473, 18] width 77 height 37
click at [1469, 19] on div "\n Help" at bounding box center [1473, 18] width 77 height 37
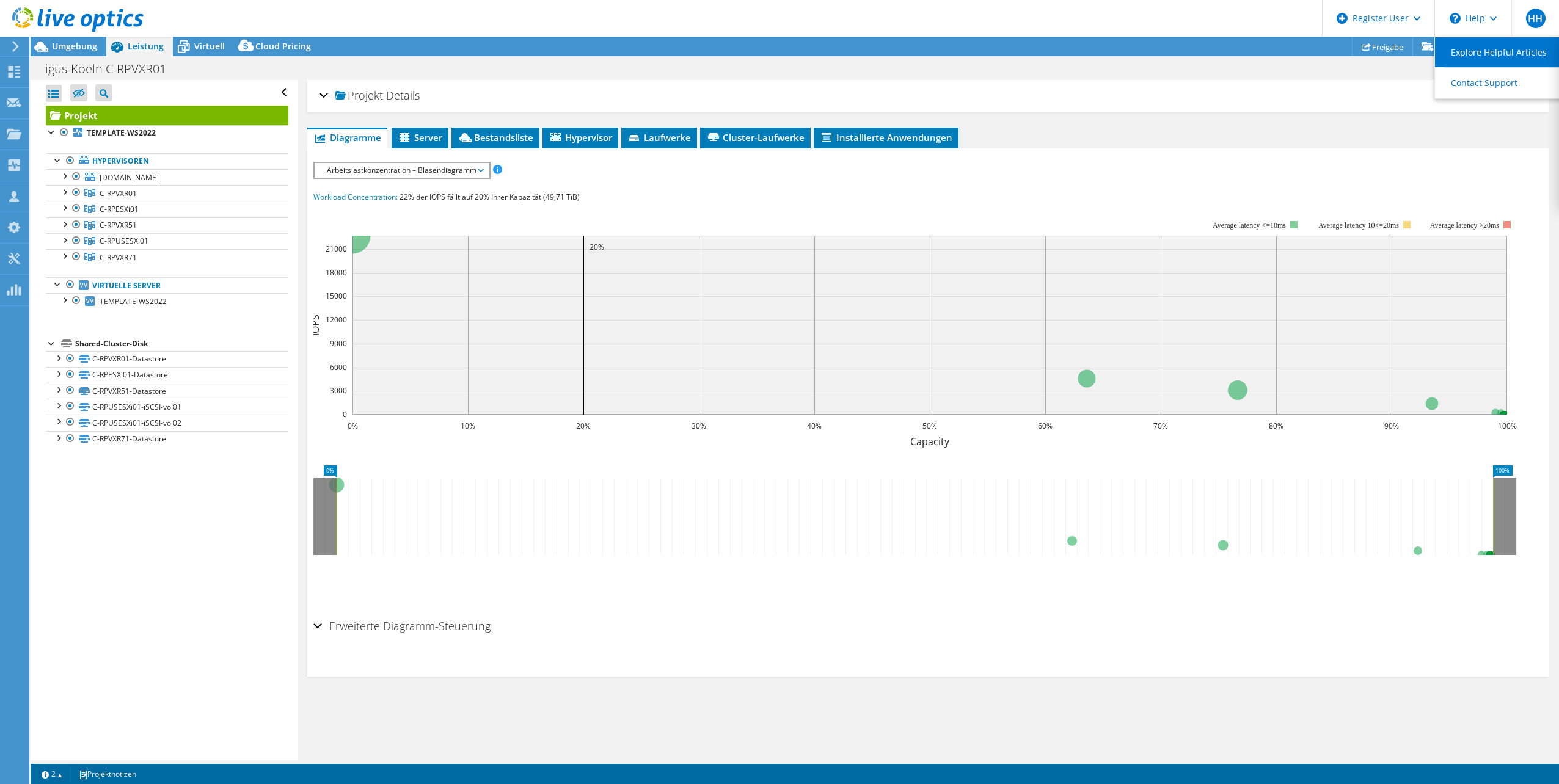
click at [1477, 51] on link "Explore Helpful Articles" at bounding box center [1502, 52] width 136 height 30
click at [1289, 110] on div "Projekt Details Vorbereitet für: Patrick Aichinger, paichinger@igus.net Konto i…" at bounding box center [928, 96] width 1242 height 33
click at [12, 163] on use at bounding box center [14, 165] width 12 height 12
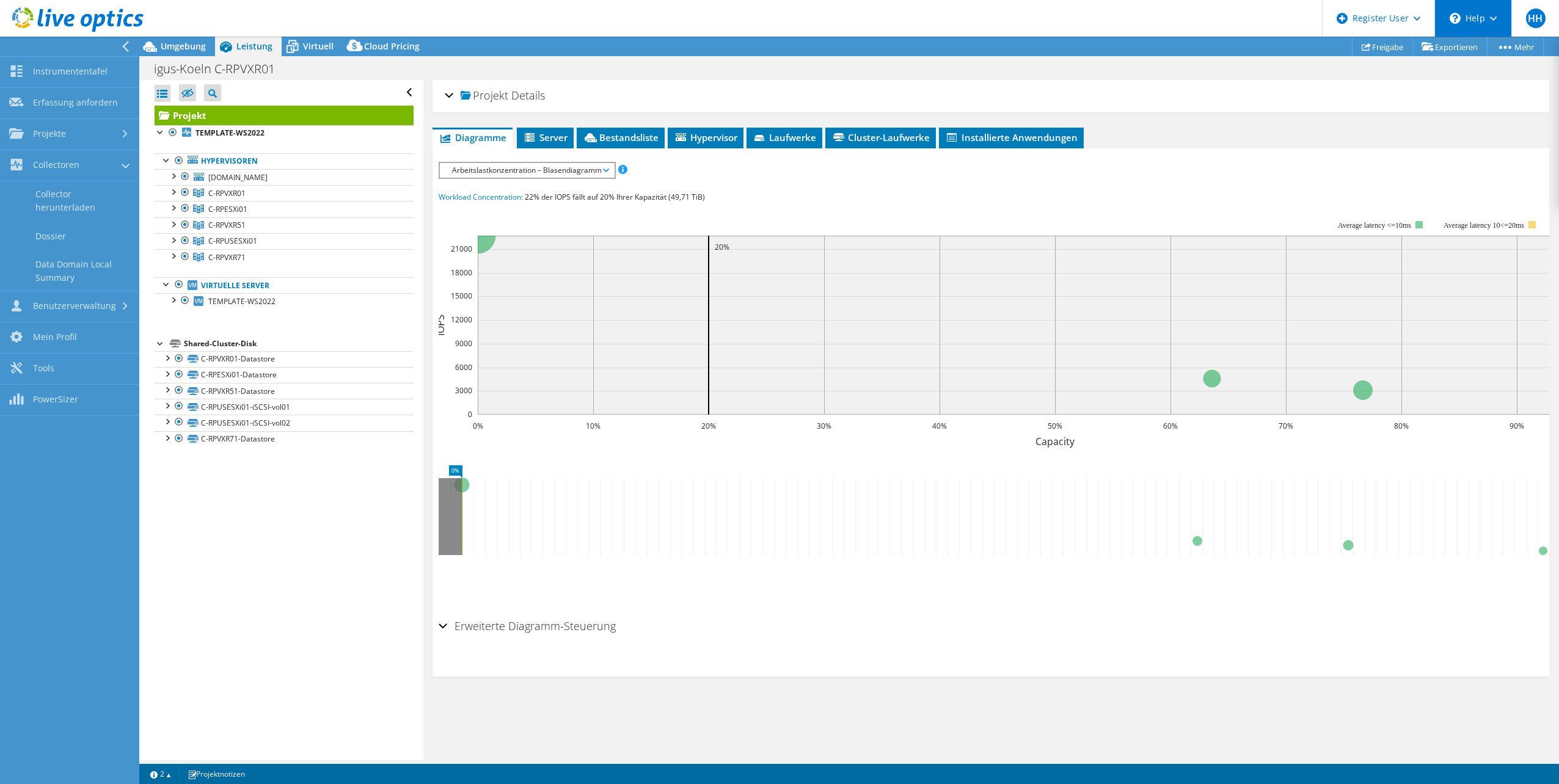
click at [1488, 24] on div "\n Help" at bounding box center [1473, 18] width 77 height 37
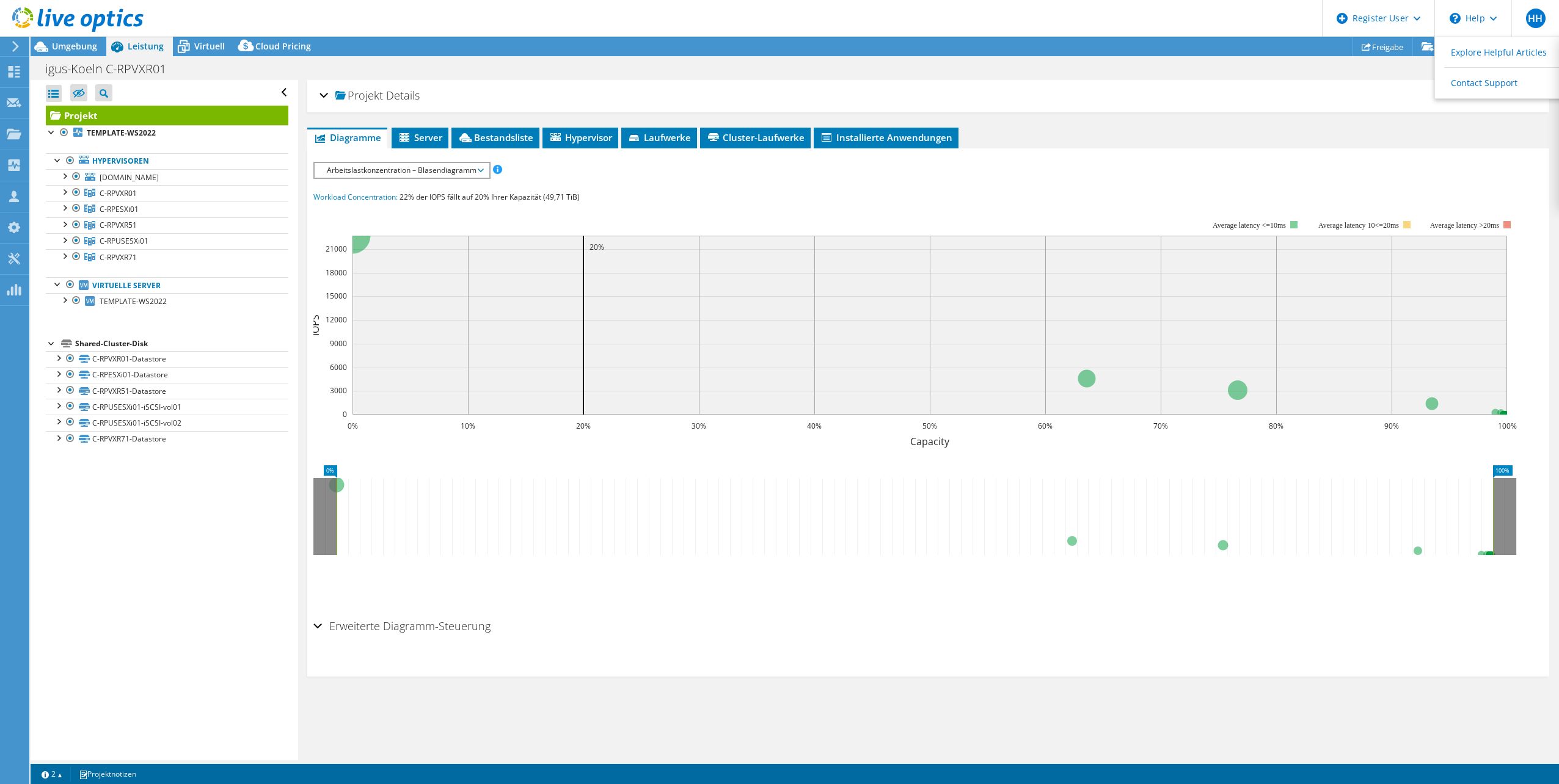
click at [1337, 95] on div "Projekt Details" at bounding box center [928, 96] width 1218 height 26
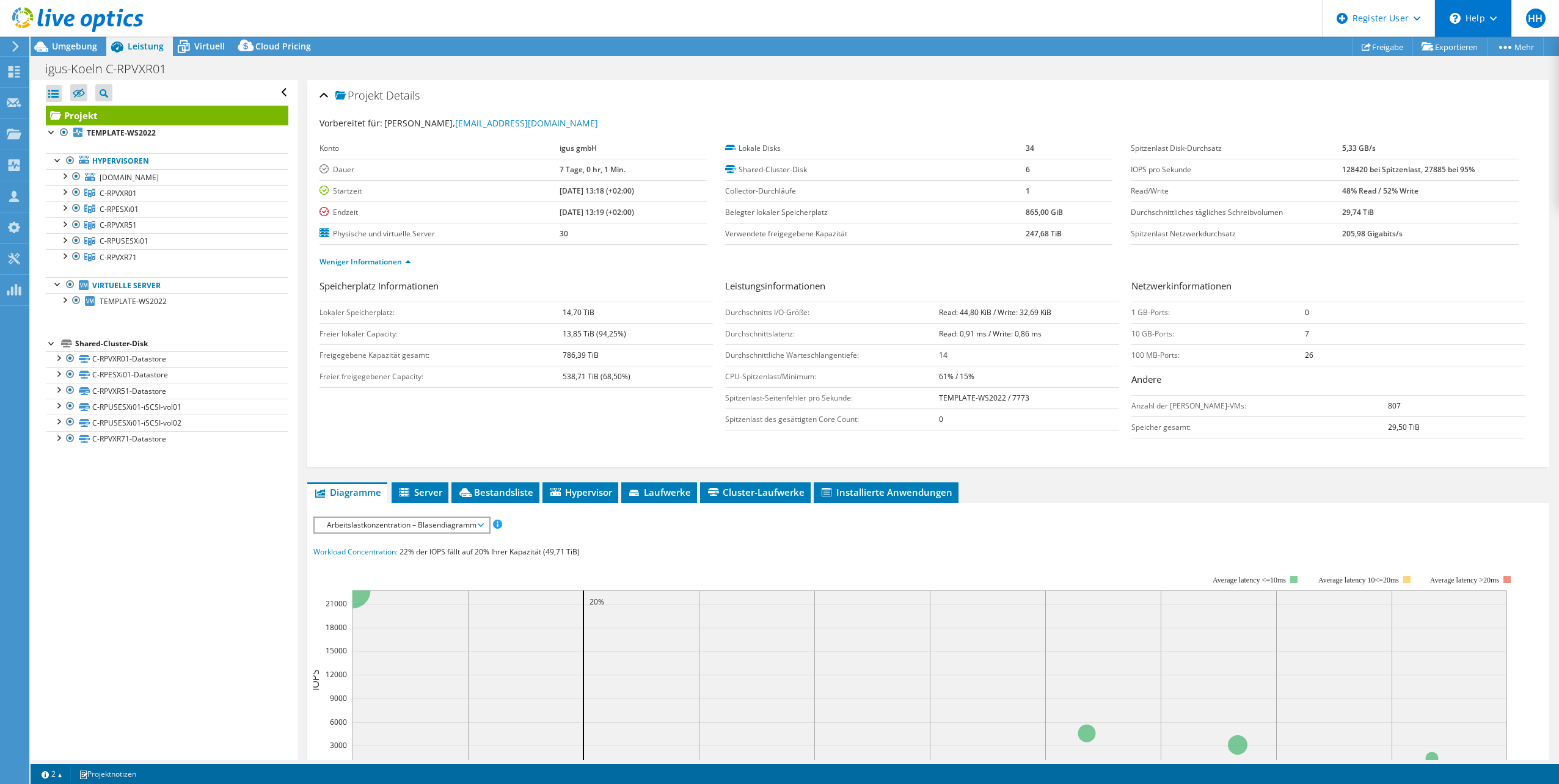
click at [1481, 17] on div "\n Help" at bounding box center [1473, 18] width 77 height 37
click at [1498, 82] on link "Contact Support" at bounding box center [1502, 82] width 136 height 30
click at [1470, 53] on link "Explore Helpful Articles" at bounding box center [1502, 52] width 136 height 30
click at [1226, 61] on div "igus-Koeln C-RPVXR01 Drucken" at bounding box center [794, 68] width 1529 height 23
click at [1424, 19] on div "Register User" at bounding box center [1378, 18] width 113 height 37
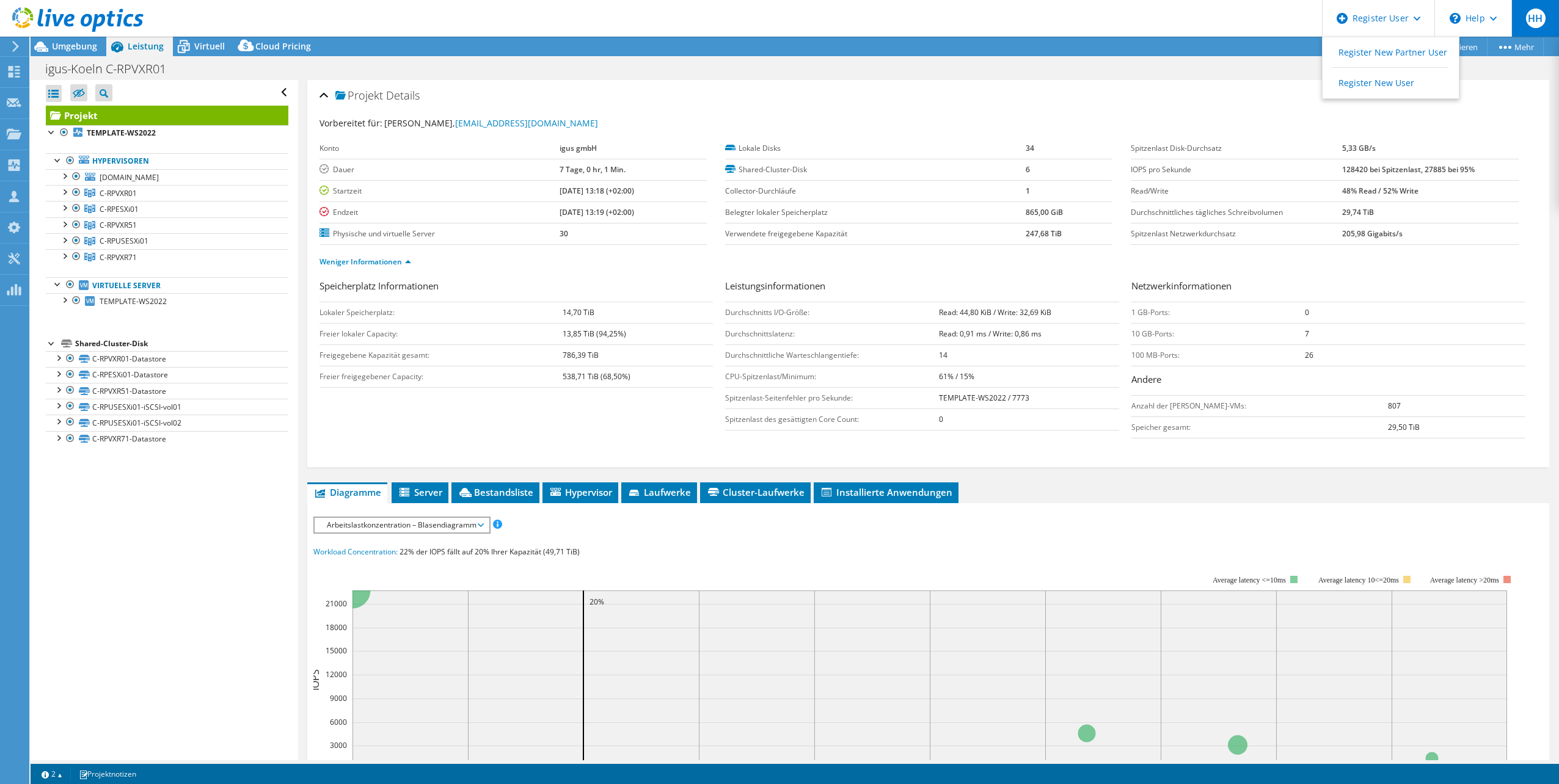
click at [1538, 20] on span "HH" at bounding box center [1536, 18] width 19 height 19
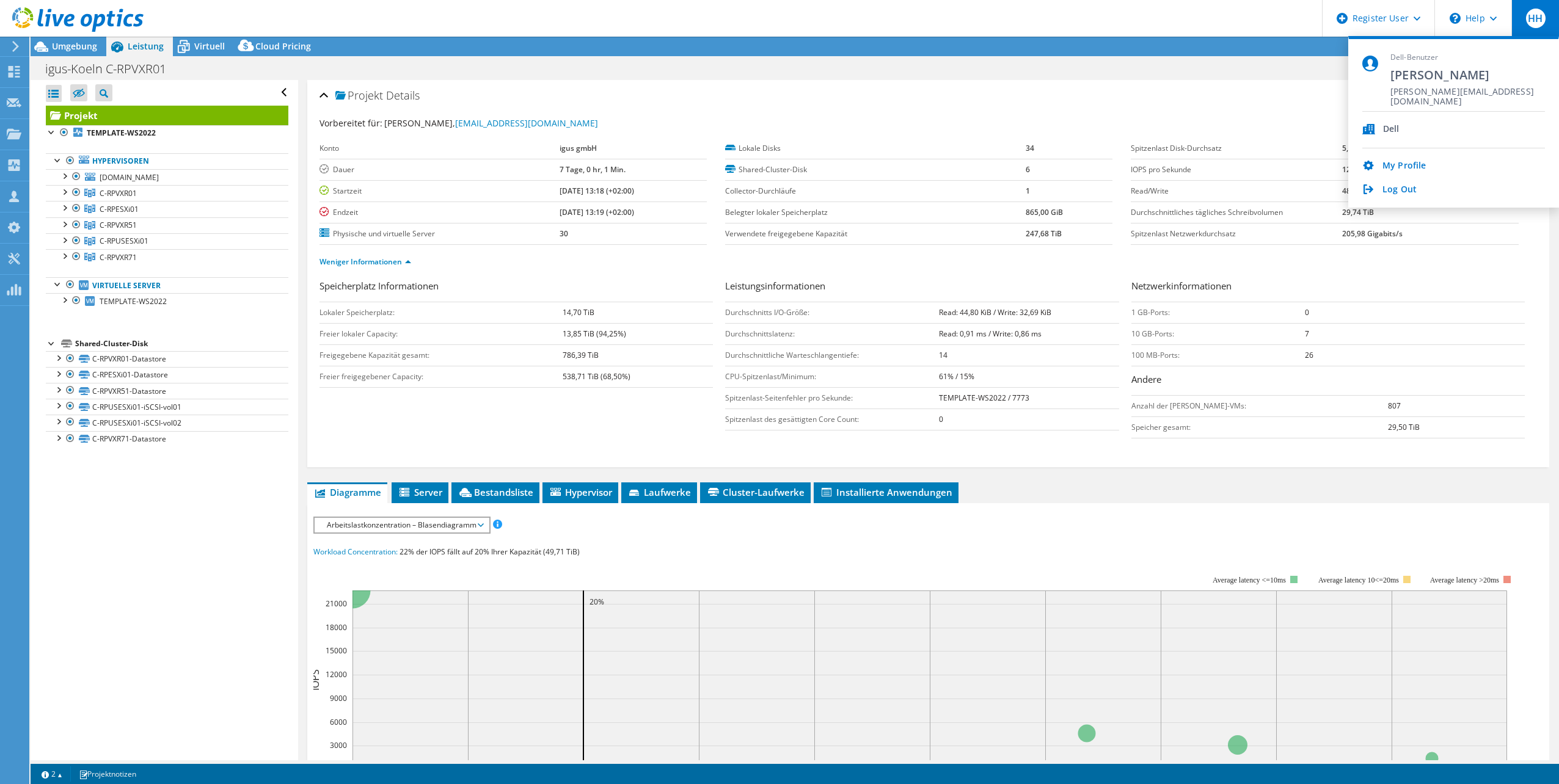
click at [1195, 78] on div "igus-Koeln C-RPVXR01 Drucken" at bounding box center [794, 68] width 1529 height 23
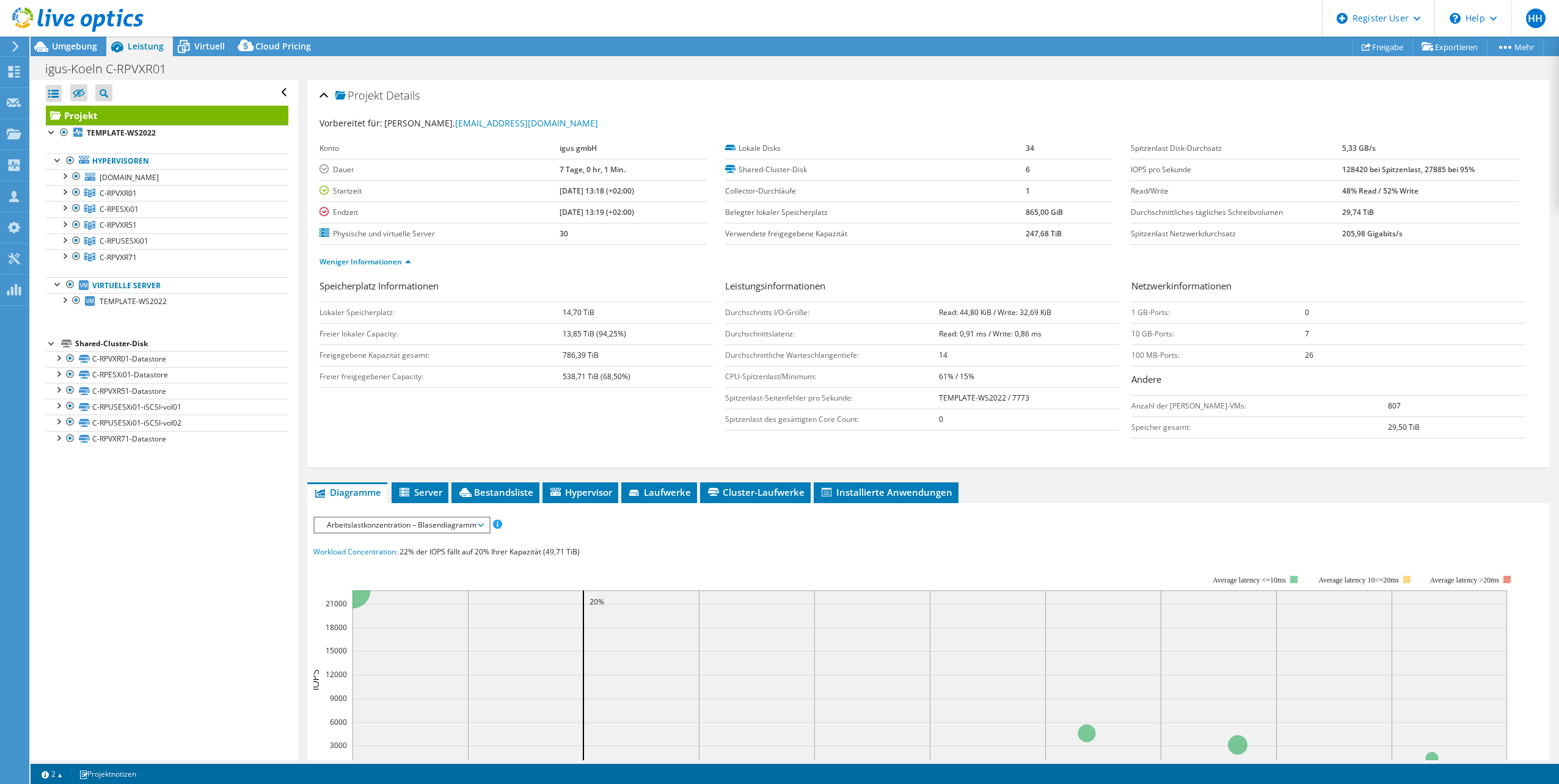
click at [10, 44] on div at bounding box center [13, 47] width 13 height 11
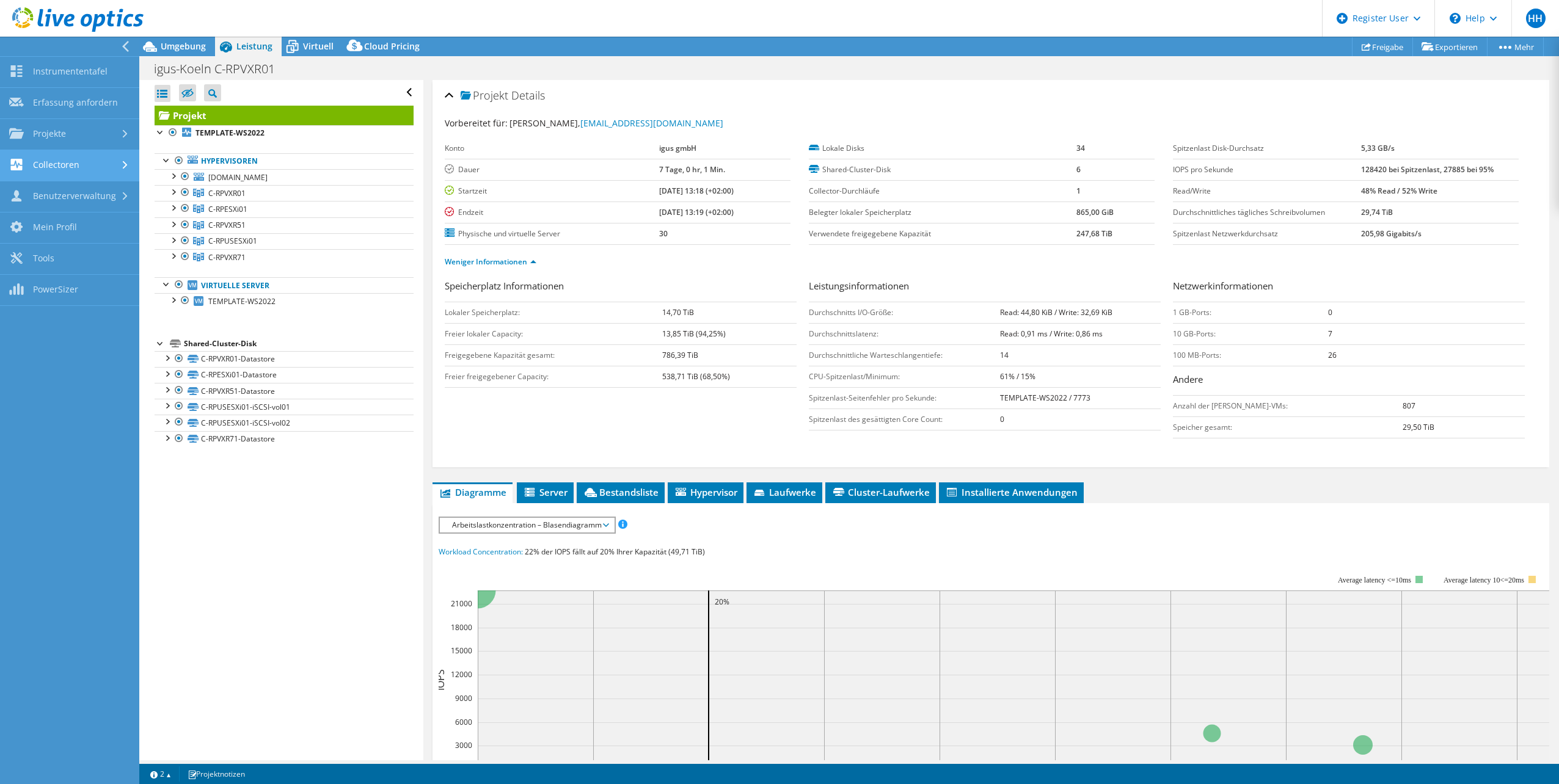
click at [89, 165] on link "Collectoren" at bounding box center [69, 166] width 139 height 31
click at [57, 232] on link "Dossier" at bounding box center [69, 236] width 139 height 31
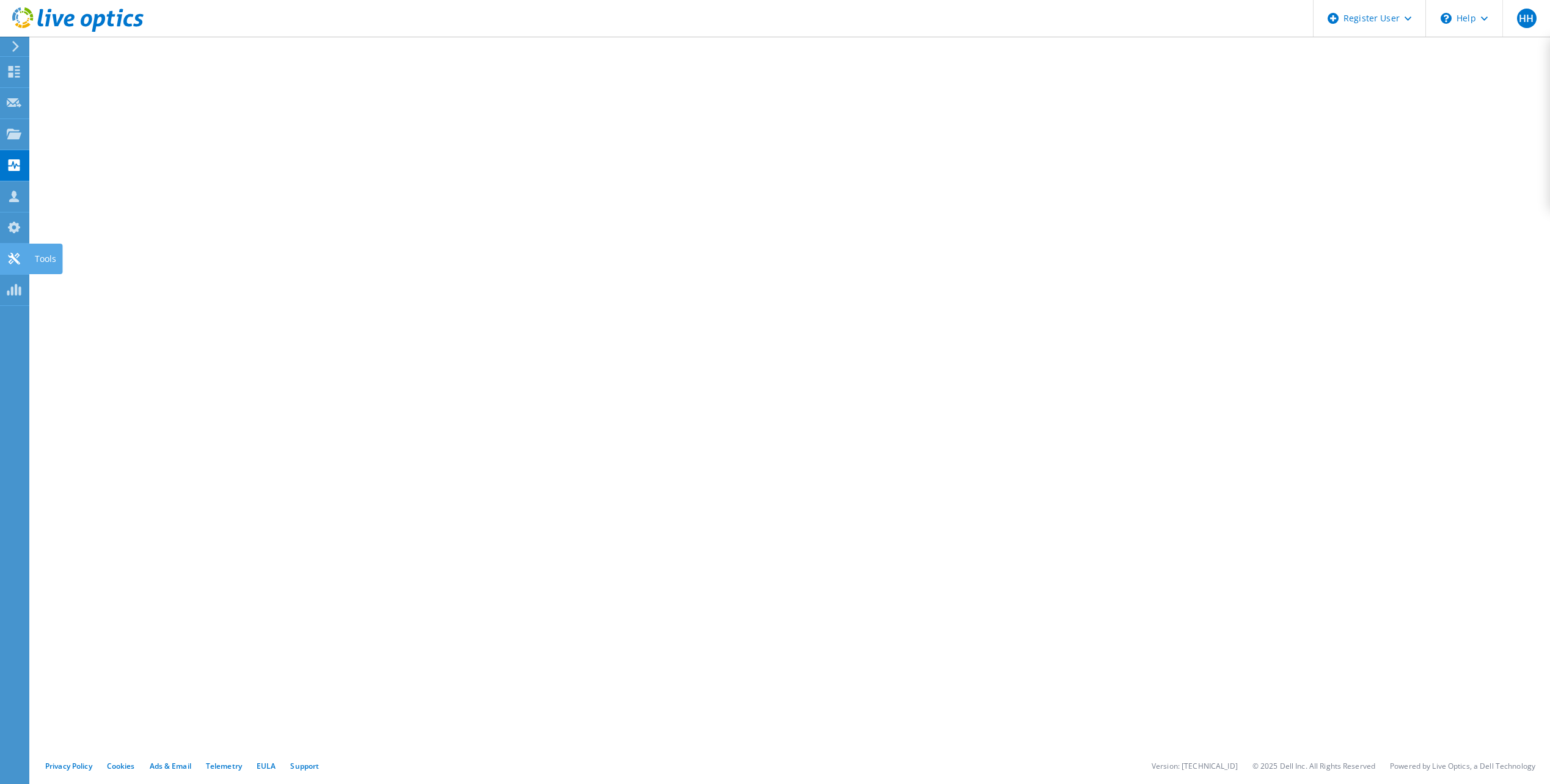
click at [13, 256] on use at bounding box center [13, 258] width 12 height 12
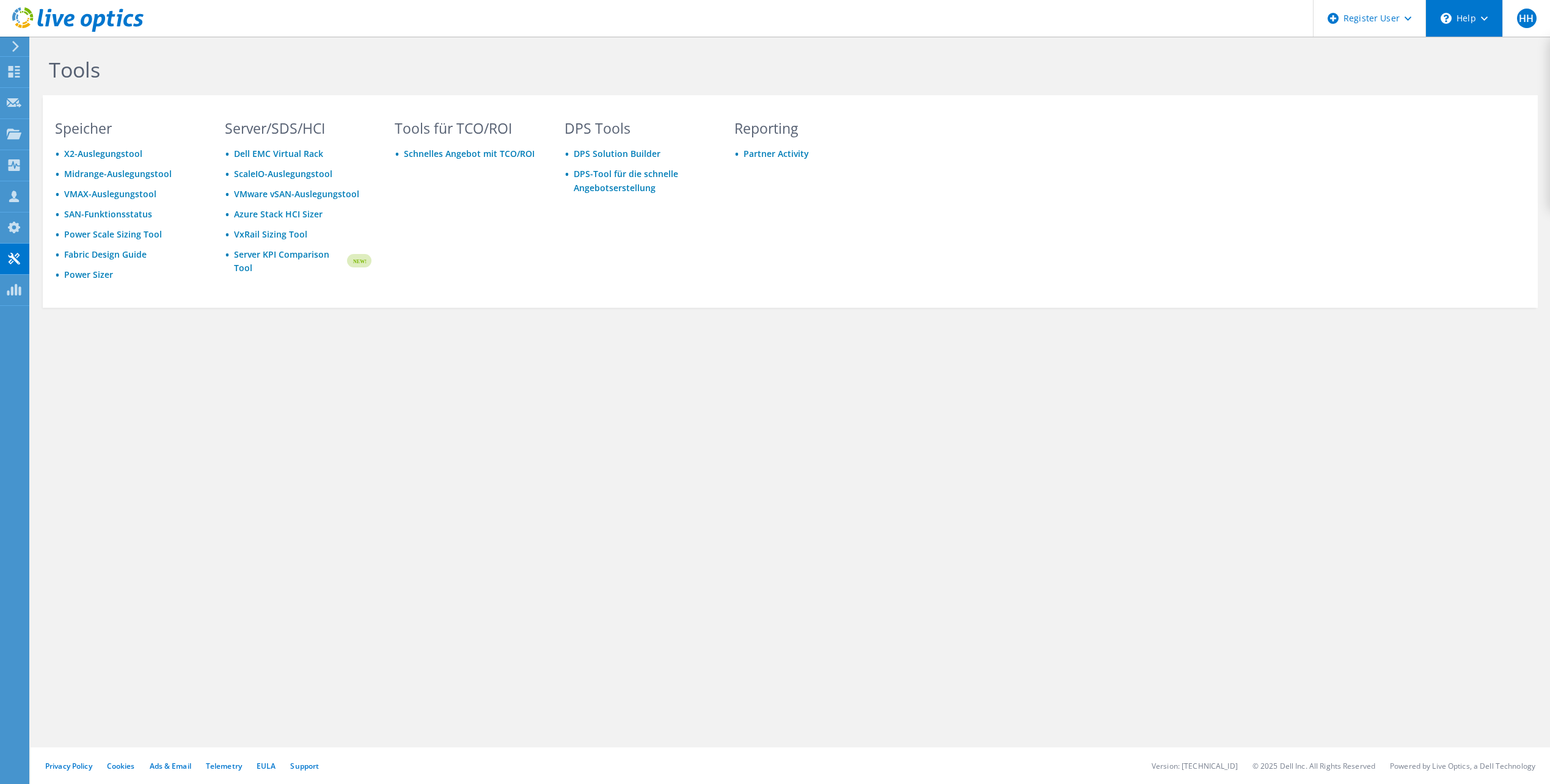
click at [1487, 19] on icon at bounding box center [1484, 19] width 7 height 5
click at [307, 766] on link "Support" at bounding box center [304, 765] width 29 height 10
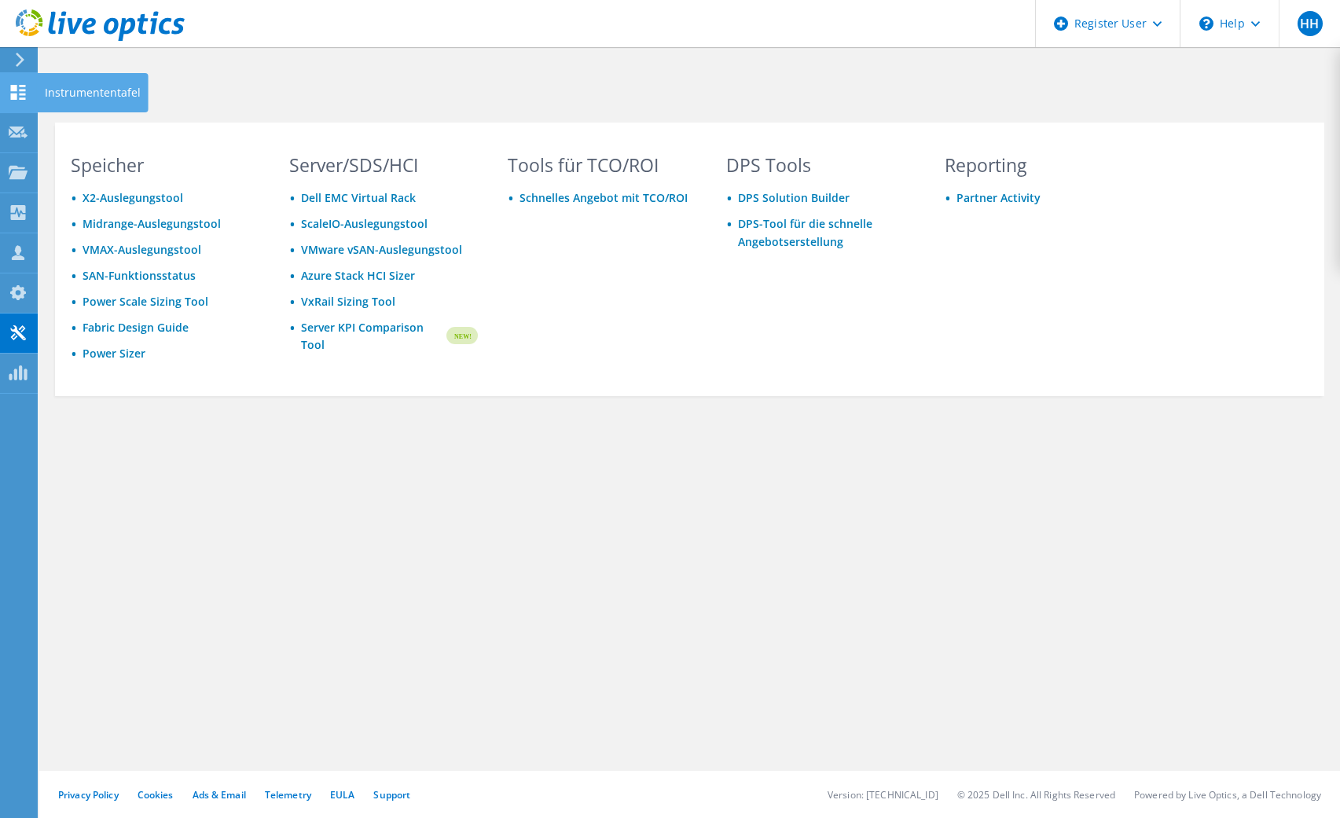
click at [20, 93] on icon at bounding box center [18, 92] width 19 height 15
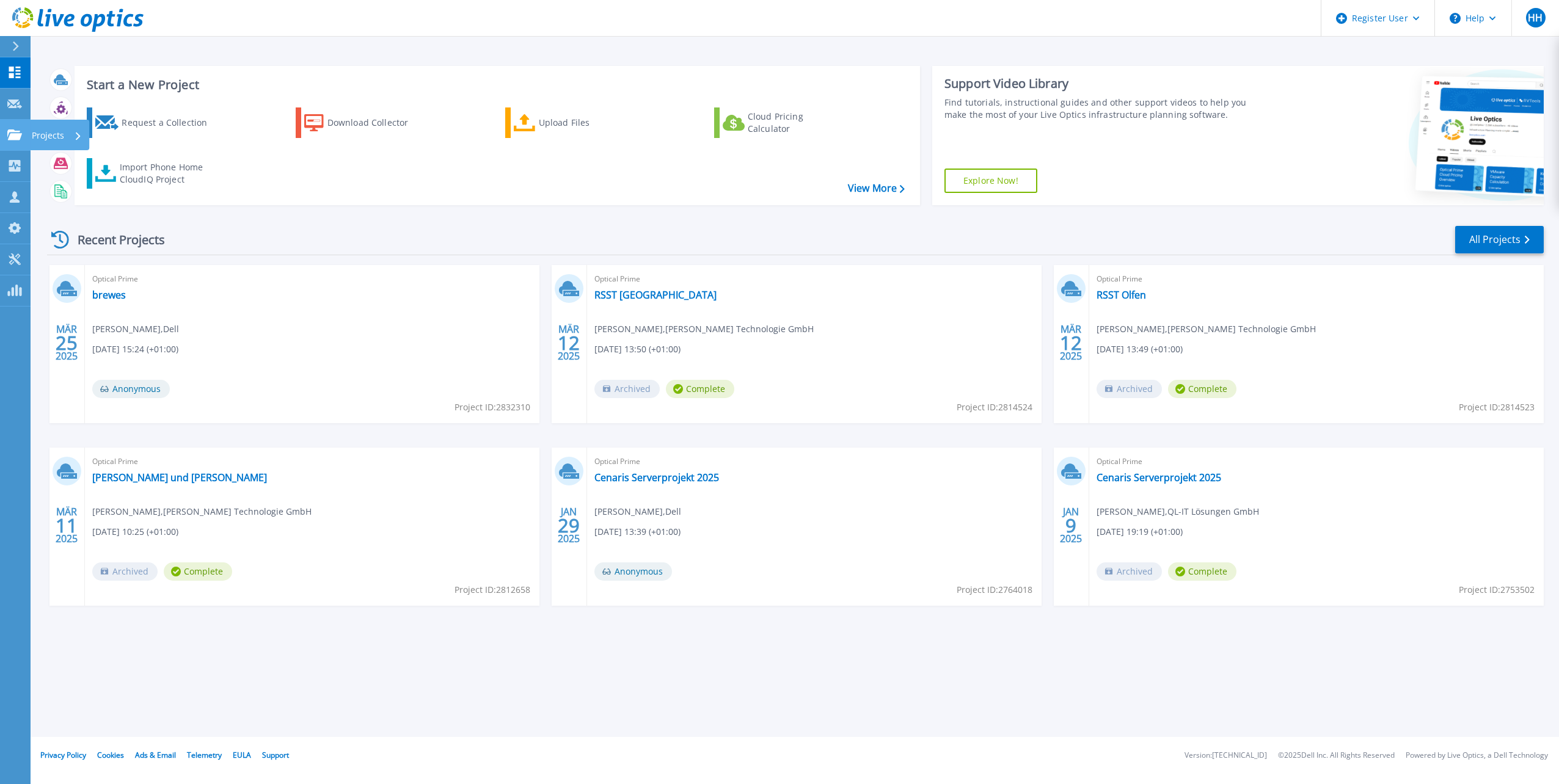
click at [40, 130] on p "Projects" at bounding box center [48, 135] width 33 height 32
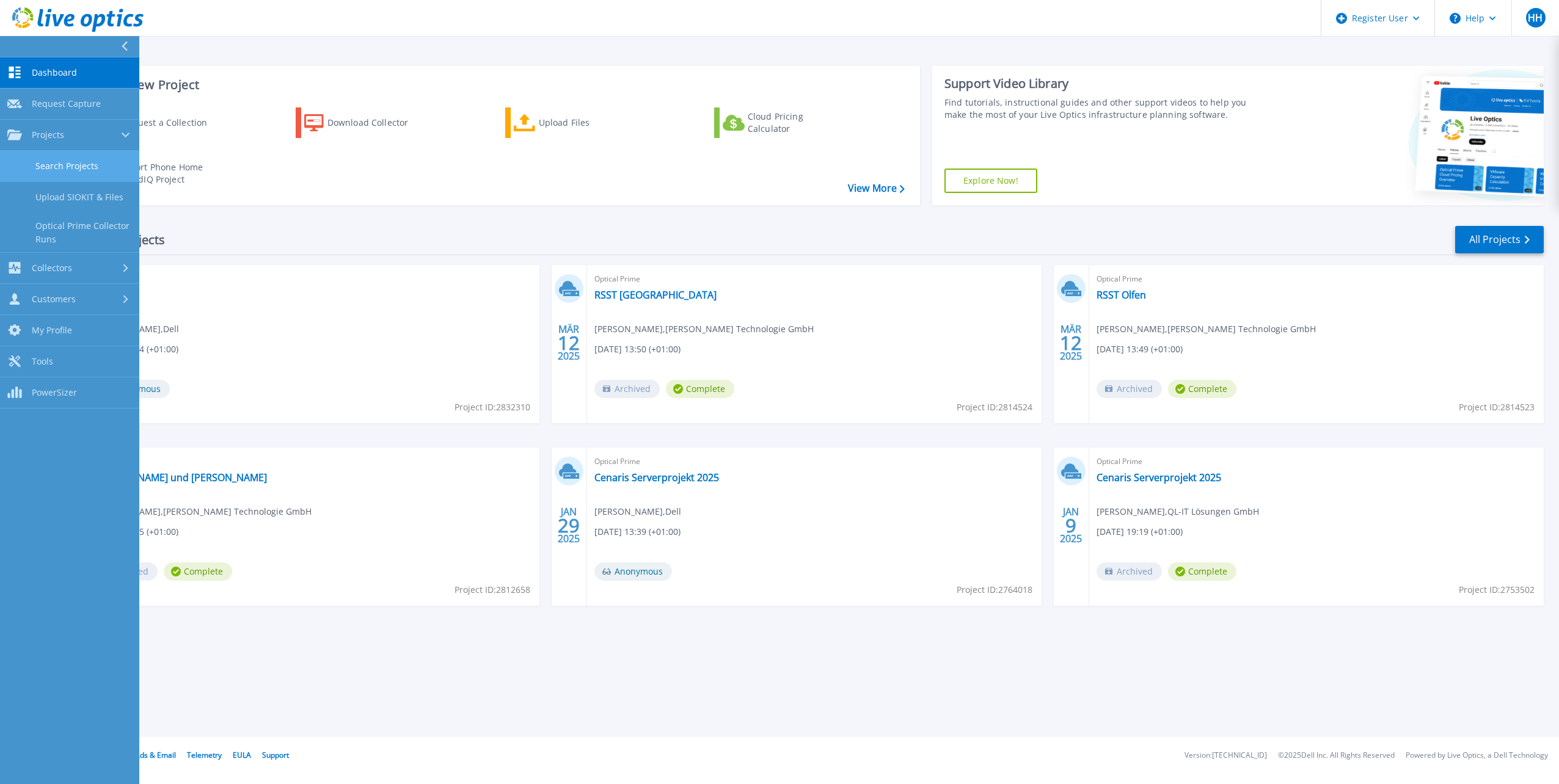
click at [73, 163] on link "Search Projects" at bounding box center [69, 166] width 139 height 31
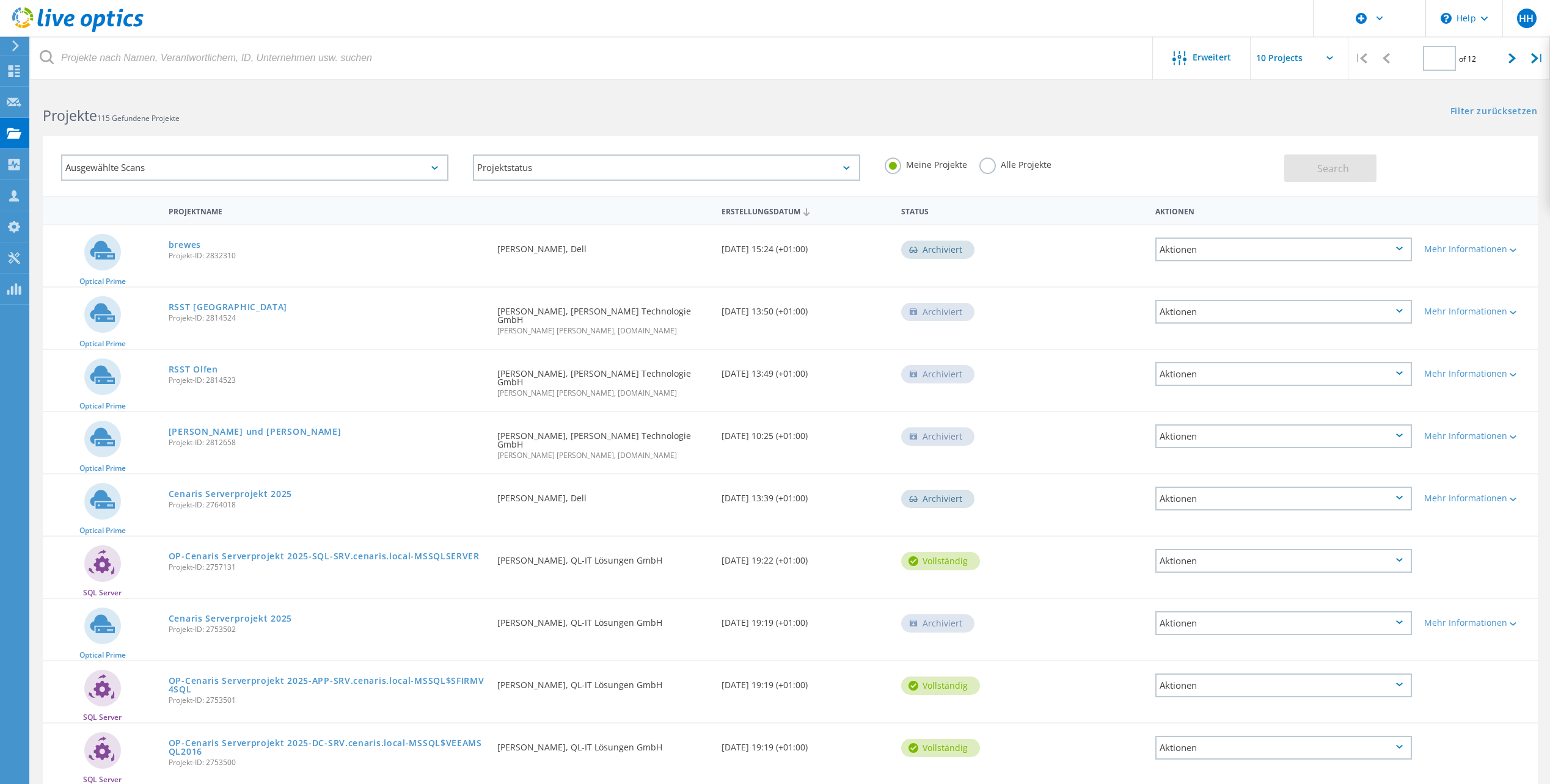
type input "1"
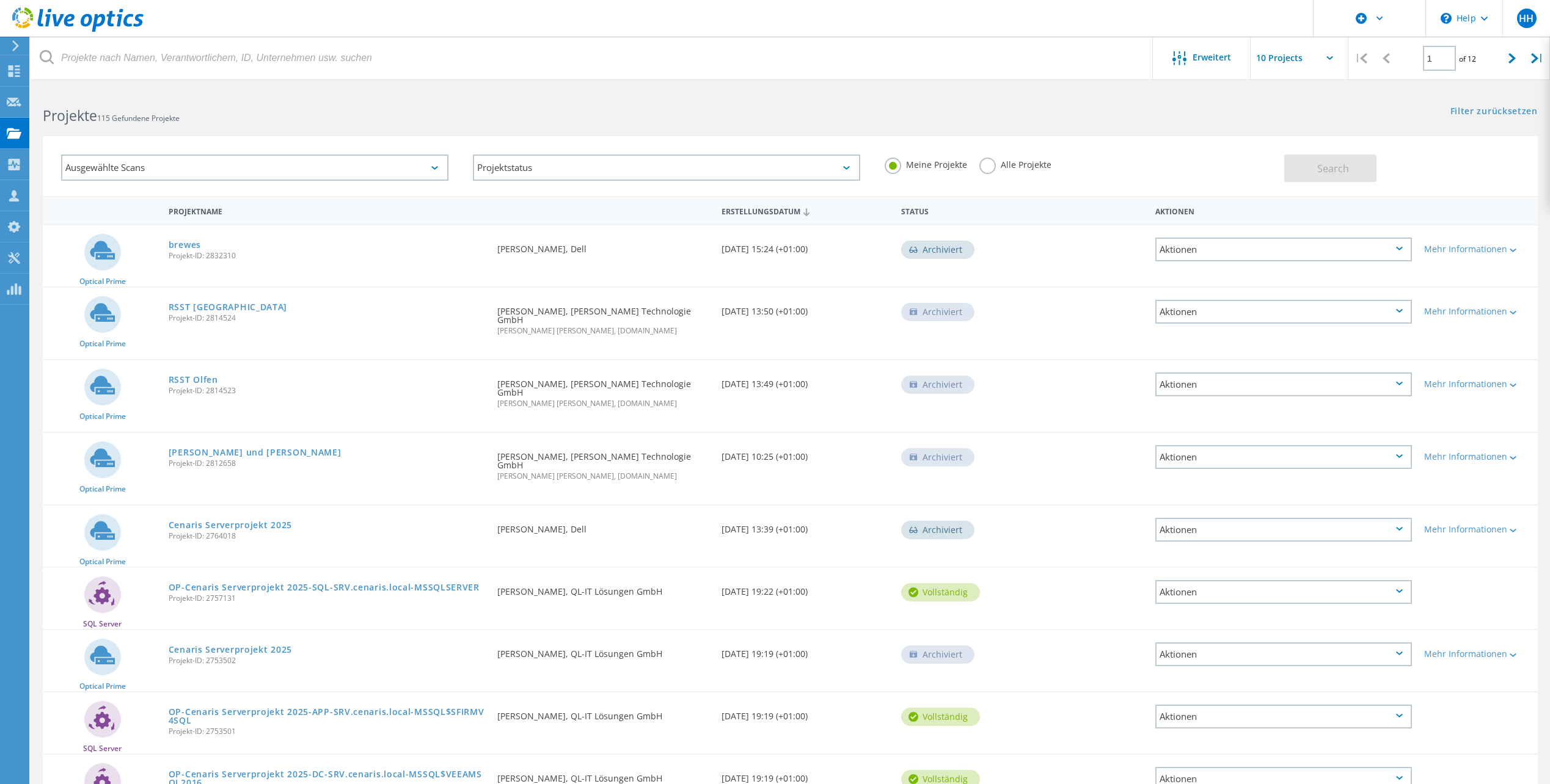
click at [988, 163] on label "Alle Projekte" at bounding box center [1015, 163] width 72 height 12
click at [0, 0] on input "Alle Projekte" at bounding box center [0, 0] width 0 height 0
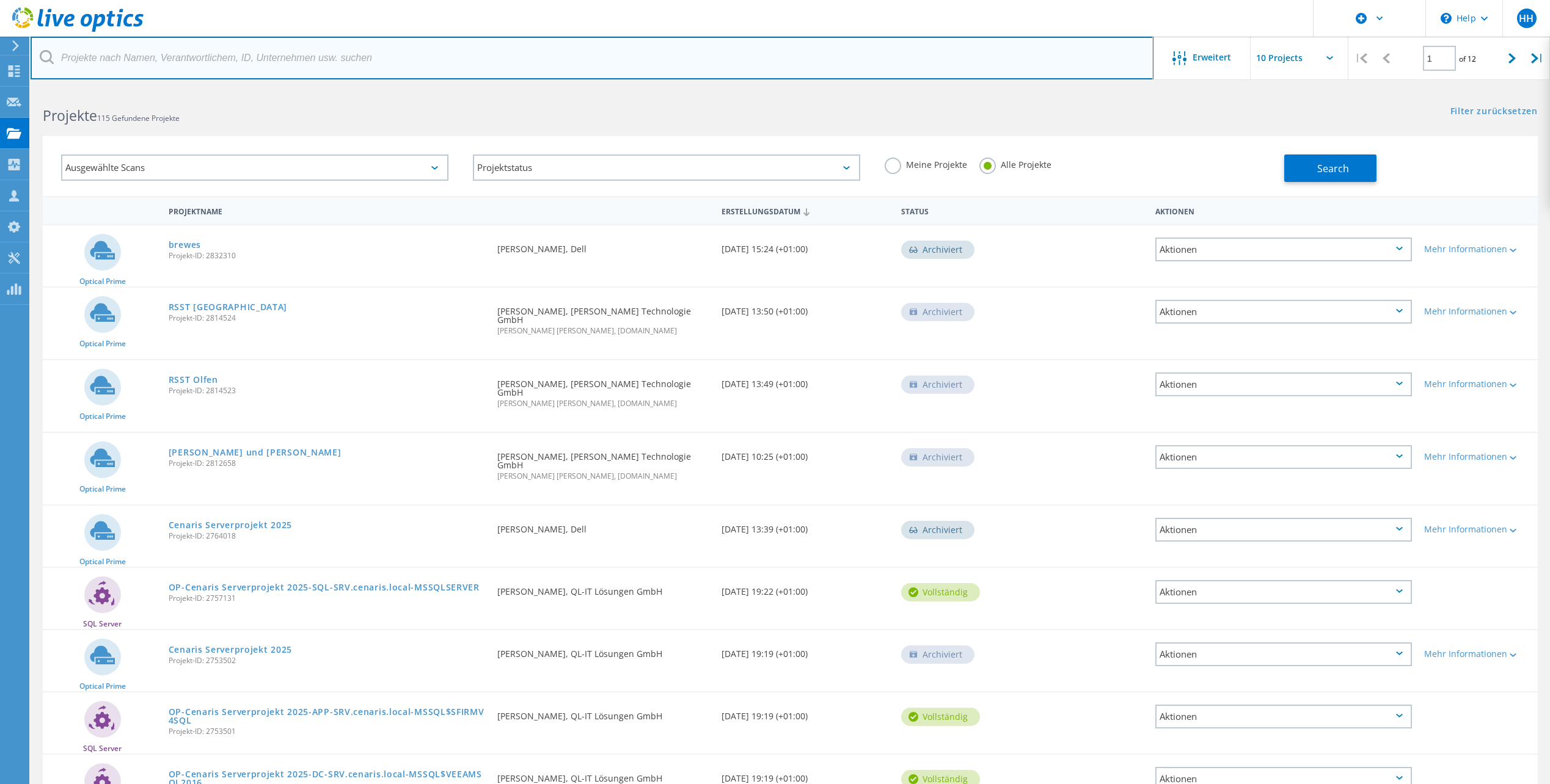
click at [230, 61] on input "text" at bounding box center [592, 57] width 1123 height 43
paste input "igus-Koeln C-RPVXR01"
type input "igus-Koeln C-RPVXR01"
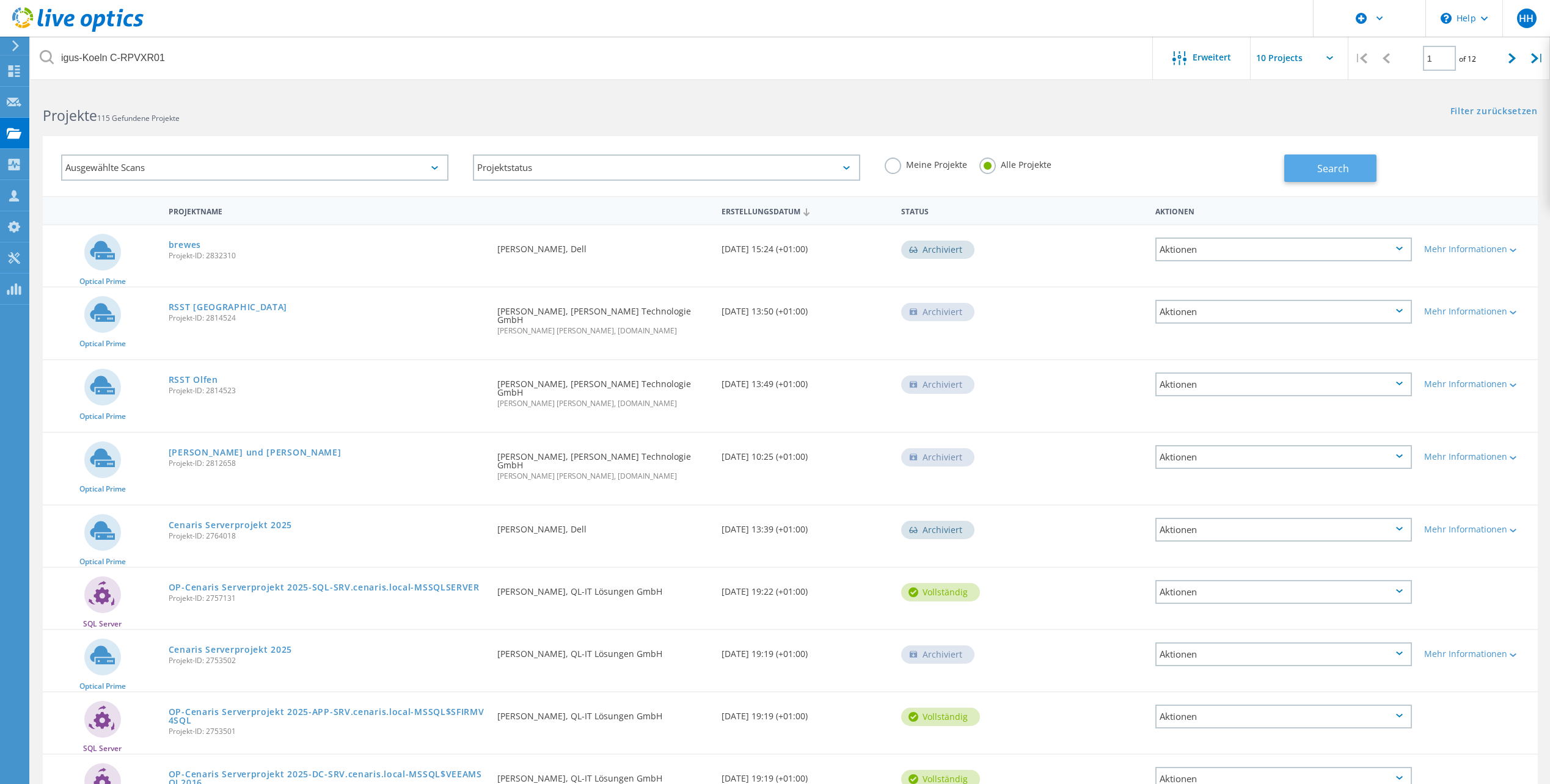
click at [1335, 164] on span "Search" at bounding box center [1333, 168] width 32 height 13
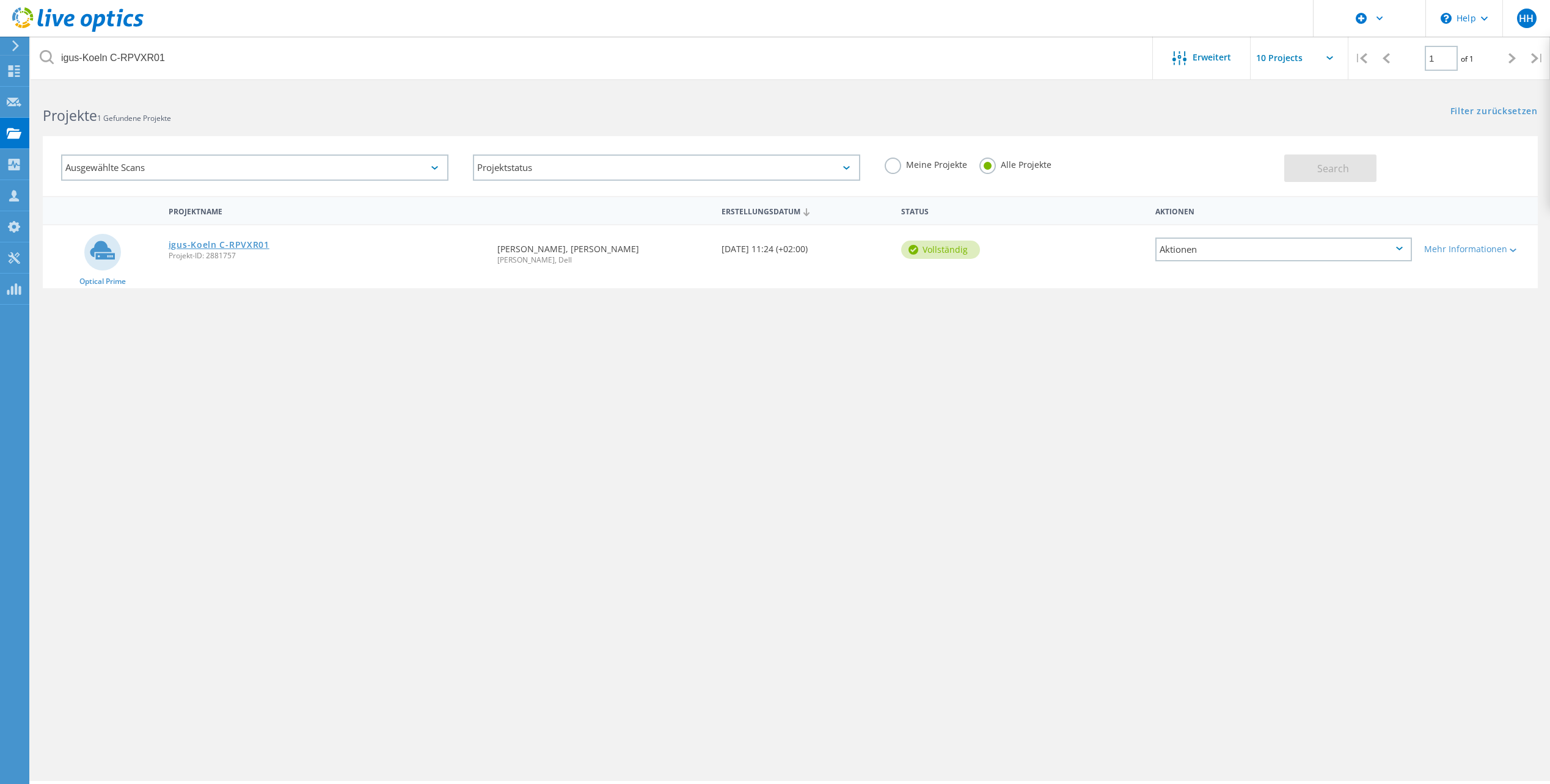
click at [197, 245] on link "igus-Koeln C-RPVXR01" at bounding box center [219, 245] width 101 height 9
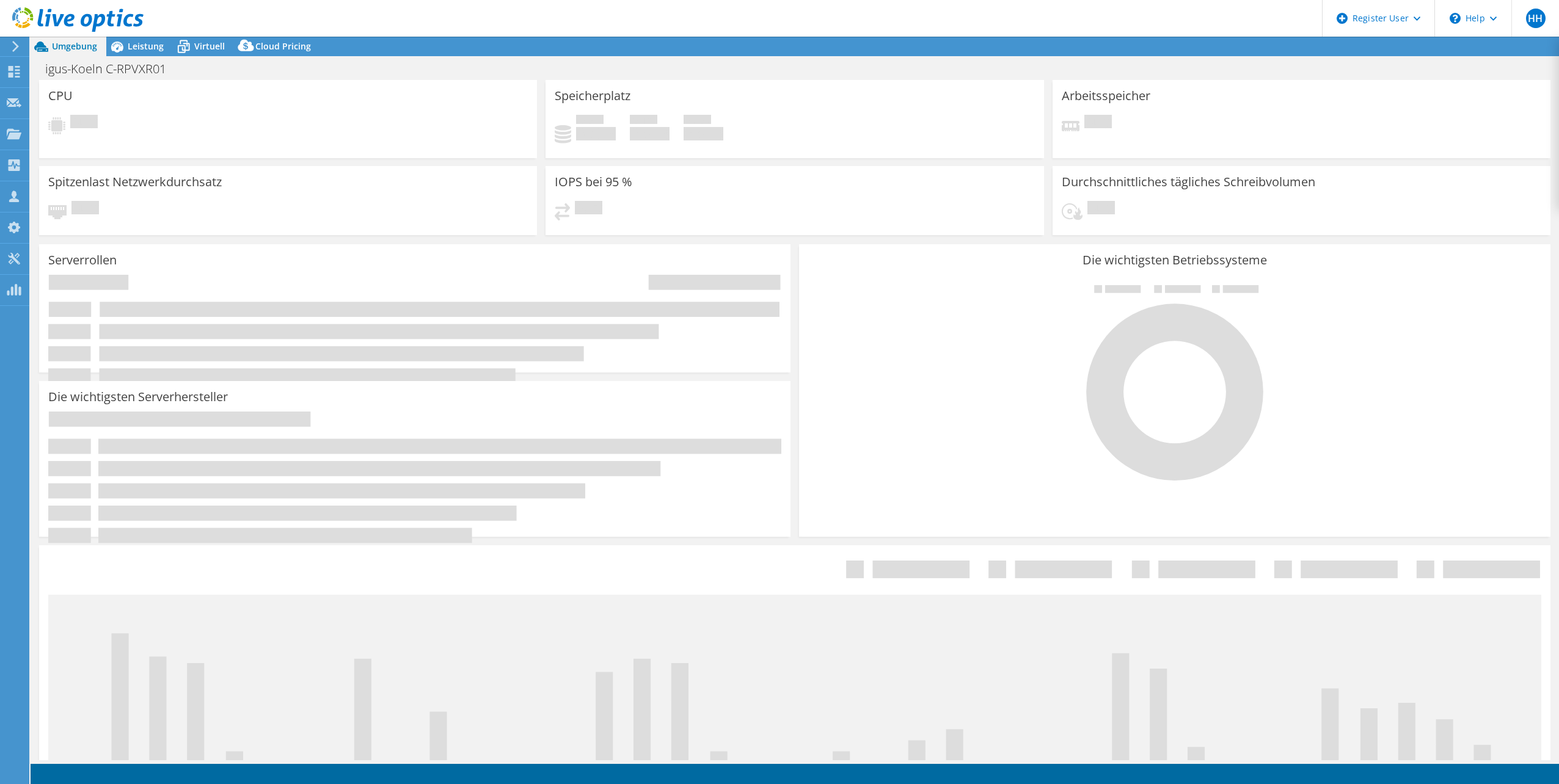
select select "EUFrankfurt"
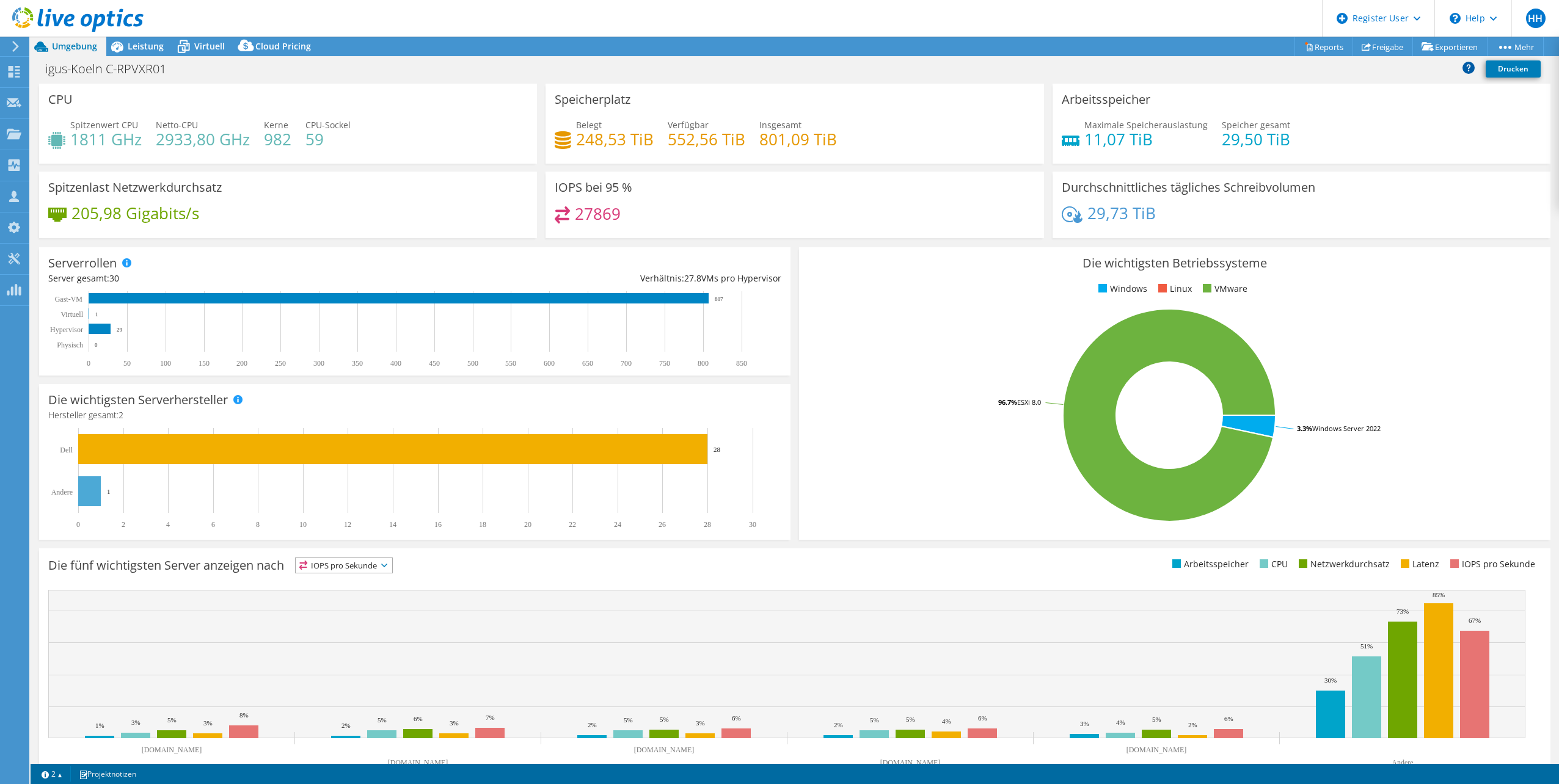
click at [1470, 68] on icon at bounding box center [1469, 68] width 12 height 12
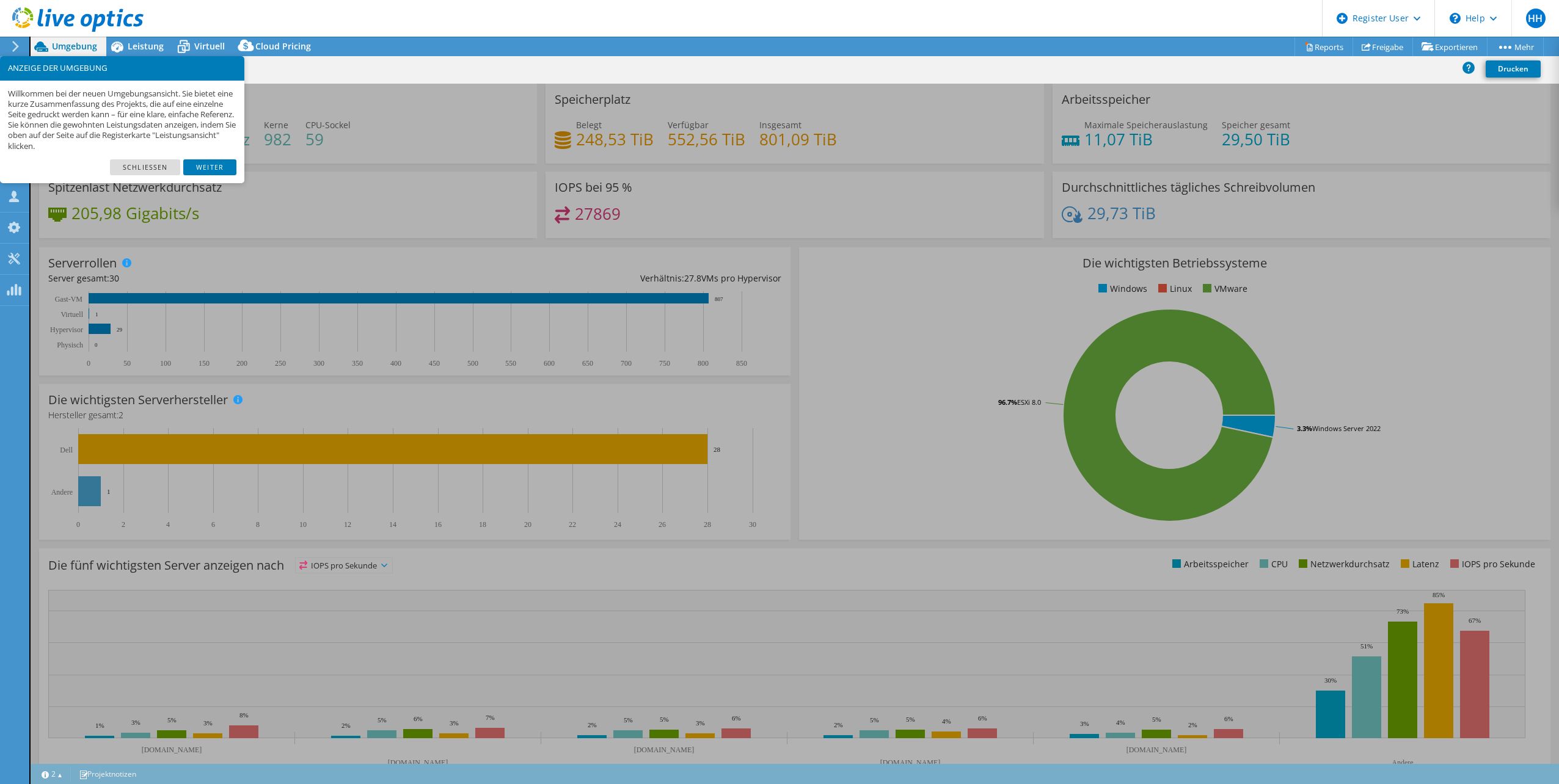
click at [208, 164] on link "Weiter" at bounding box center [210, 167] width 53 height 16
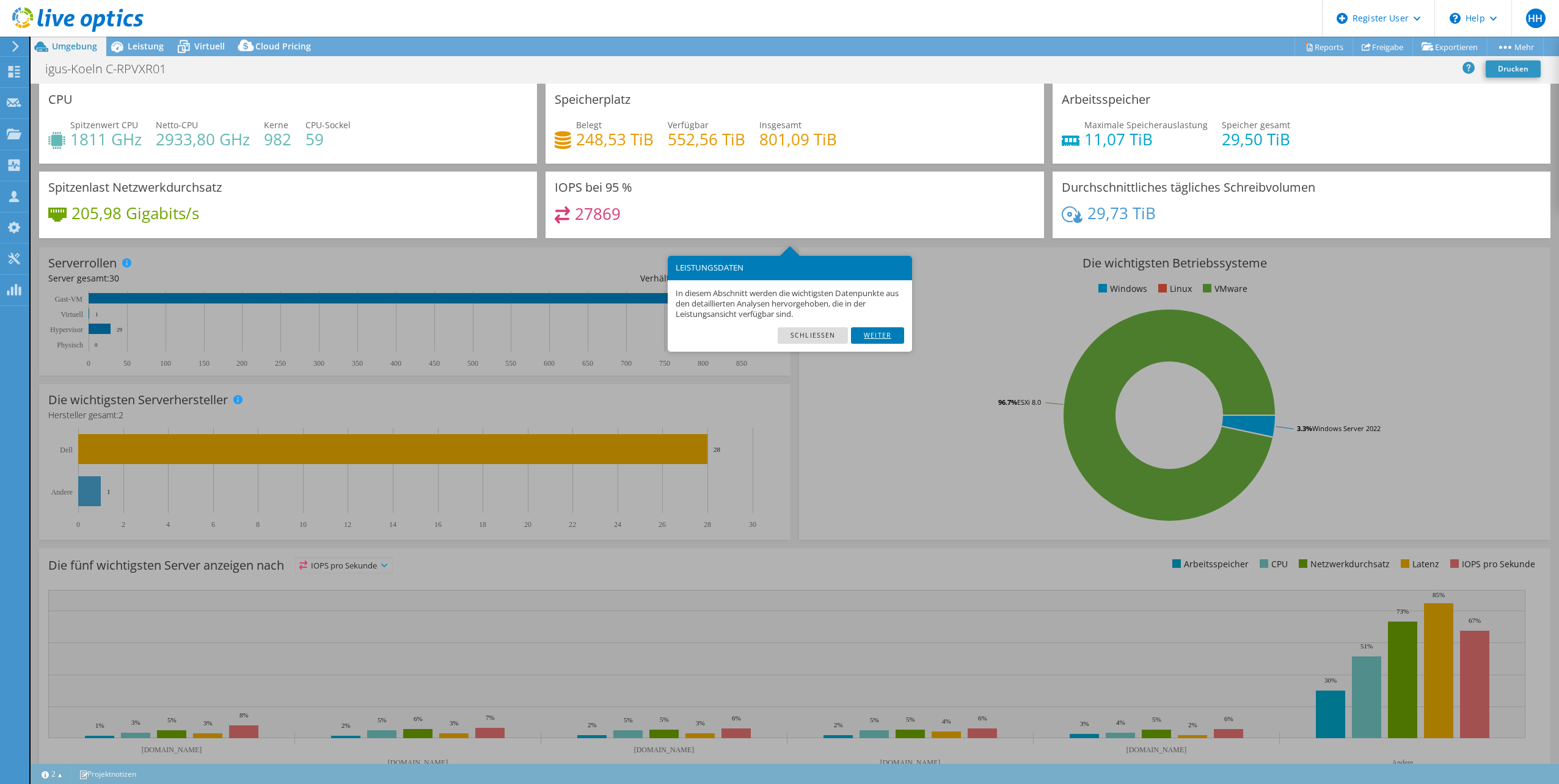
click at [876, 335] on link "Weiter" at bounding box center [877, 335] width 53 height 16
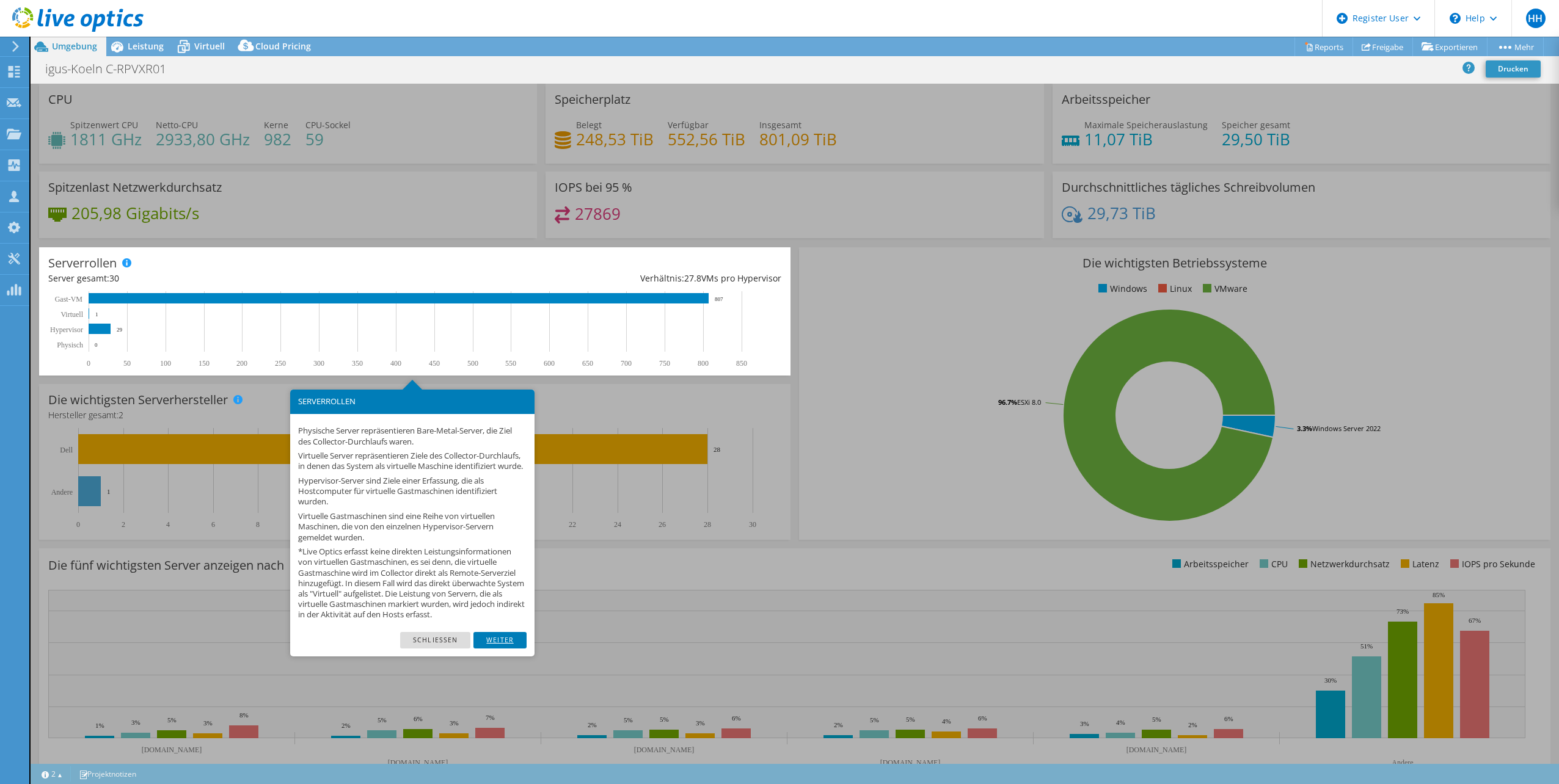
click at [509, 648] on link "Weiter" at bounding box center [500, 640] width 53 height 16
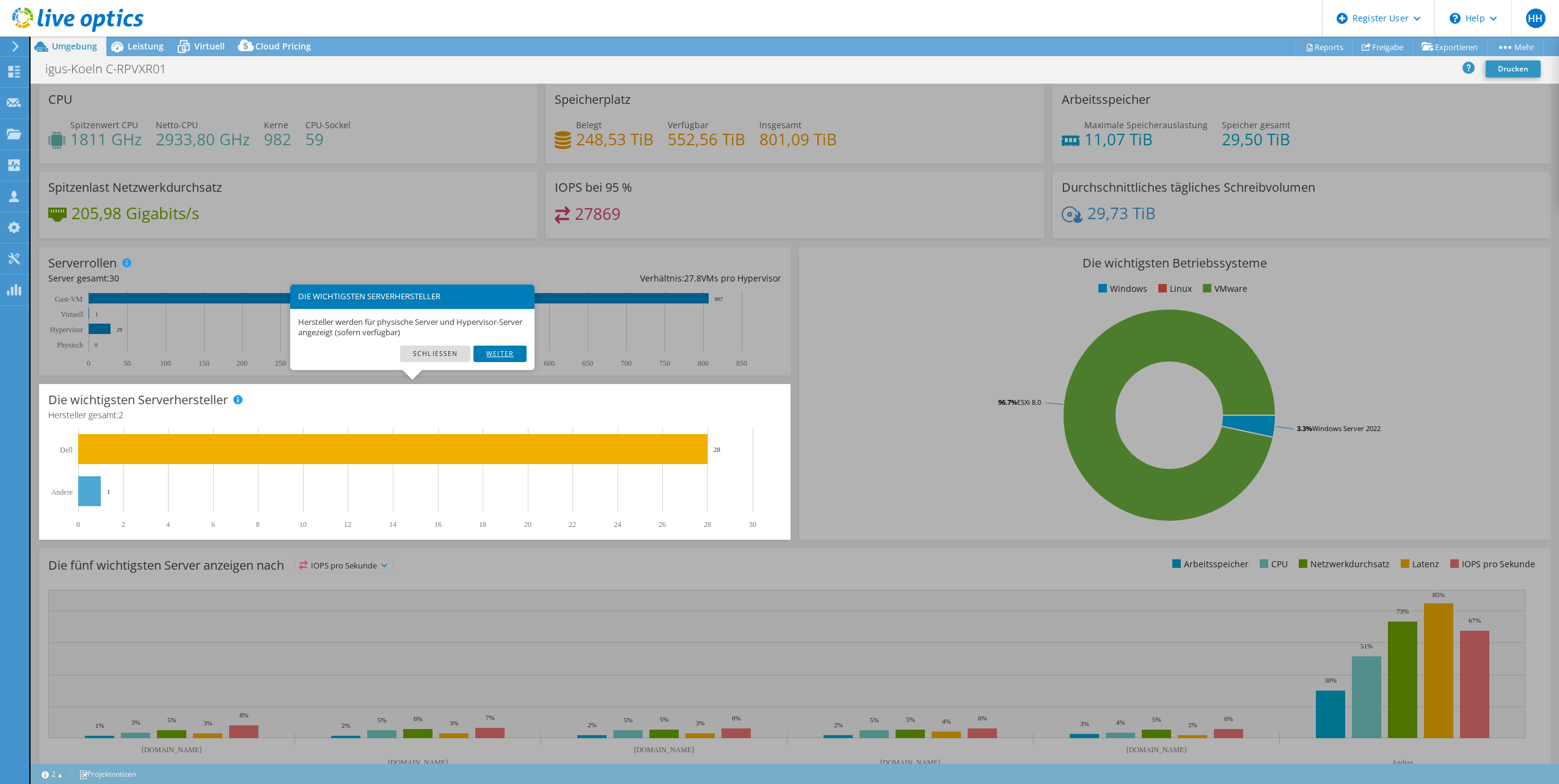
click at [503, 354] on link "Weiter" at bounding box center [500, 354] width 53 height 16
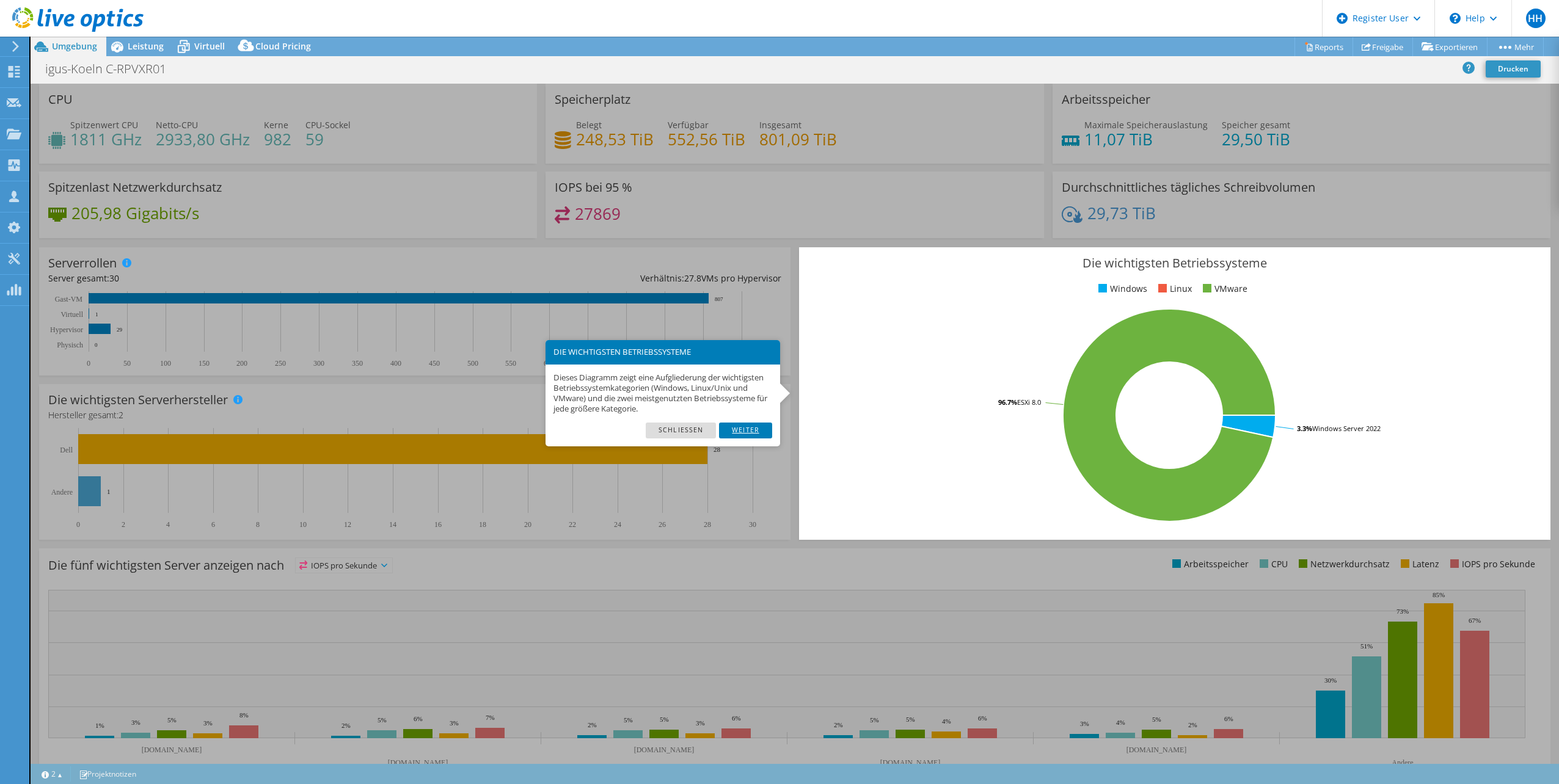
click at [746, 429] on link "Weiter" at bounding box center [745, 430] width 53 height 16
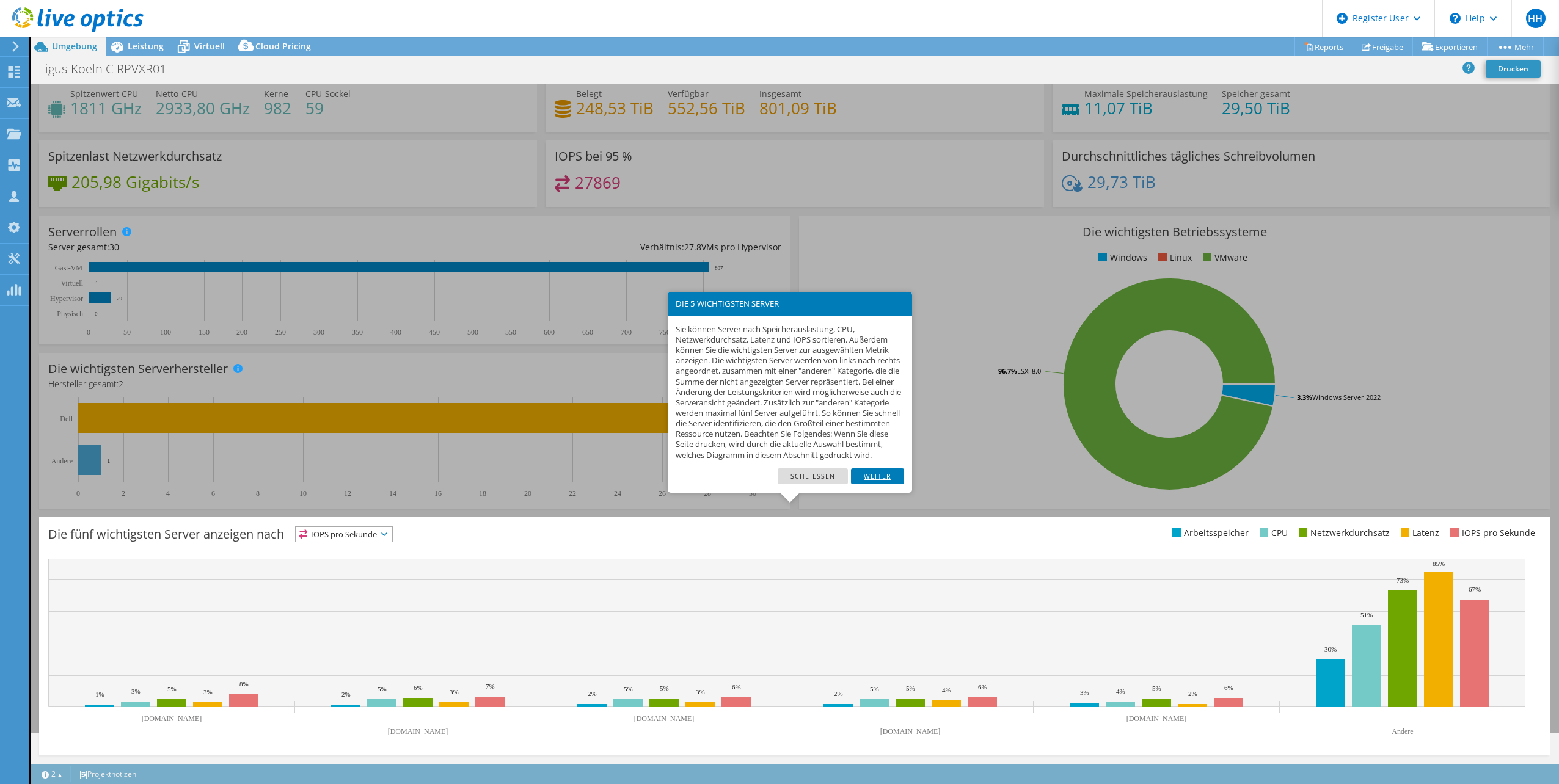
click at [877, 484] on link "Weiter" at bounding box center [877, 476] width 53 height 16
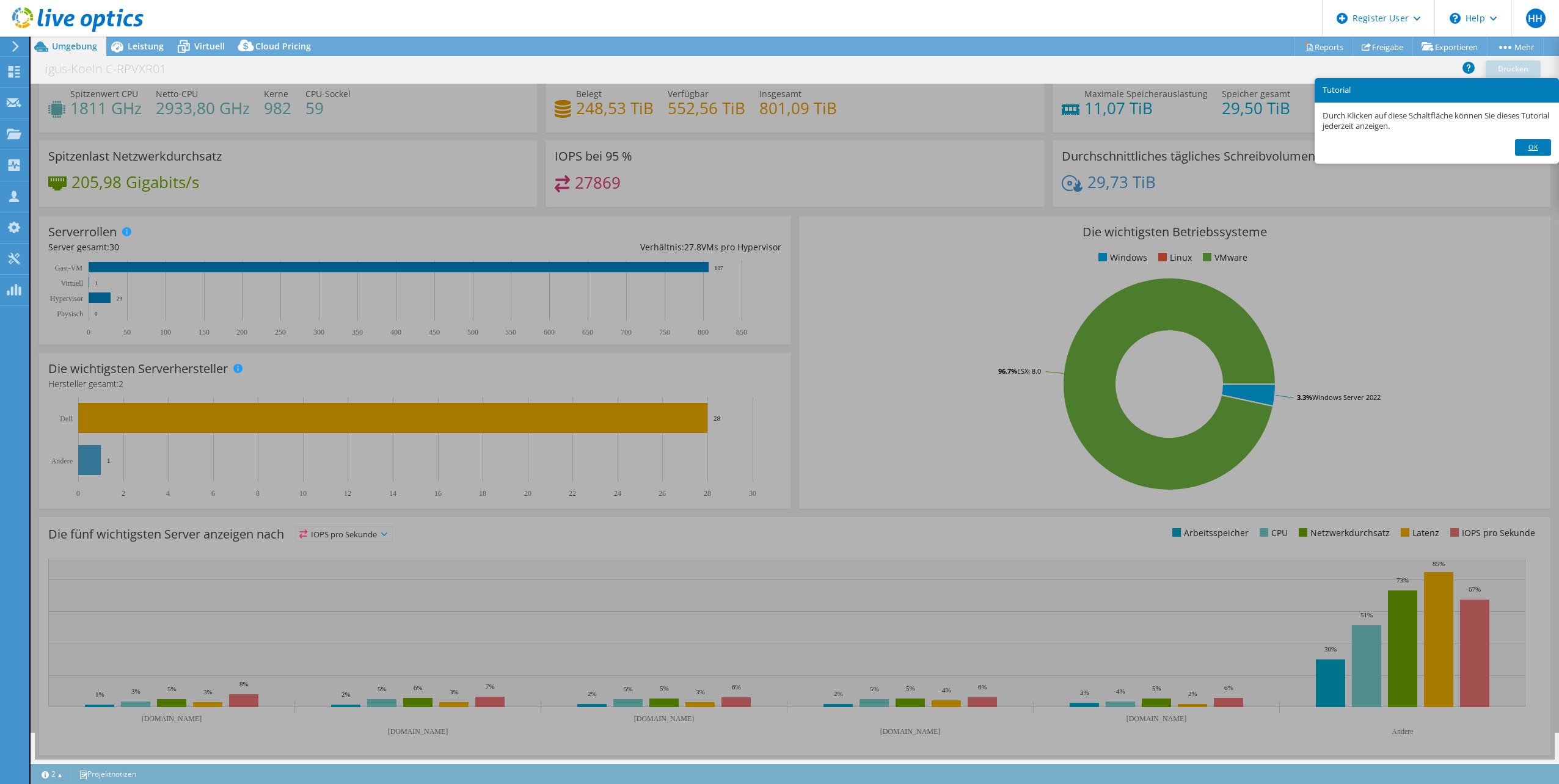
click at [1541, 142] on link "Ok" at bounding box center [1533, 147] width 36 height 16
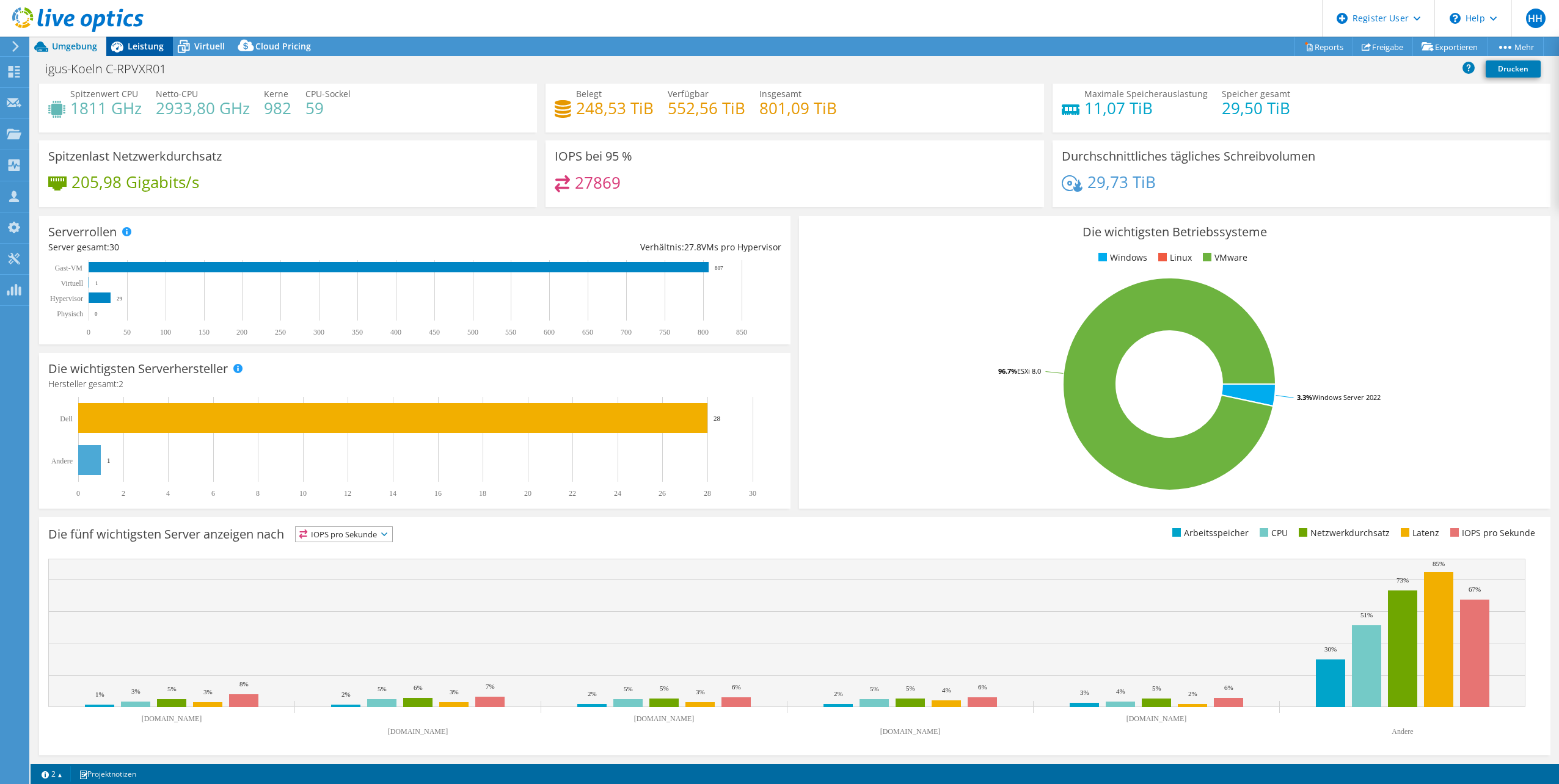
click at [153, 47] on span "Leistung" at bounding box center [145, 46] width 36 height 12
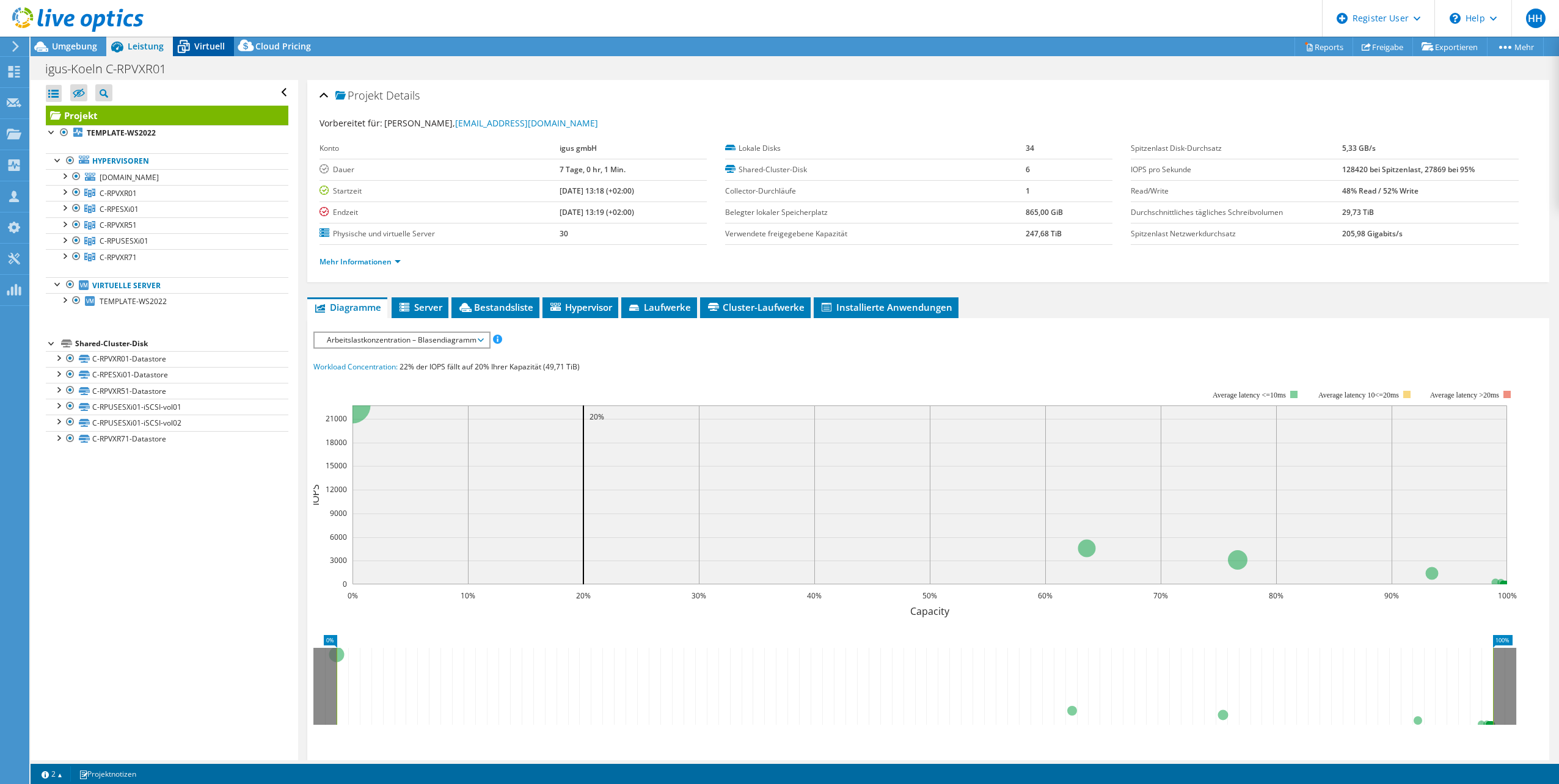
click at [209, 48] on span "Virtuell" at bounding box center [209, 46] width 30 height 12
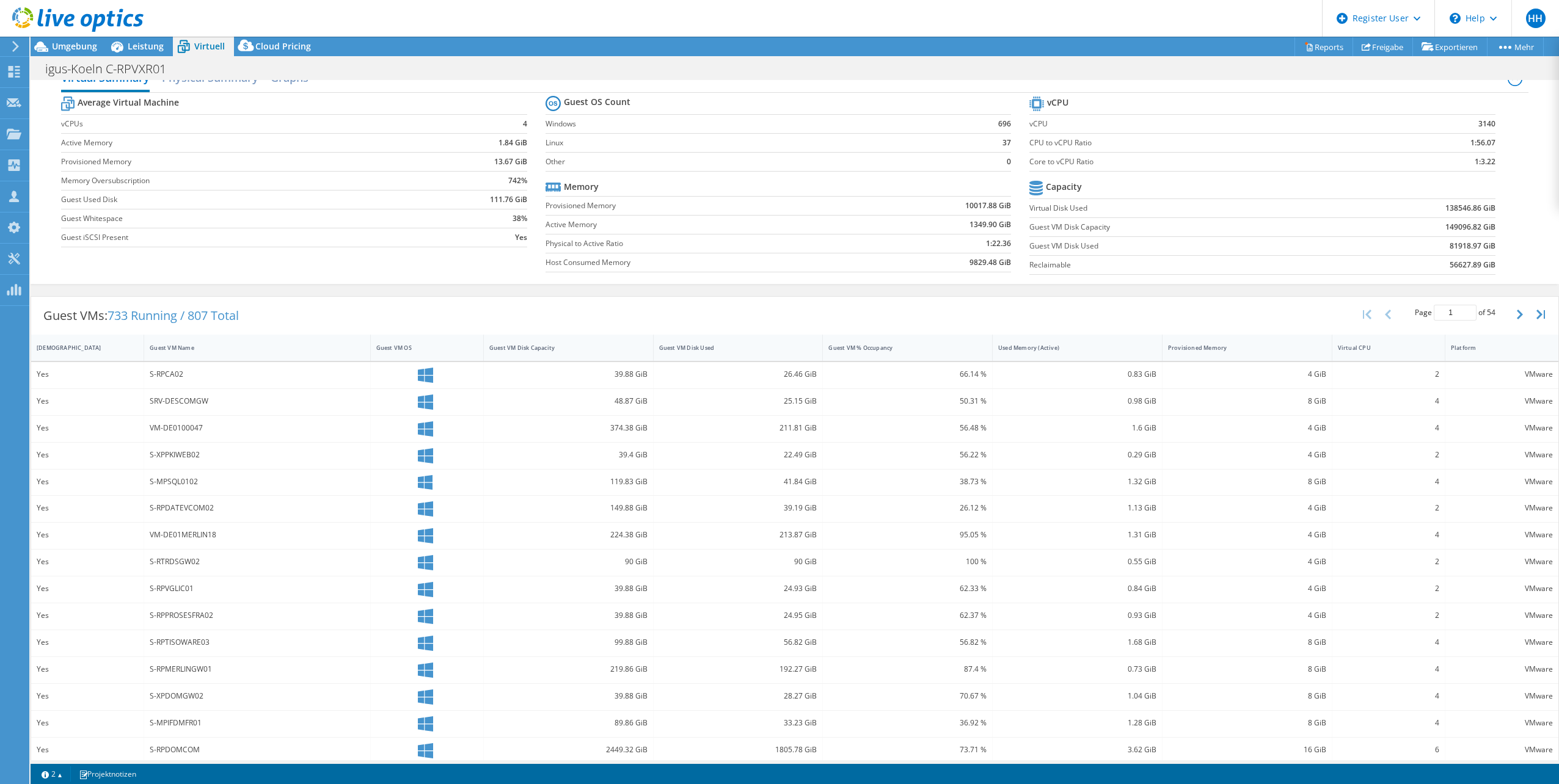
scroll to position [34, 0]
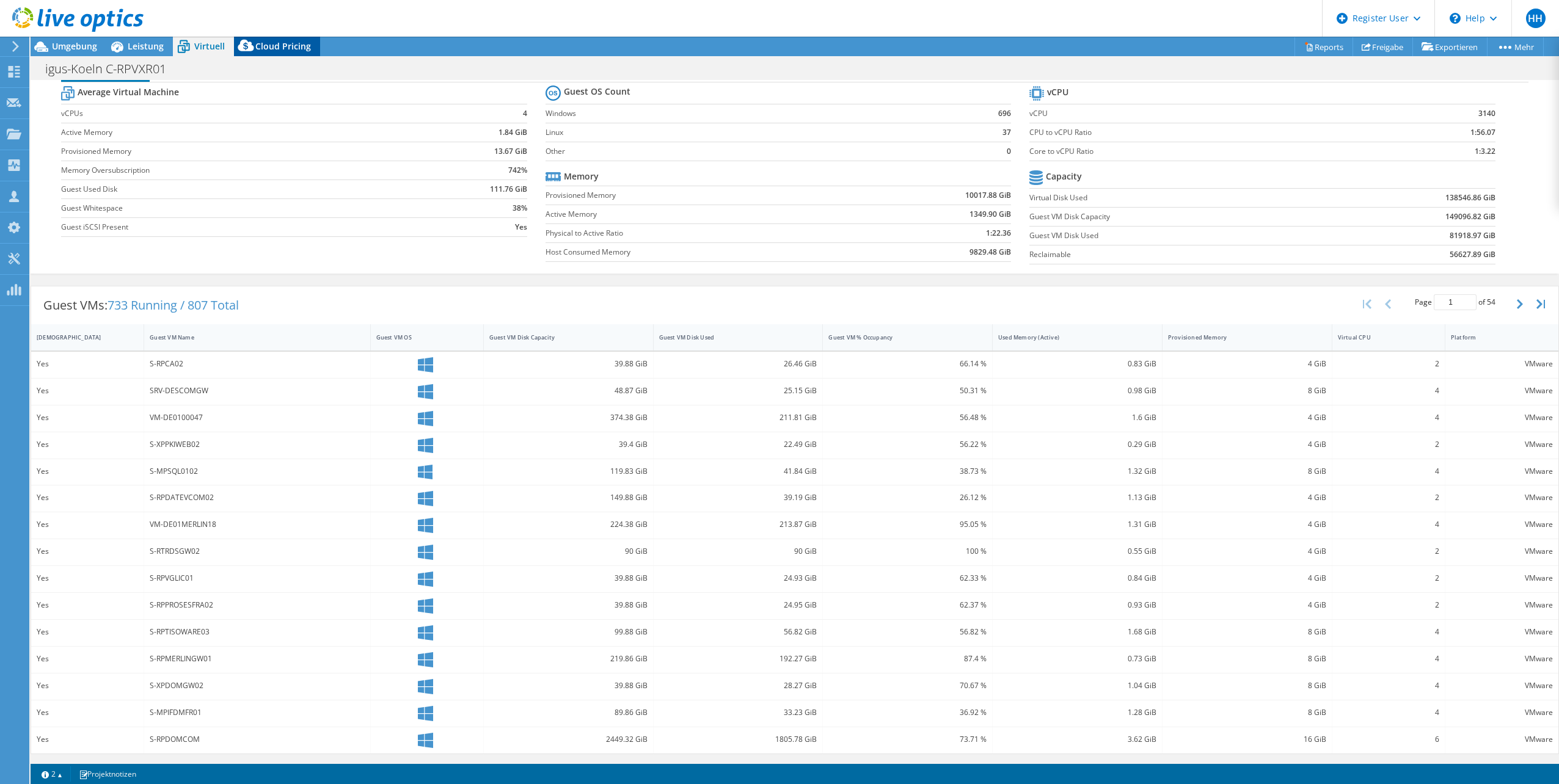
click at [267, 47] on span "Cloud Pricing" at bounding box center [284, 46] width 56 height 12
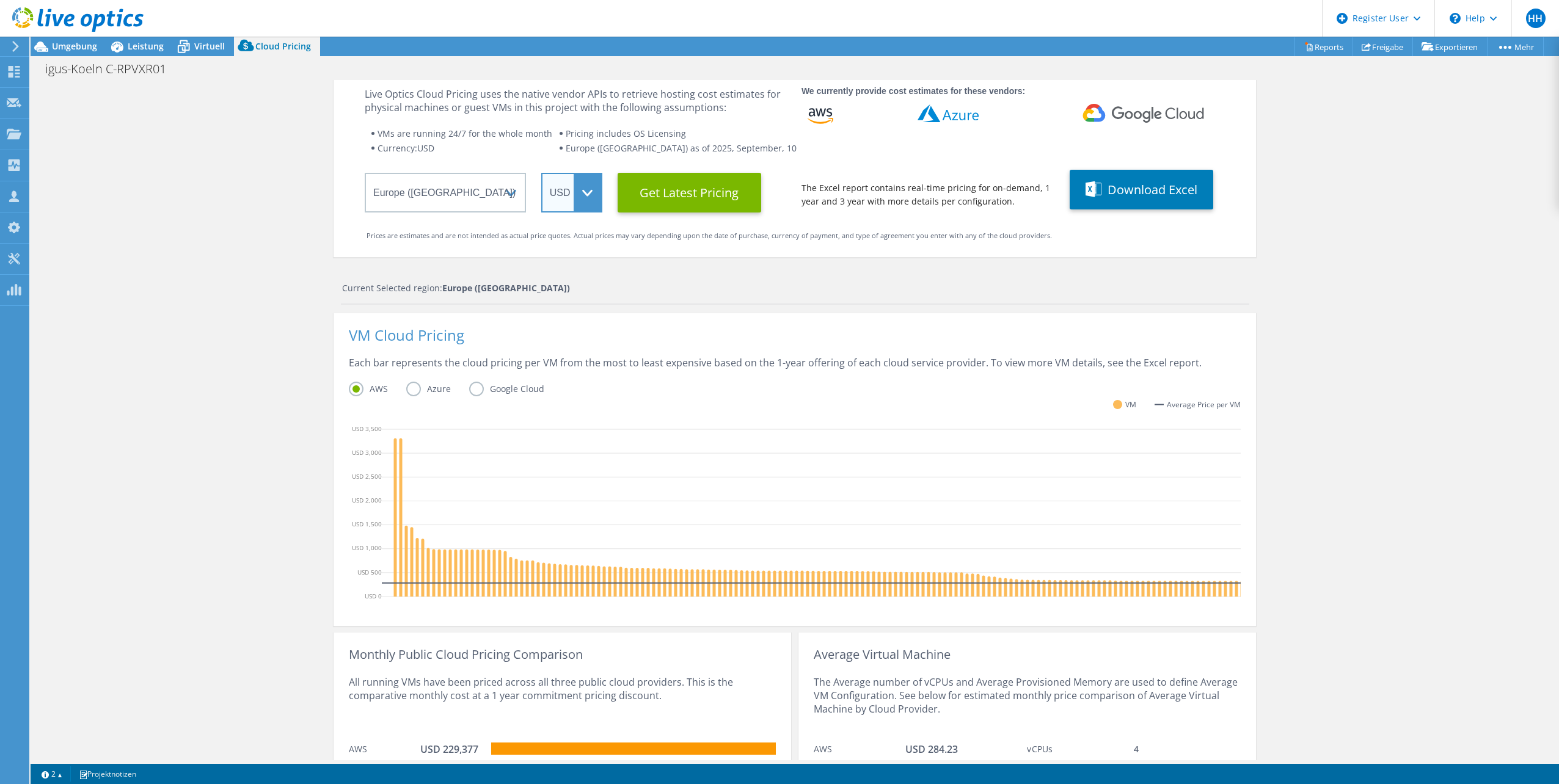
click at [586, 201] on select "ARS AUD BRL CAD CHF CLP CNY DKK EUR GBP HKD HUF INR JPY MXN MYR NOK NZD PEN SEK…" at bounding box center [571, 192] width 61 height 40
select select "EUR"
click at [541, 172] on select "ARS AUD BRL CAD CHF CLP CNY DKK EUR GBP HKD HUF INR JPY MXN MYR NOK NZD PEN SEK…" at bounding box center [571, 192] width 61 height 40
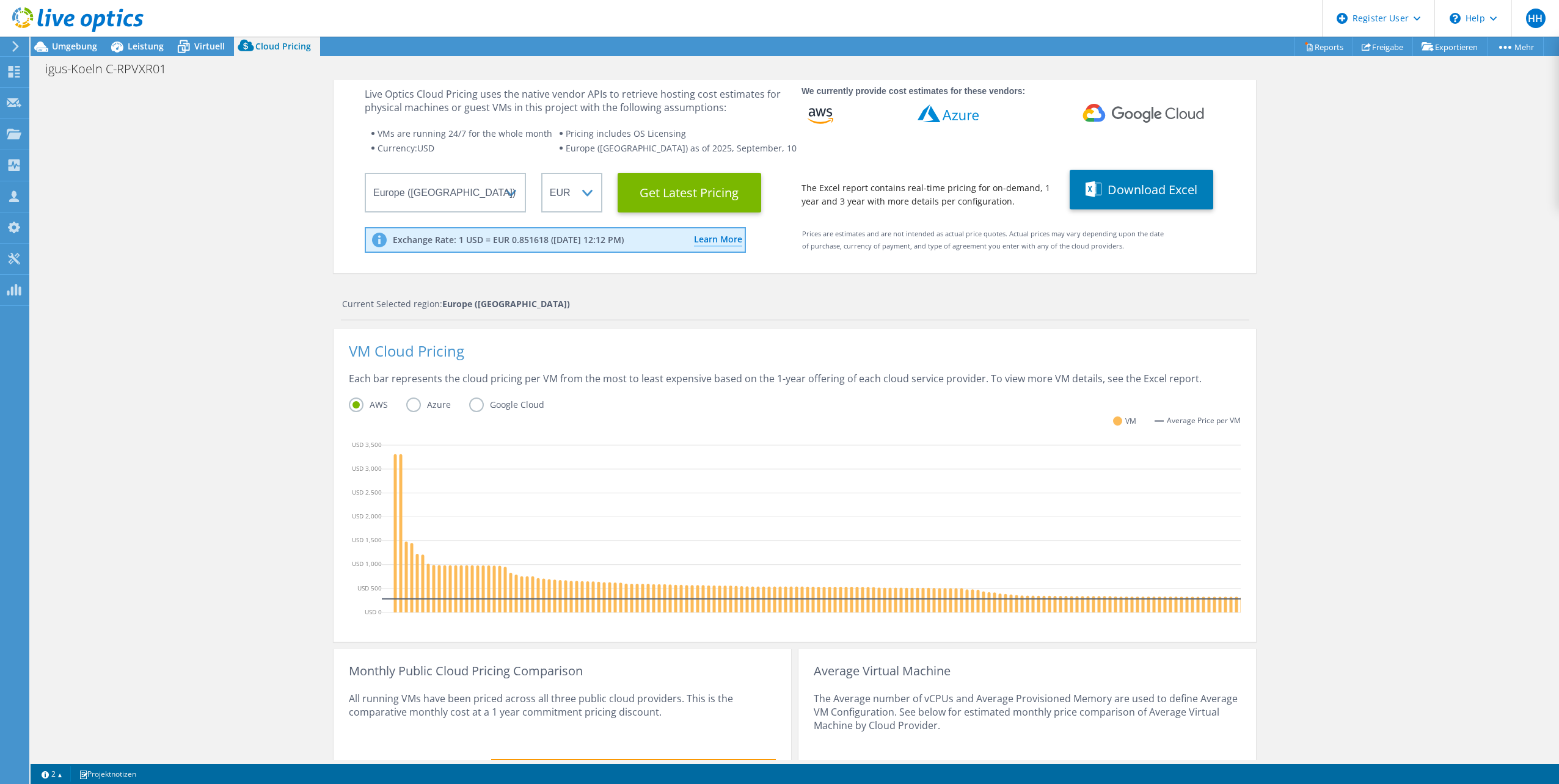
click at [105, 375] on div "Cloud Pricing Live Optics Cloud Pricing uses the native vendor APIs to retrieve…" at bounding box center [794, 462] width 1529 height 832
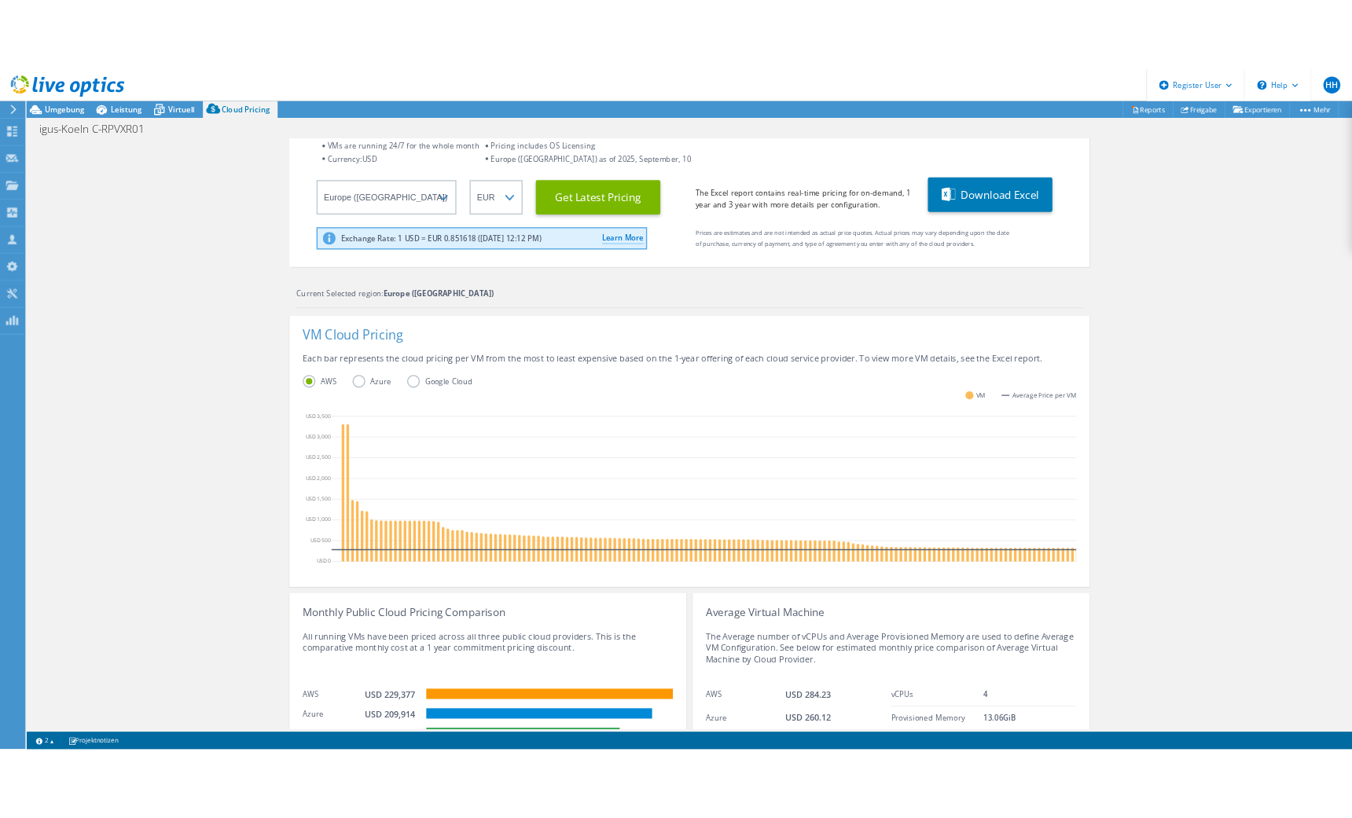
scroll to position [0, 0]
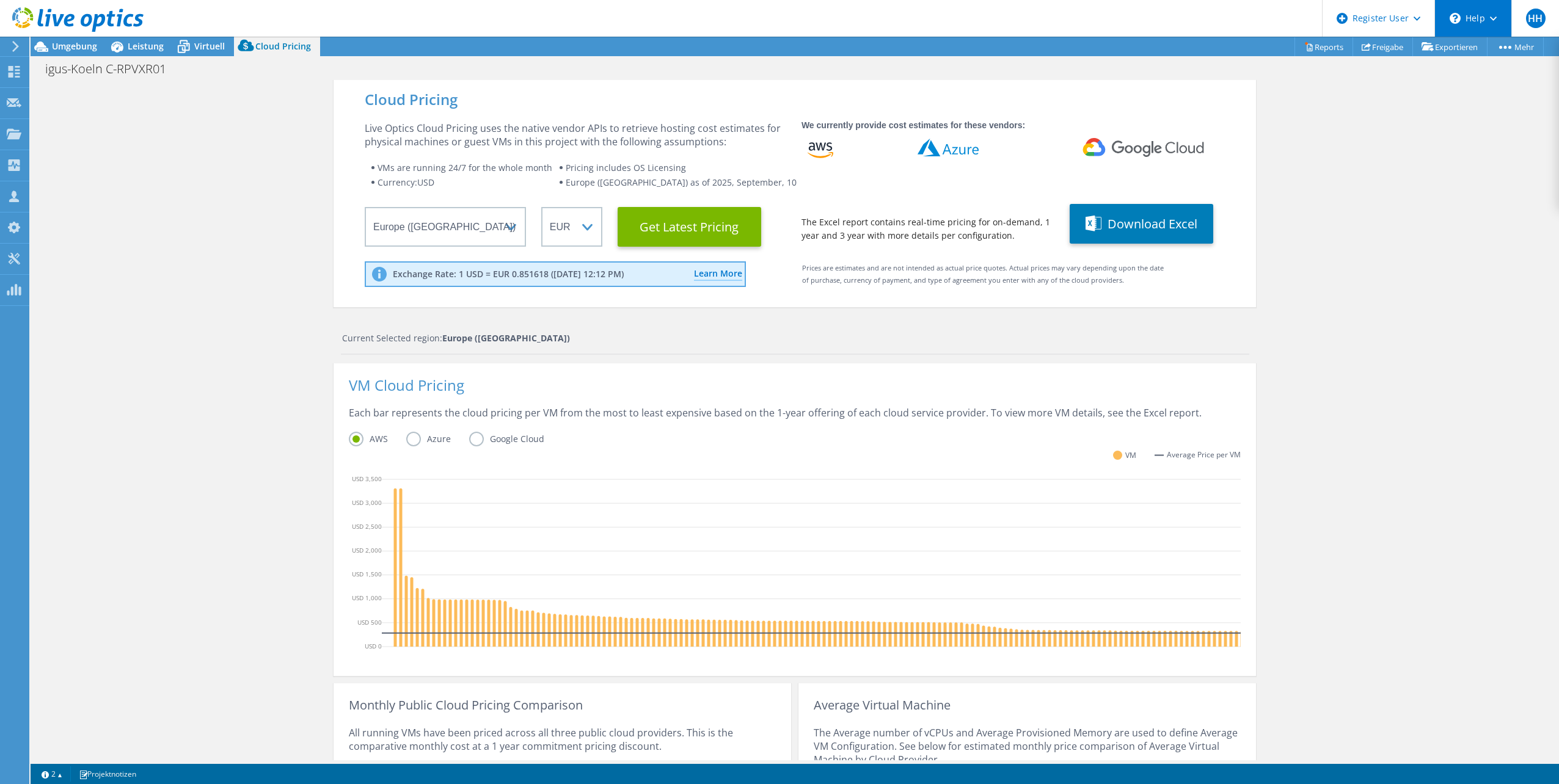
click at [1492, 25] on div "\n Help" at bounding box center [1473, 18] width 77 height 37
click at [1344, 296] on div "Cloud Pricing Live Optics Cloud Pricing uses the native vendor APIs to retrieve…" at bounding box center [794, 496] width 1529 height 832
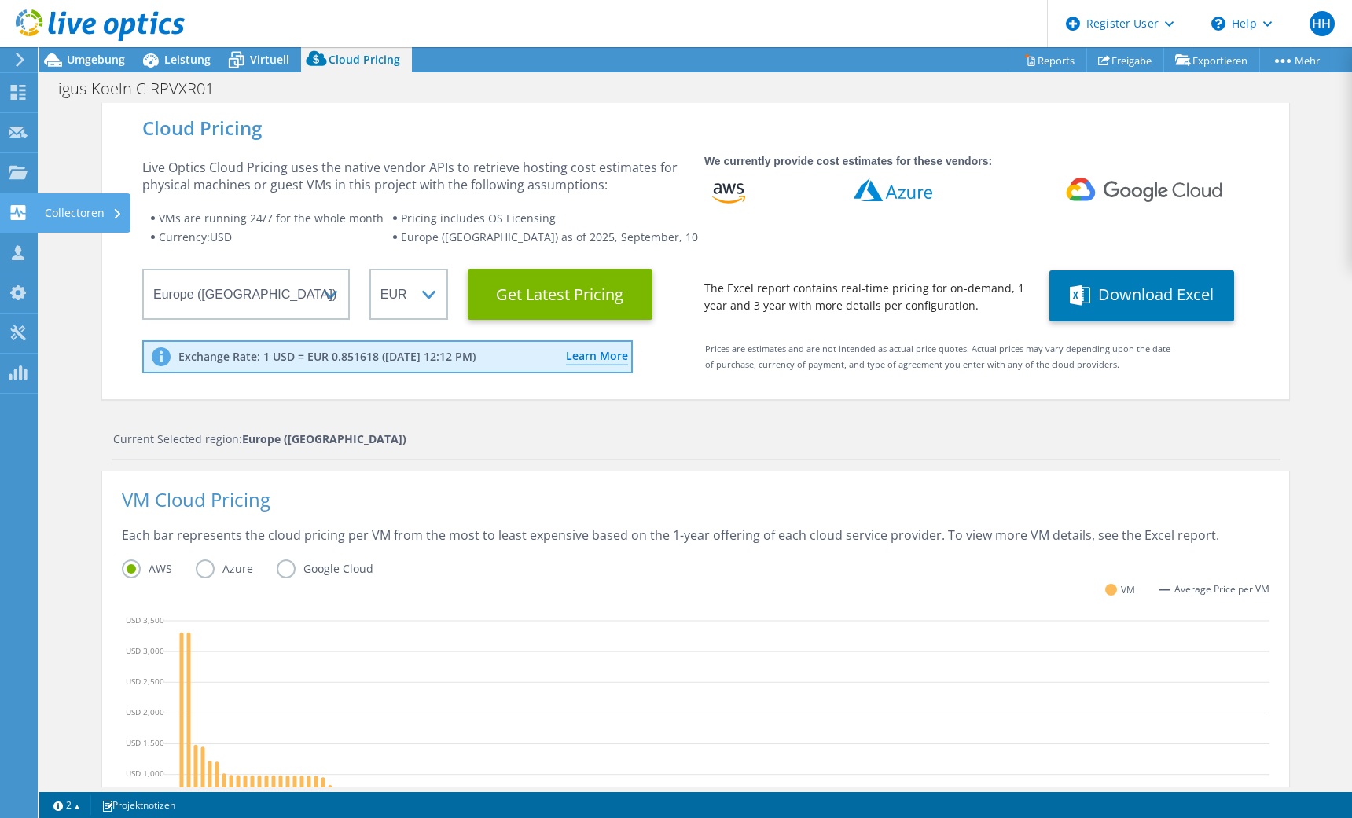
click at [48, 213] on div "Collectoren" at bounding box center [84, 212] width 94 height 39
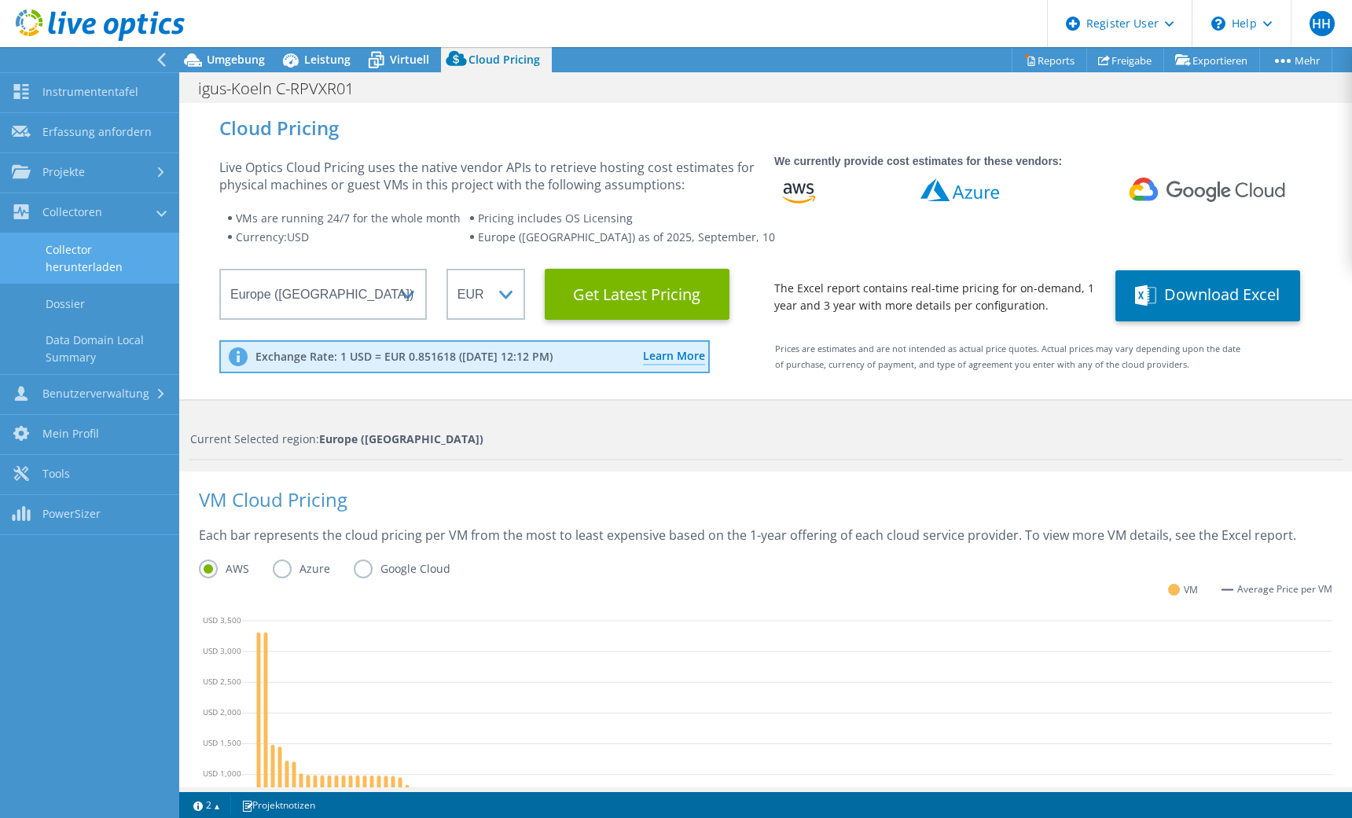
click at [79, 254] on link "Collector herunterladen" at bounding box center [89, 258] width 179 height 50
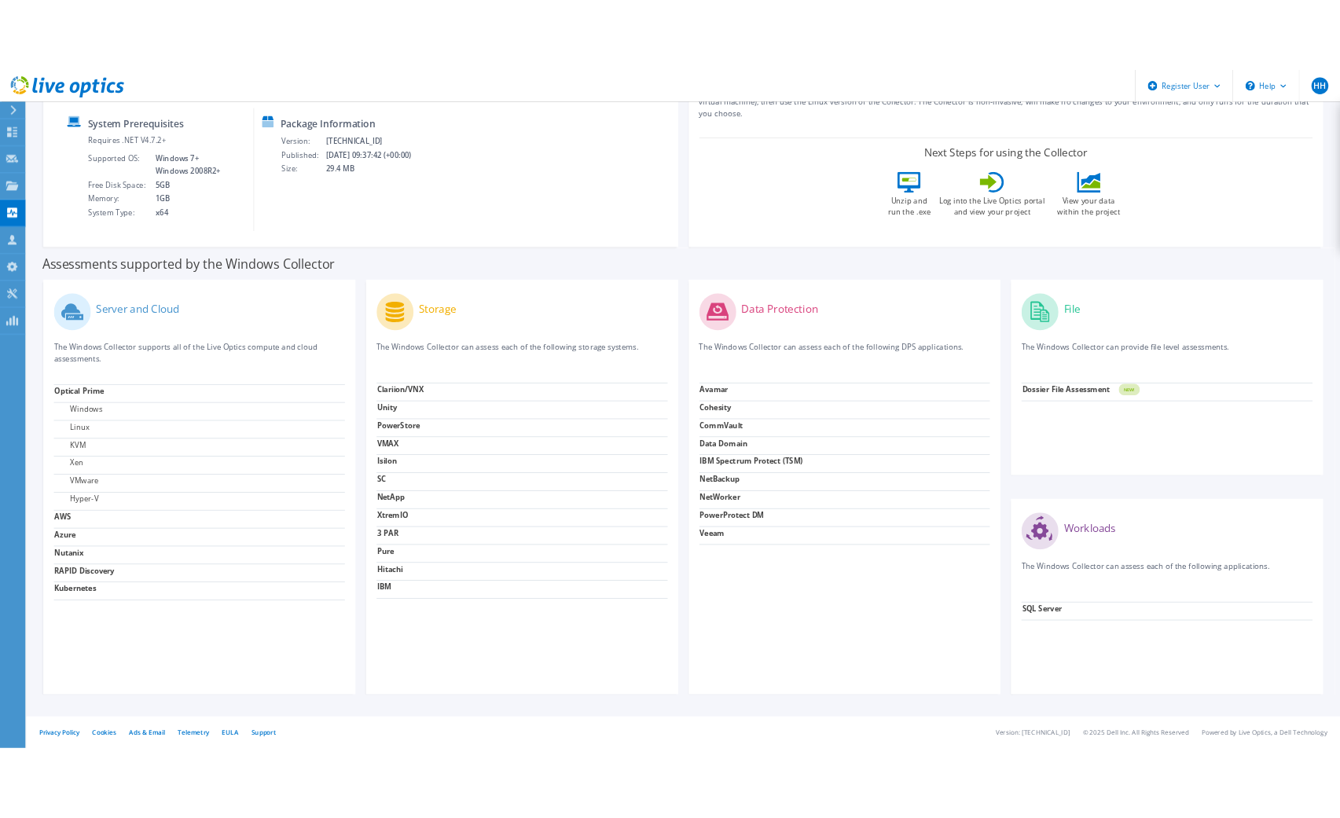
scroll to position [127, 0]
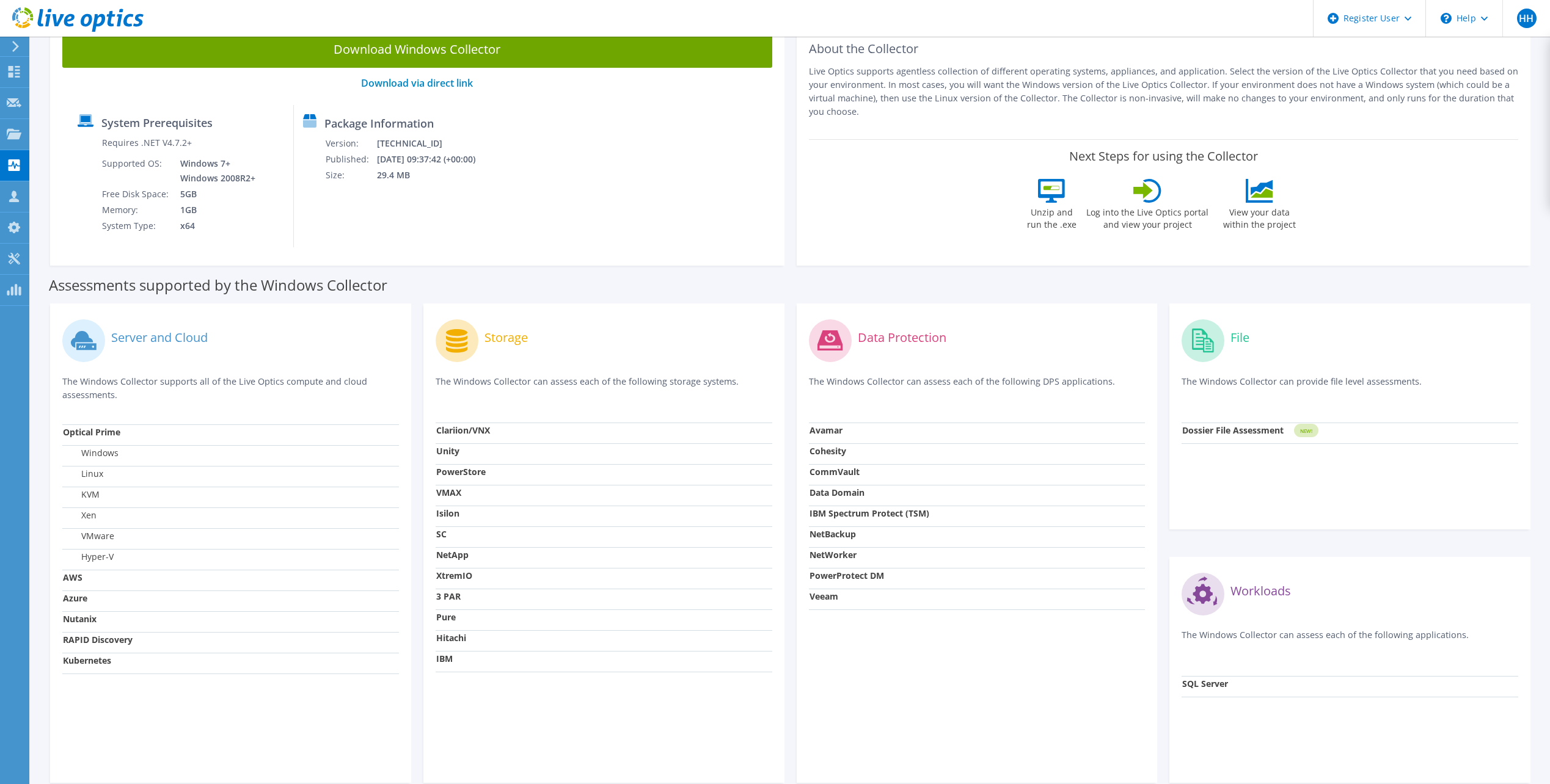
click at [883, 636] on div "Data Protection The Windows Collector can assess each of the following DPS appl…" at bounding box center [977, 543] width 361 height 479
